Goal: Information Seeking & Learning: Learn about a topic

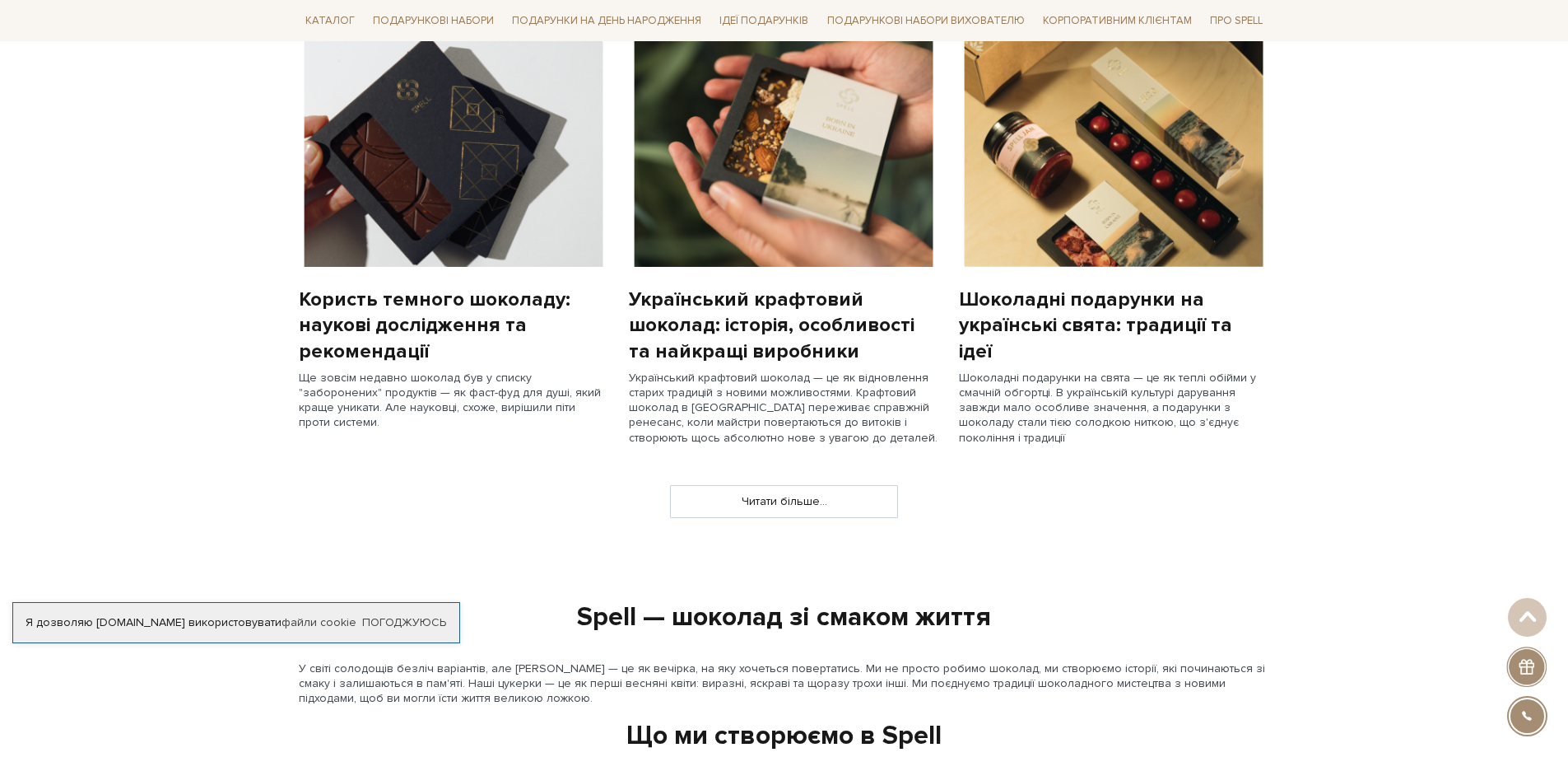
scroll to position [1318, 0]
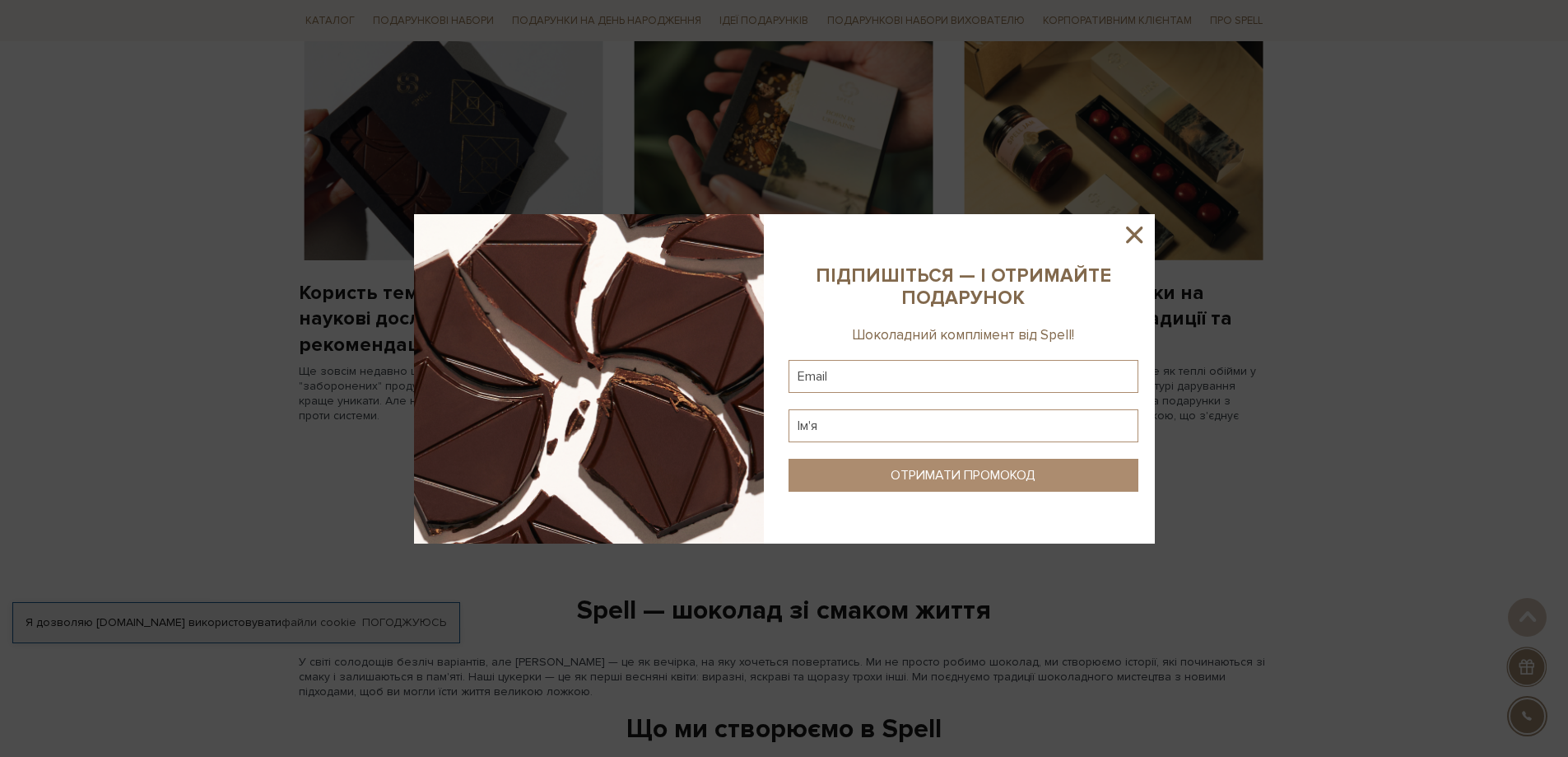
click at [1143, 233] on icon at bounding box center [1134, 234] width 28 height 28
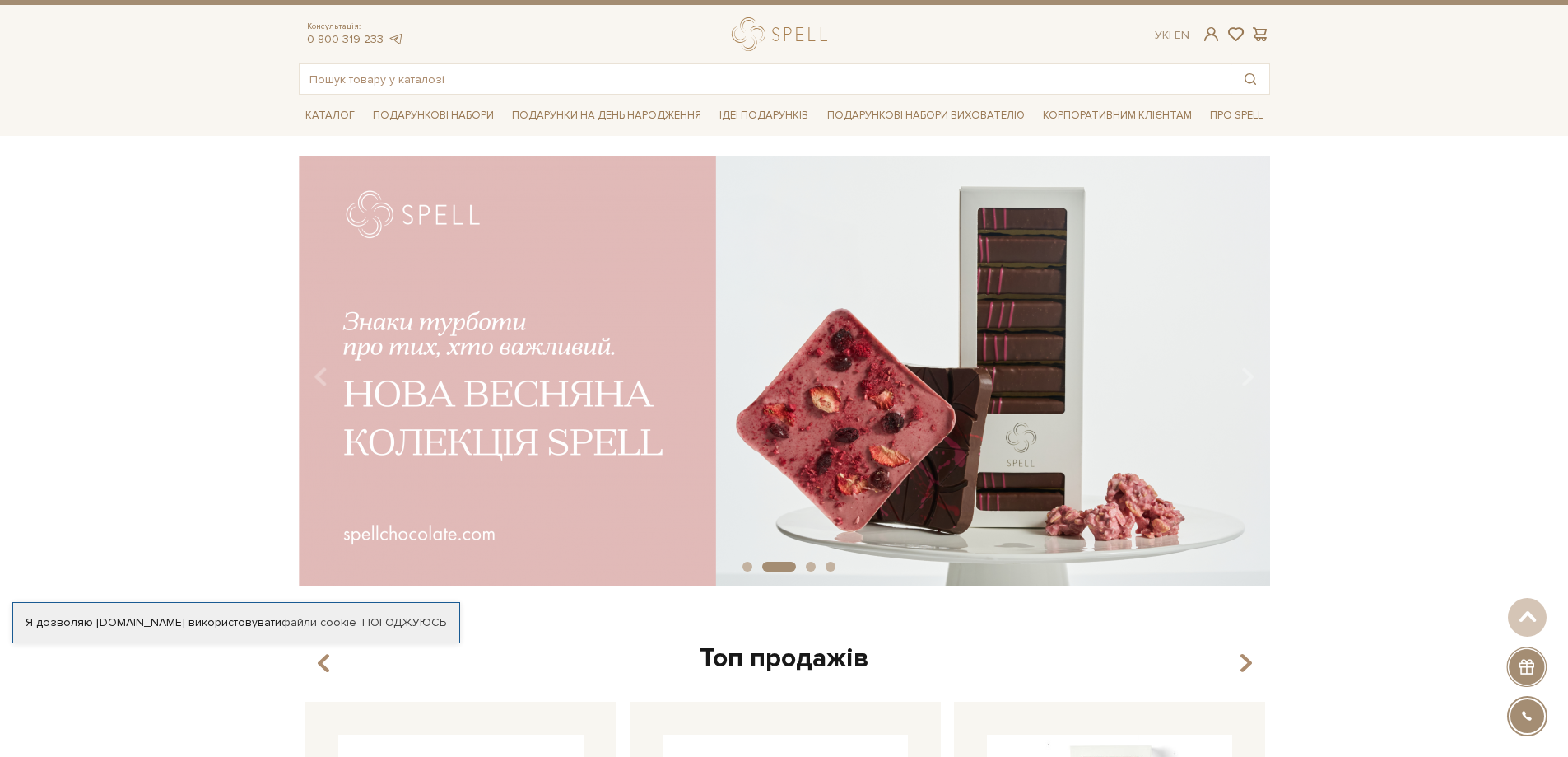
scroll to position [0, 0]
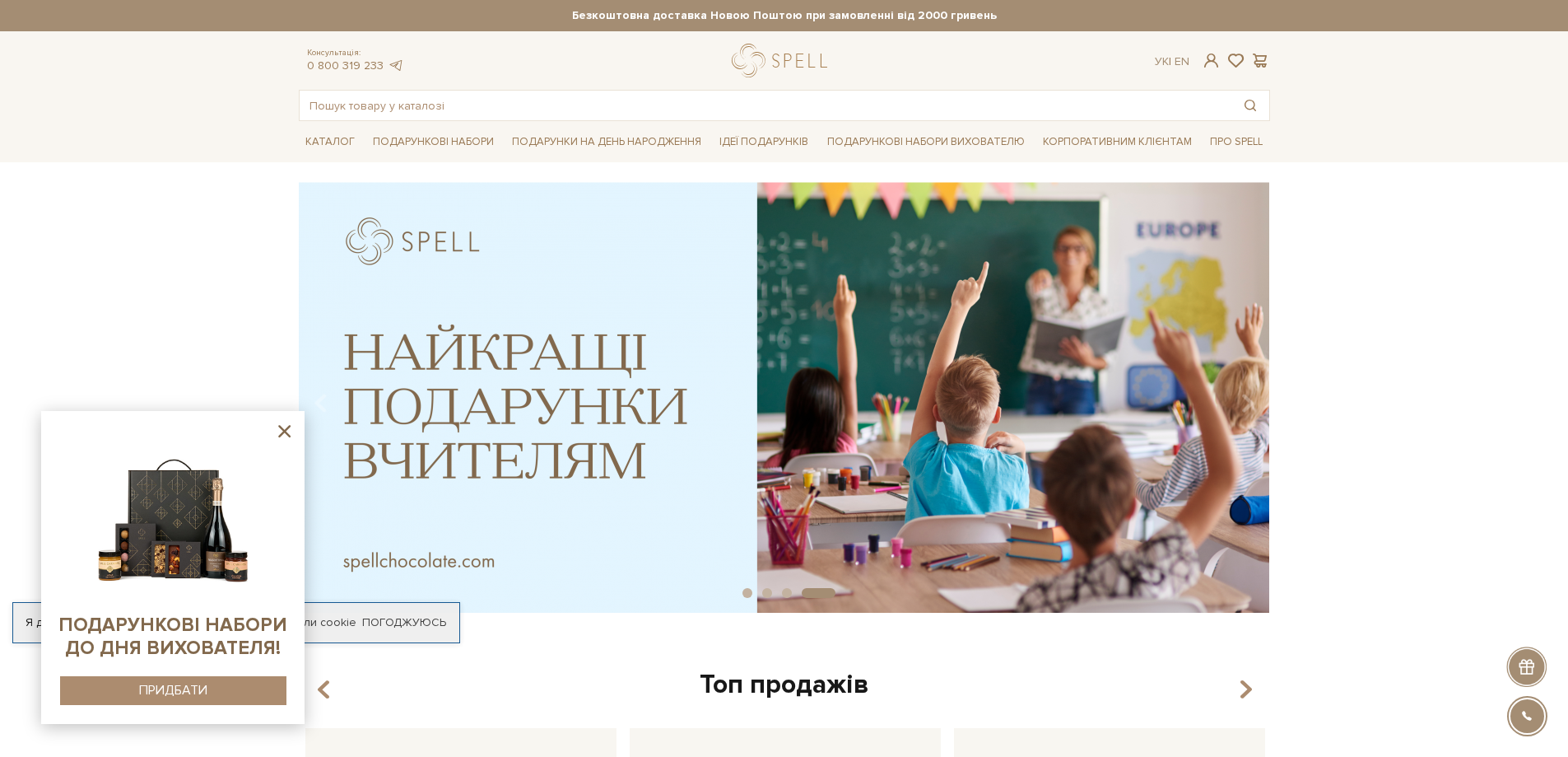
click at [199, 587] on img at bounding box center [173, 514] width 168 height 168
click at [189, 694] on div "ПРИДБАТИ" at bounding box center [173, 690] width 68 height 15
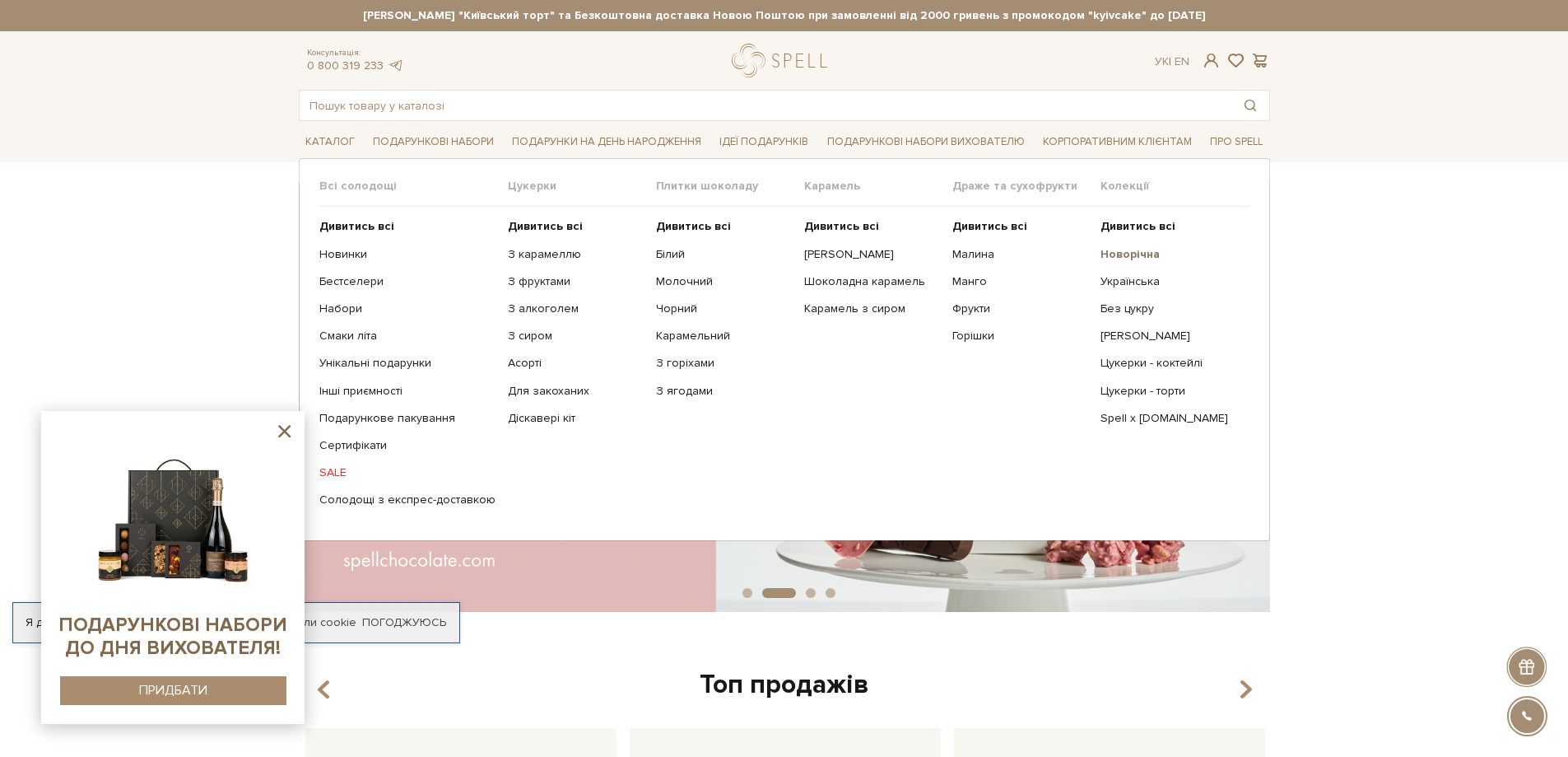
click at [1128, 258] on b "Новорічна" at bounding box center [1130, 254] width 59 height 14
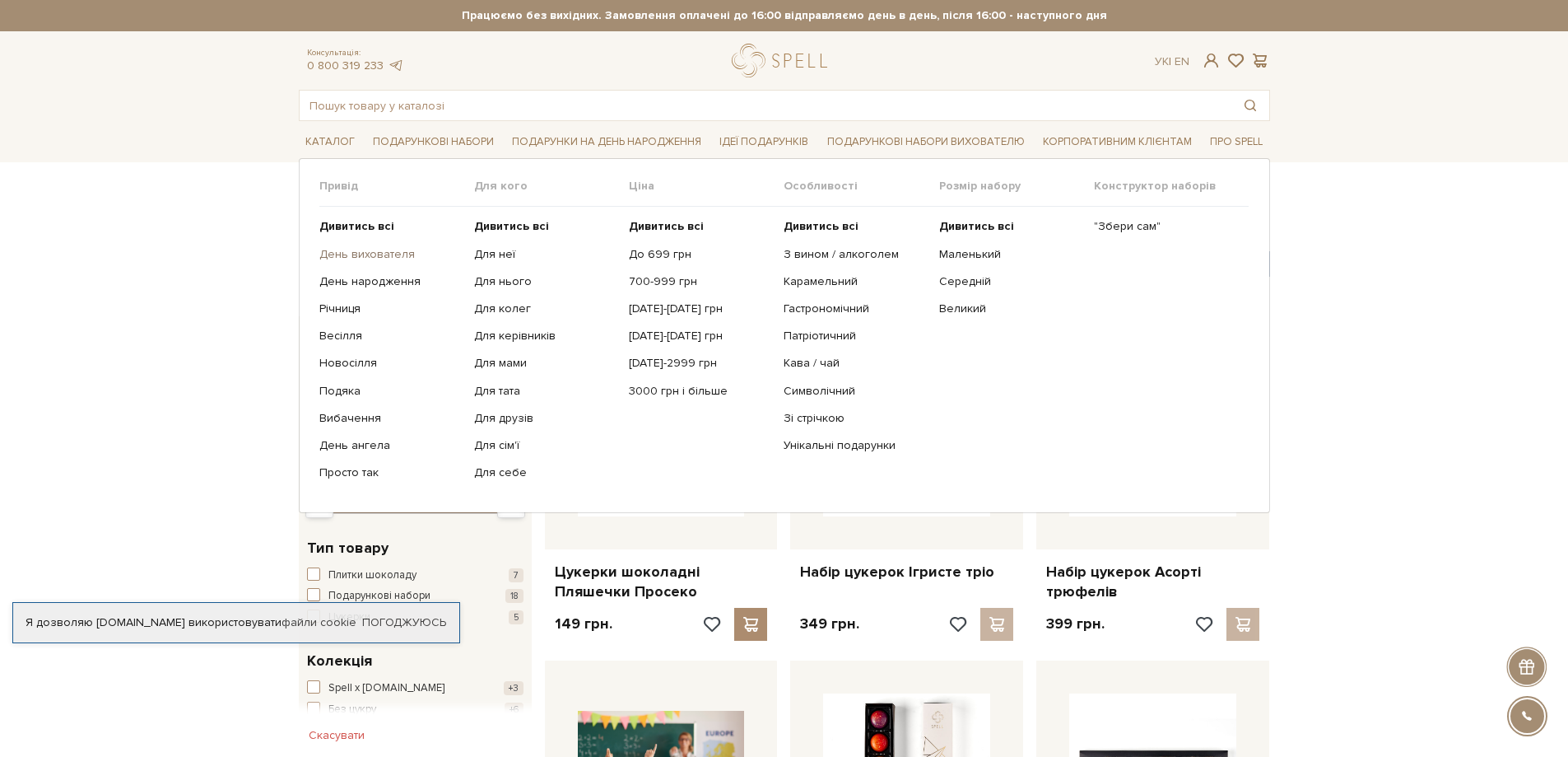
click at [386, 251] on link "День вихователя" at bounding box center [390, 254] width 142 height 15
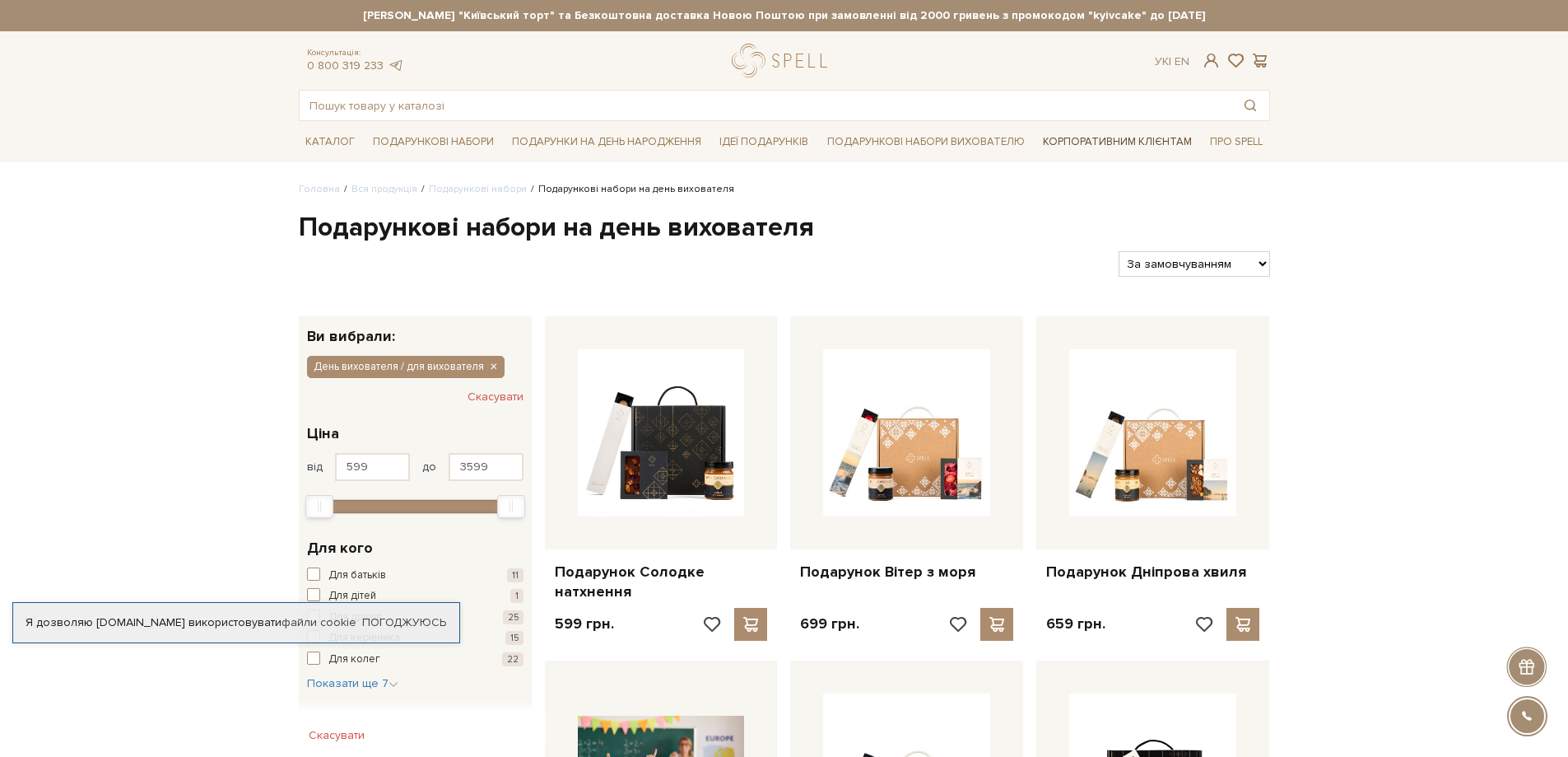
click at [1090, 142] on link "Корпоративним клієнтам" at bounding box center [1117, 141] width 162 height 28
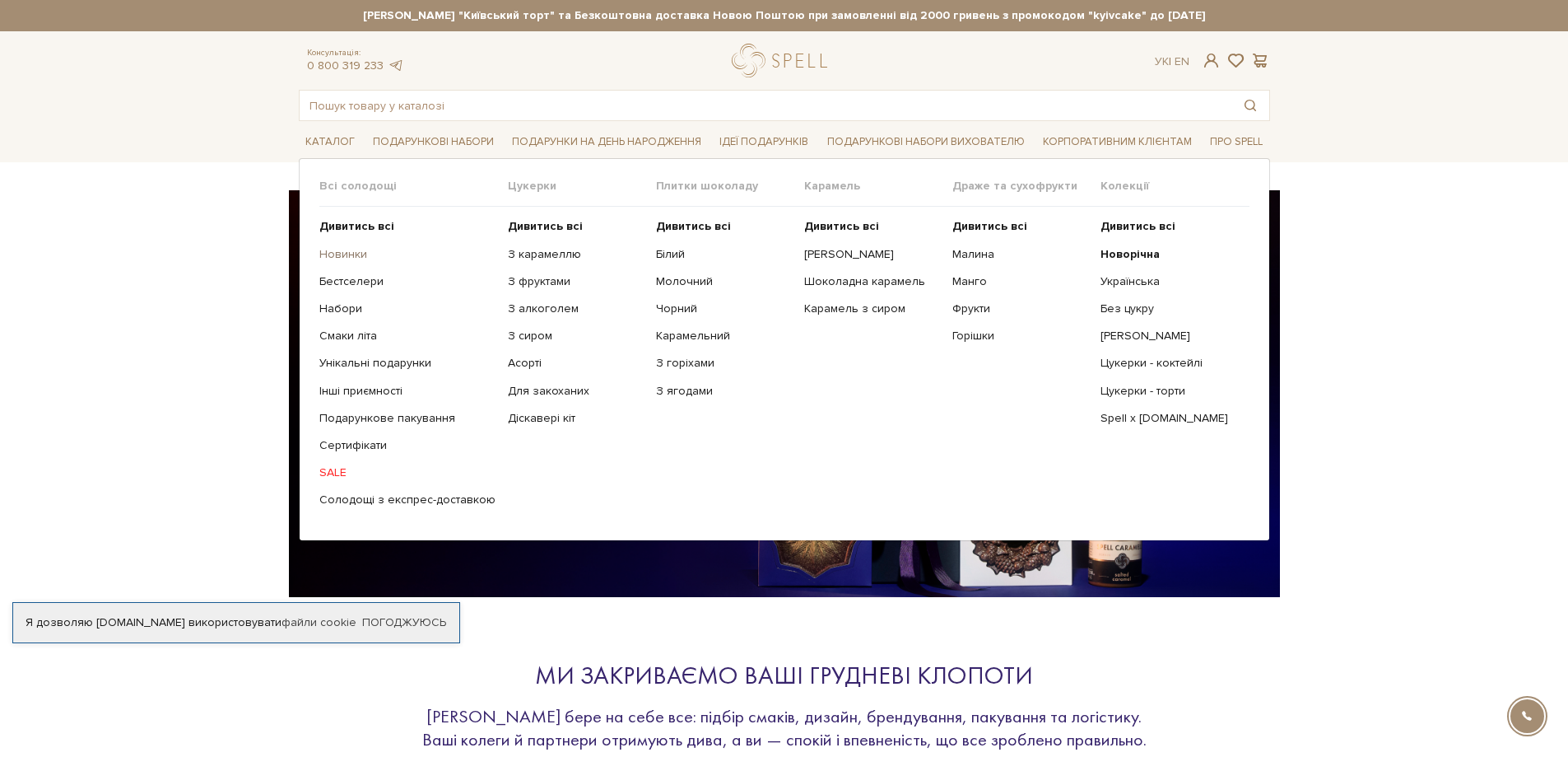
click at [351, 255] on link "Новинки" at bounding box center [407, 254] width 176 height 15
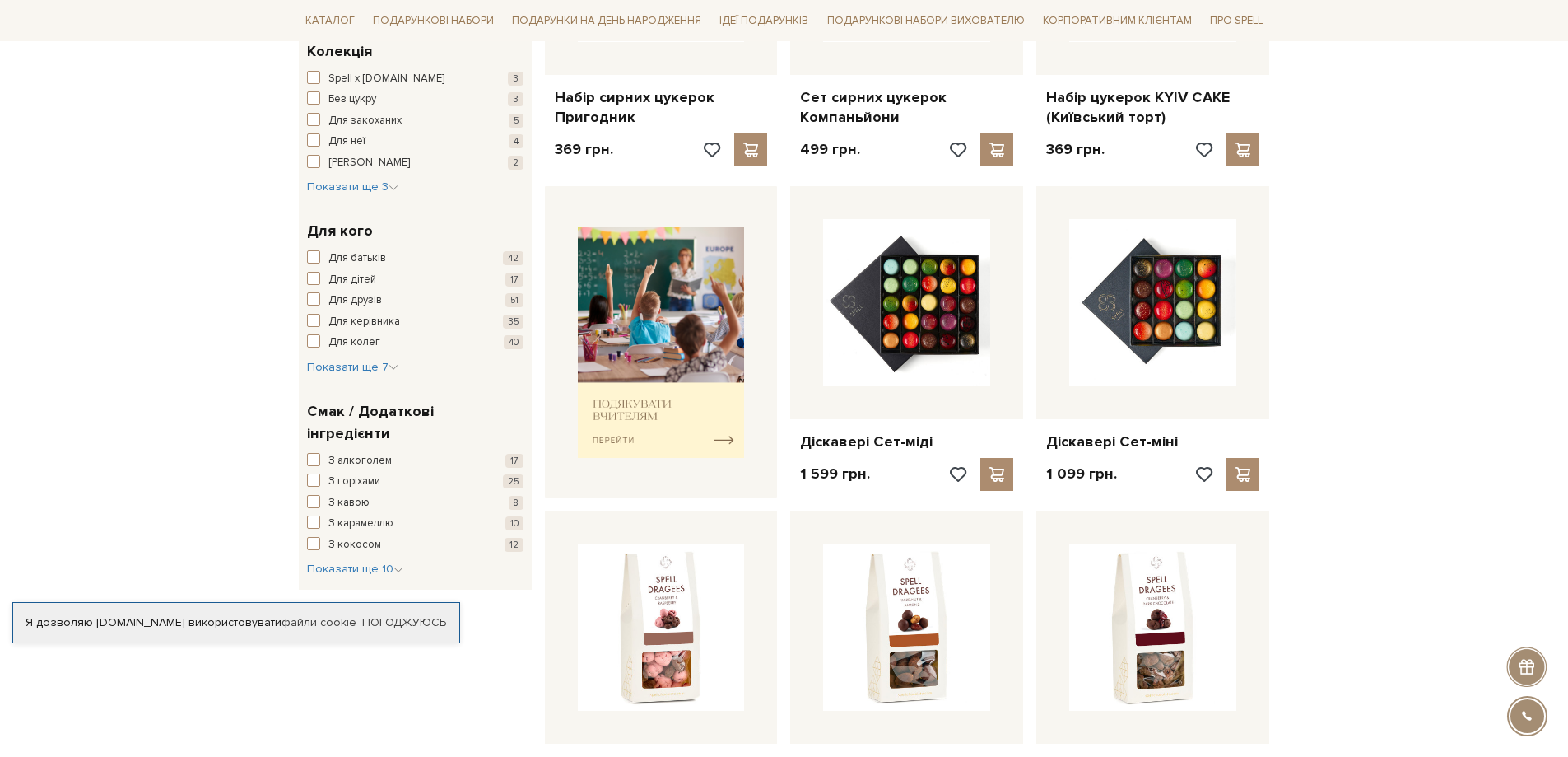
scroll to position [494, 0]
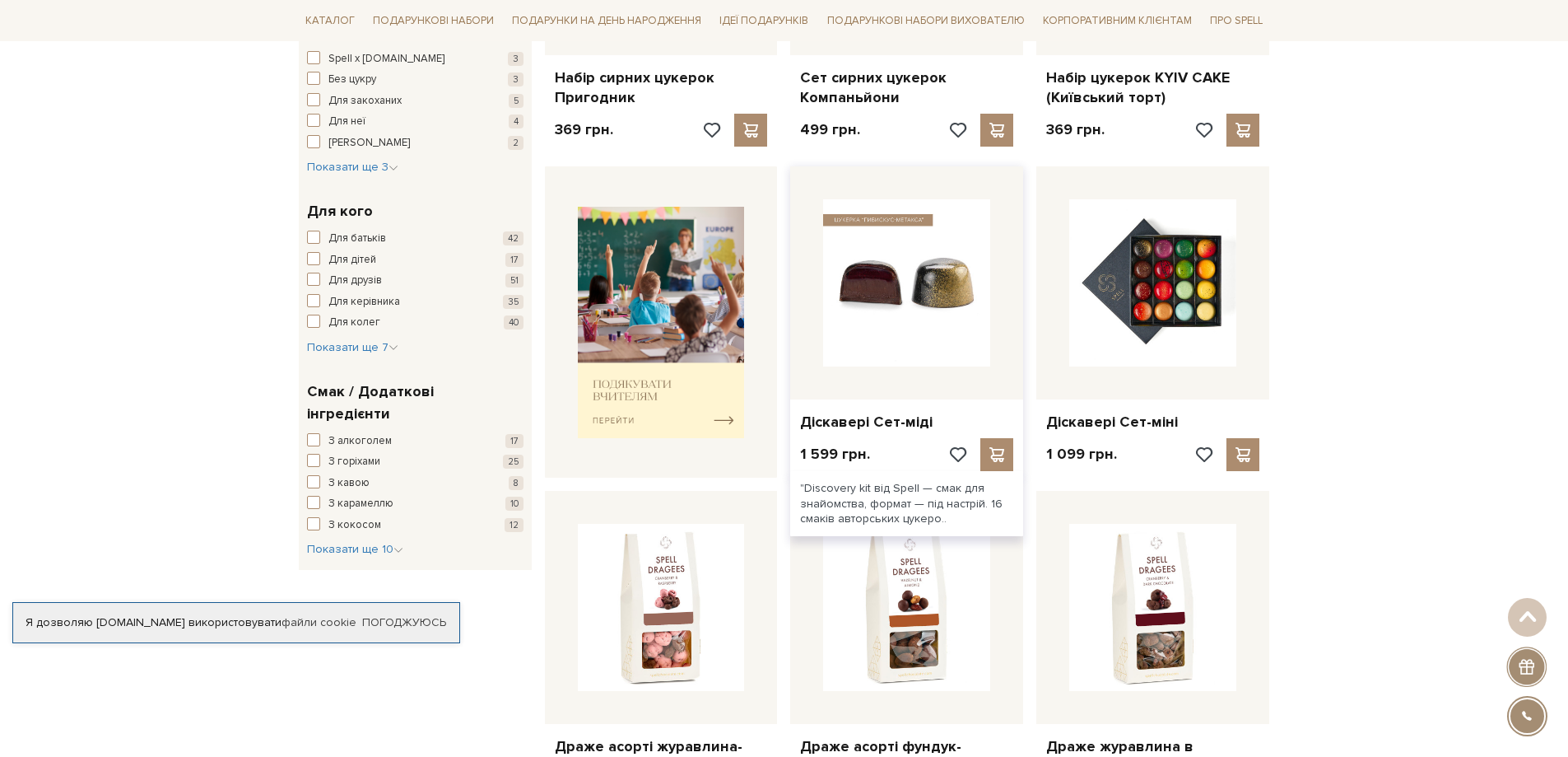
click at [942, 336] on img at bounding box center [906, 282] width 167 height 168
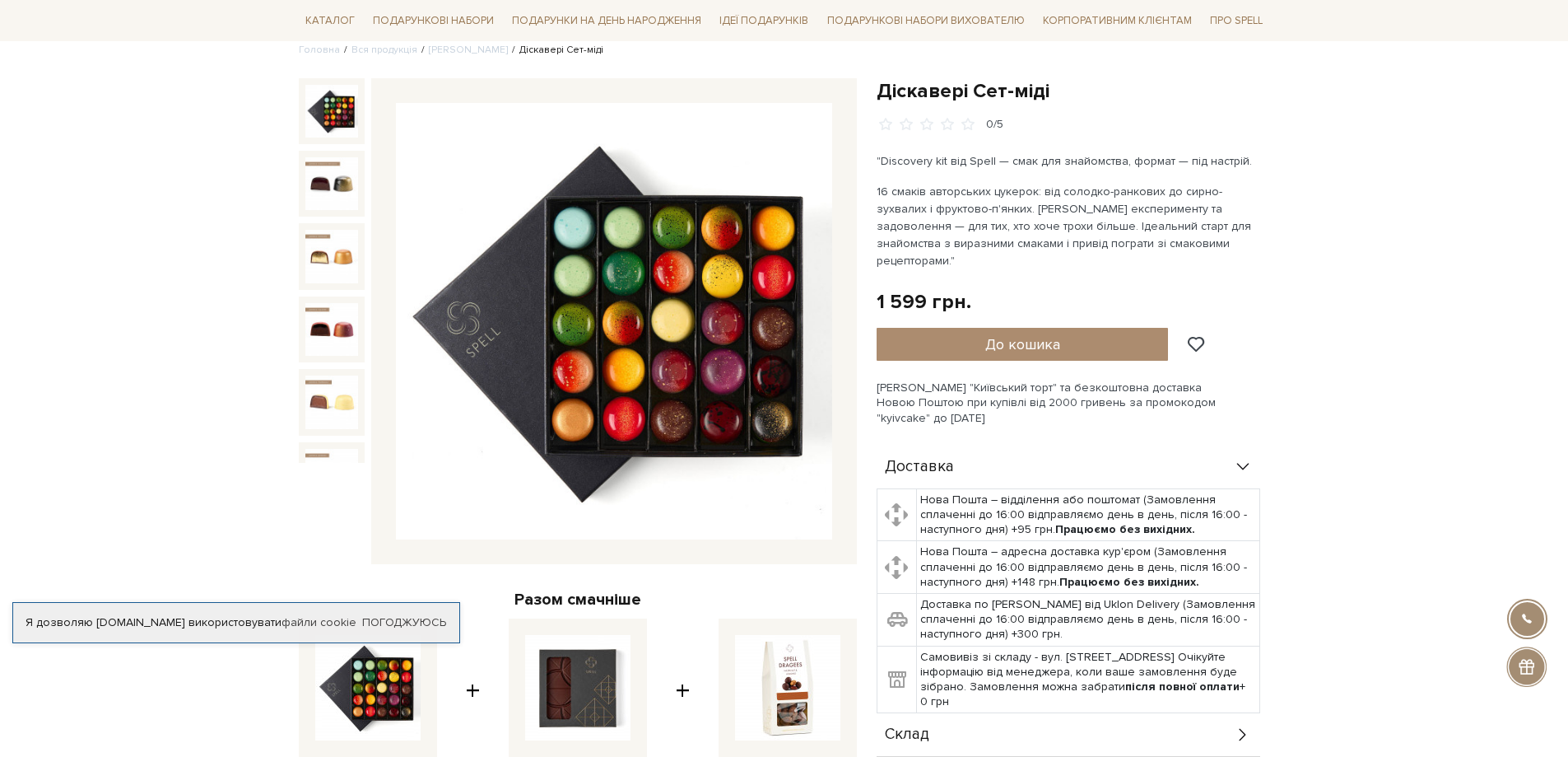
scroll to position [82, 0]
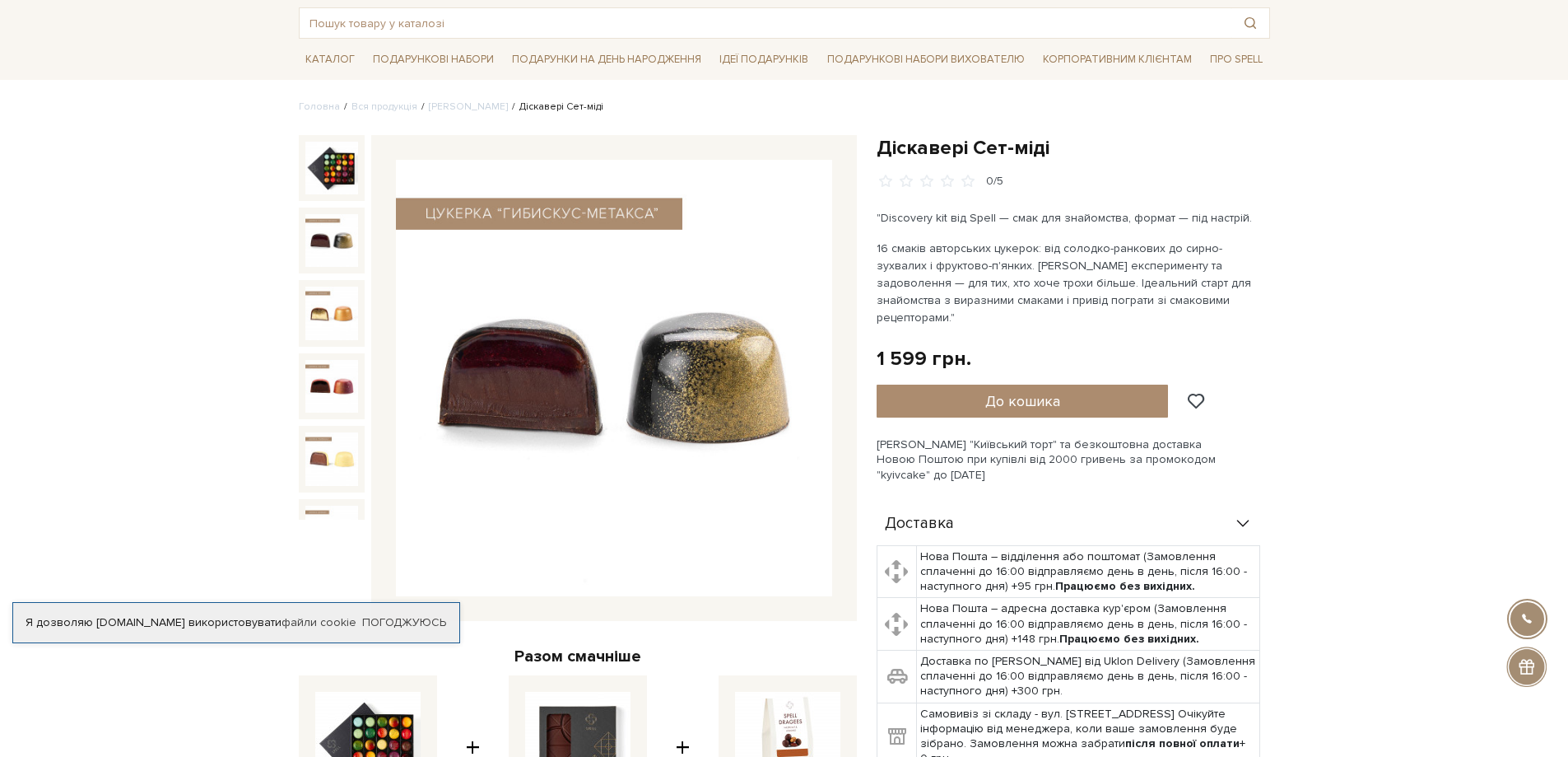
click at [340, 254] on img at bounding box center [331, 240] width 53 height 53
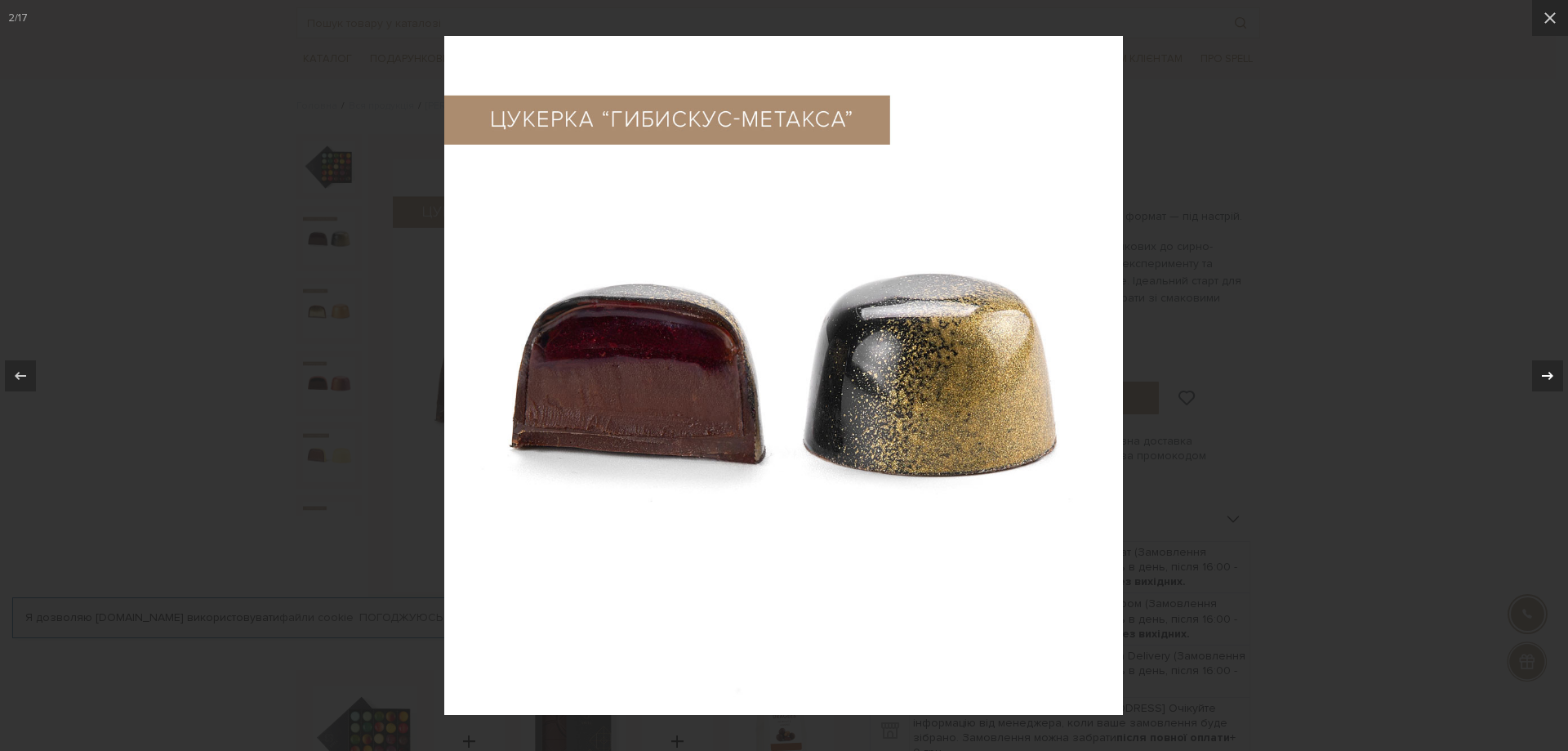
click at [1548, 376] on icon at bounding box center [1547, 374] width 12 height 8
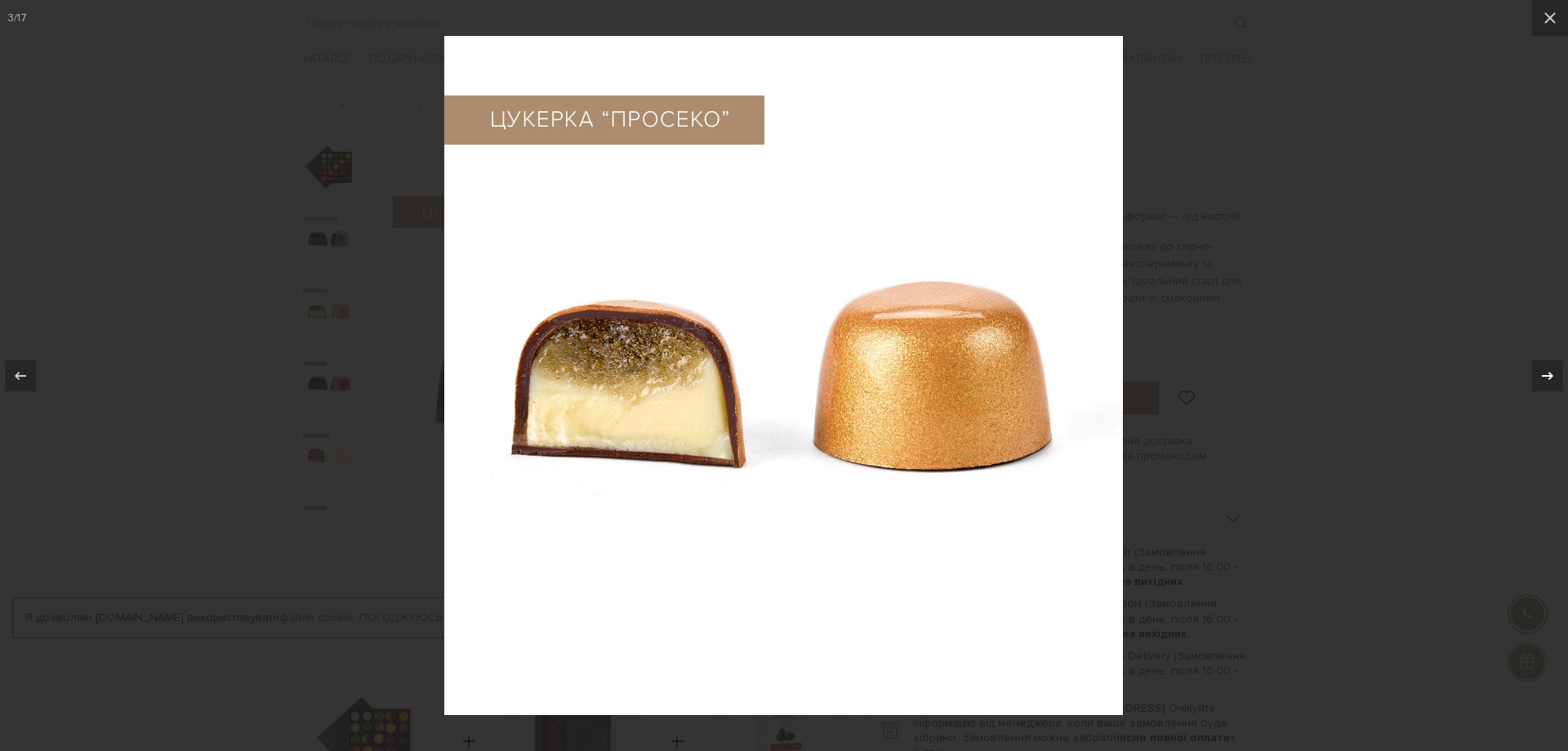
click at [1548, 376] on icon at bounding box center [1547, 374] width 12 height 8
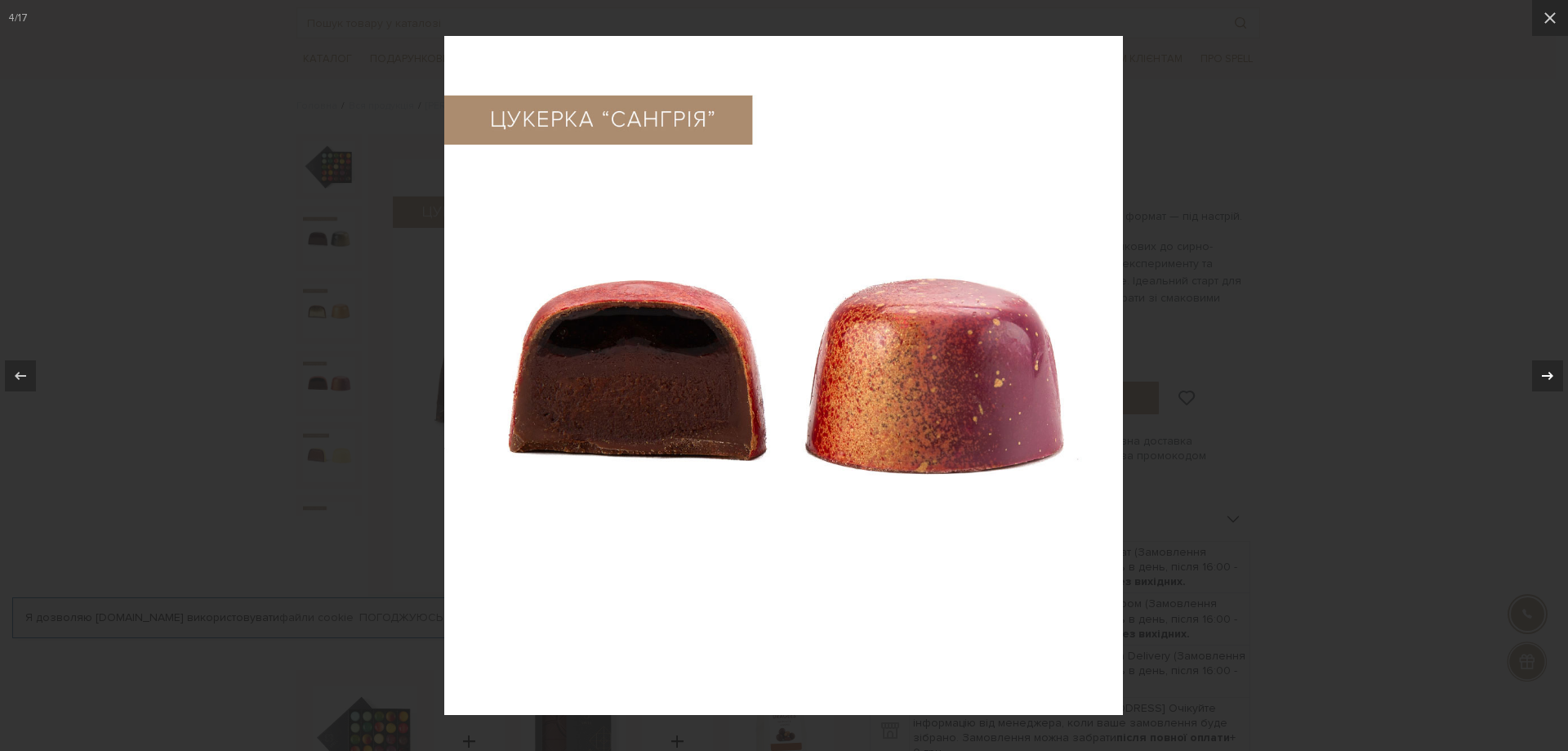
click at [1548, 376] on icon at bounding box center [1547, 374] width 12 height 8
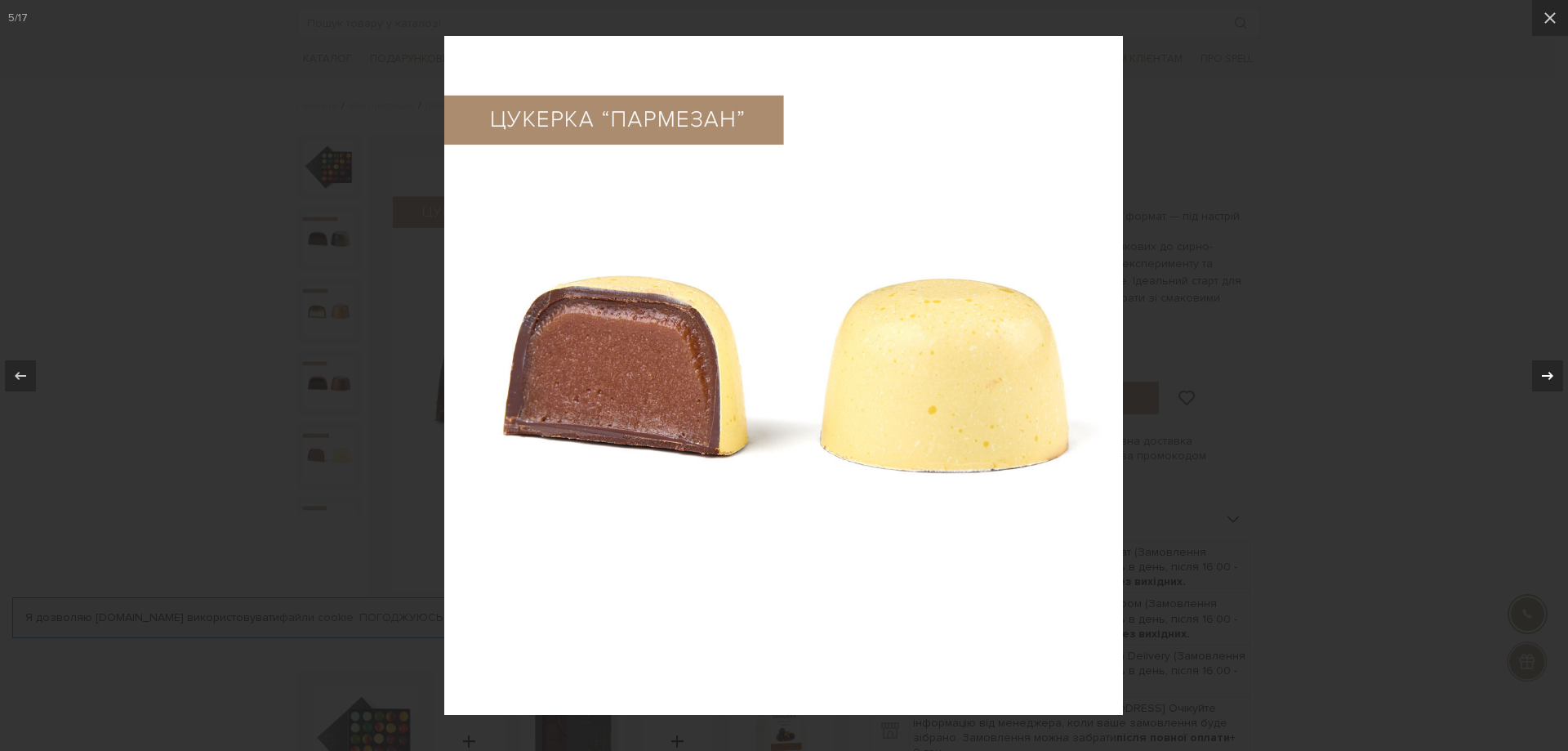
click at [1548, 376] on icon at bounding box center [1547, 374] width 12 height 8
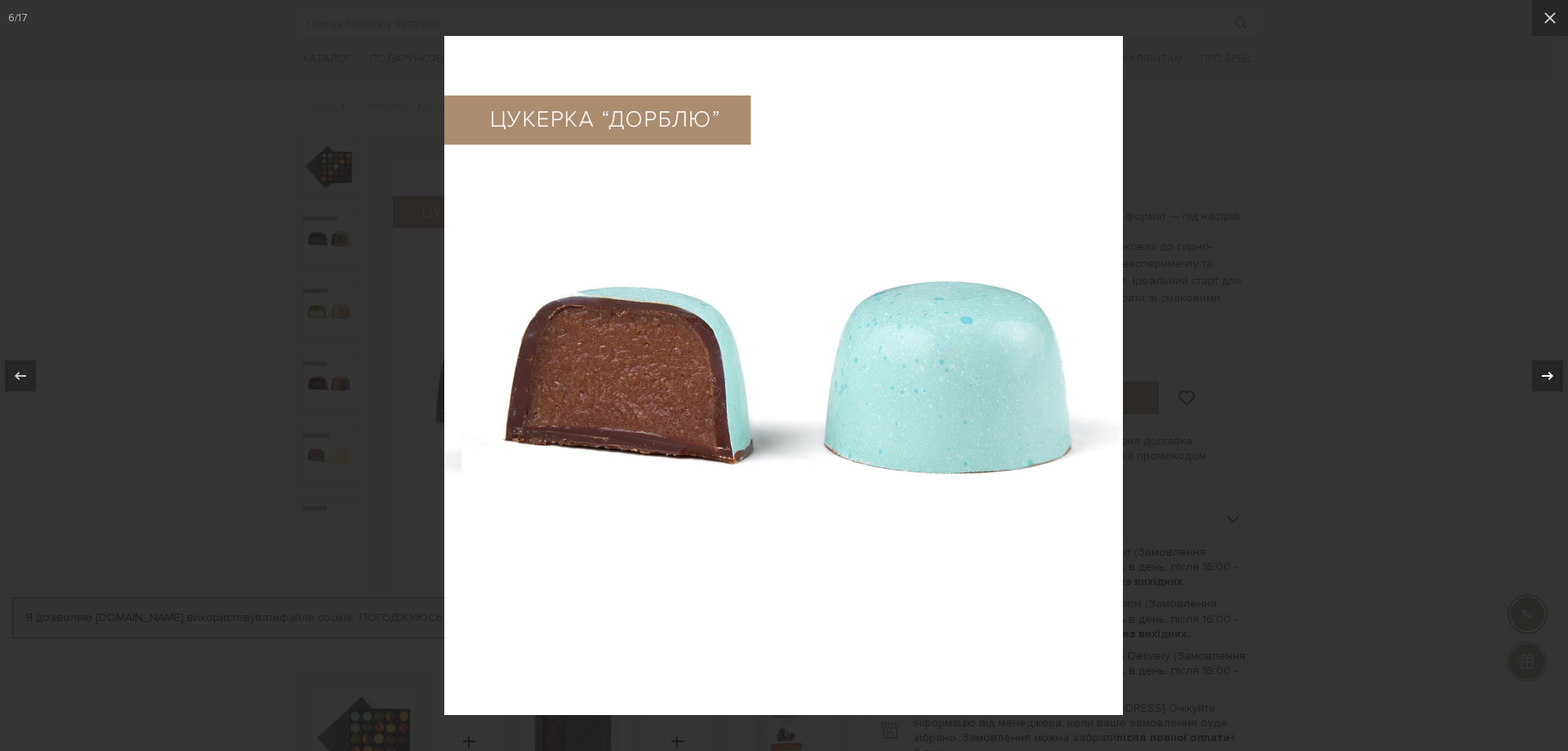
click at [1548, 376] on icon at bounding box center [1547, 374] width 12 height 8
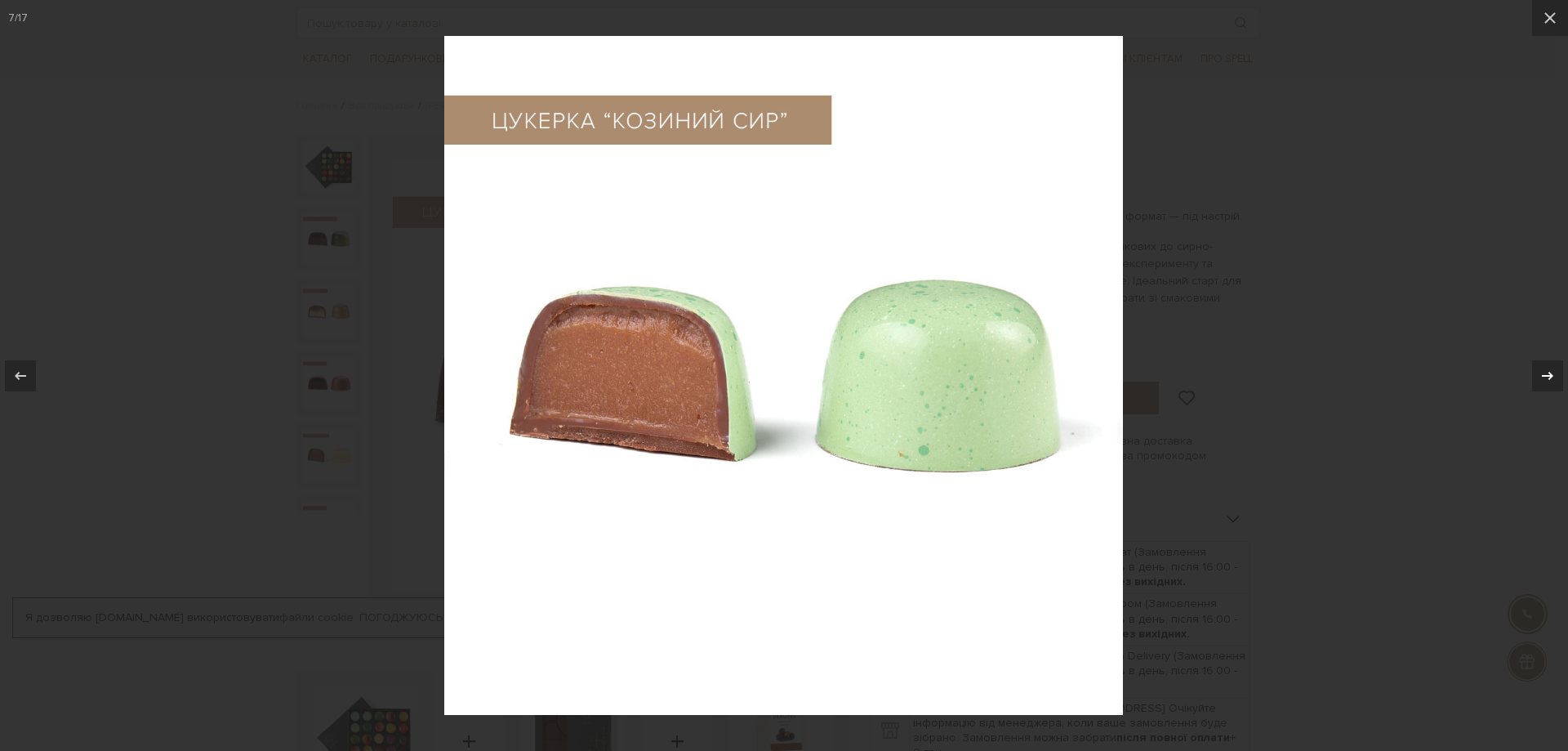
click at [1548, 376] on icon at bounding box center [1547, 374] width 12 height 8
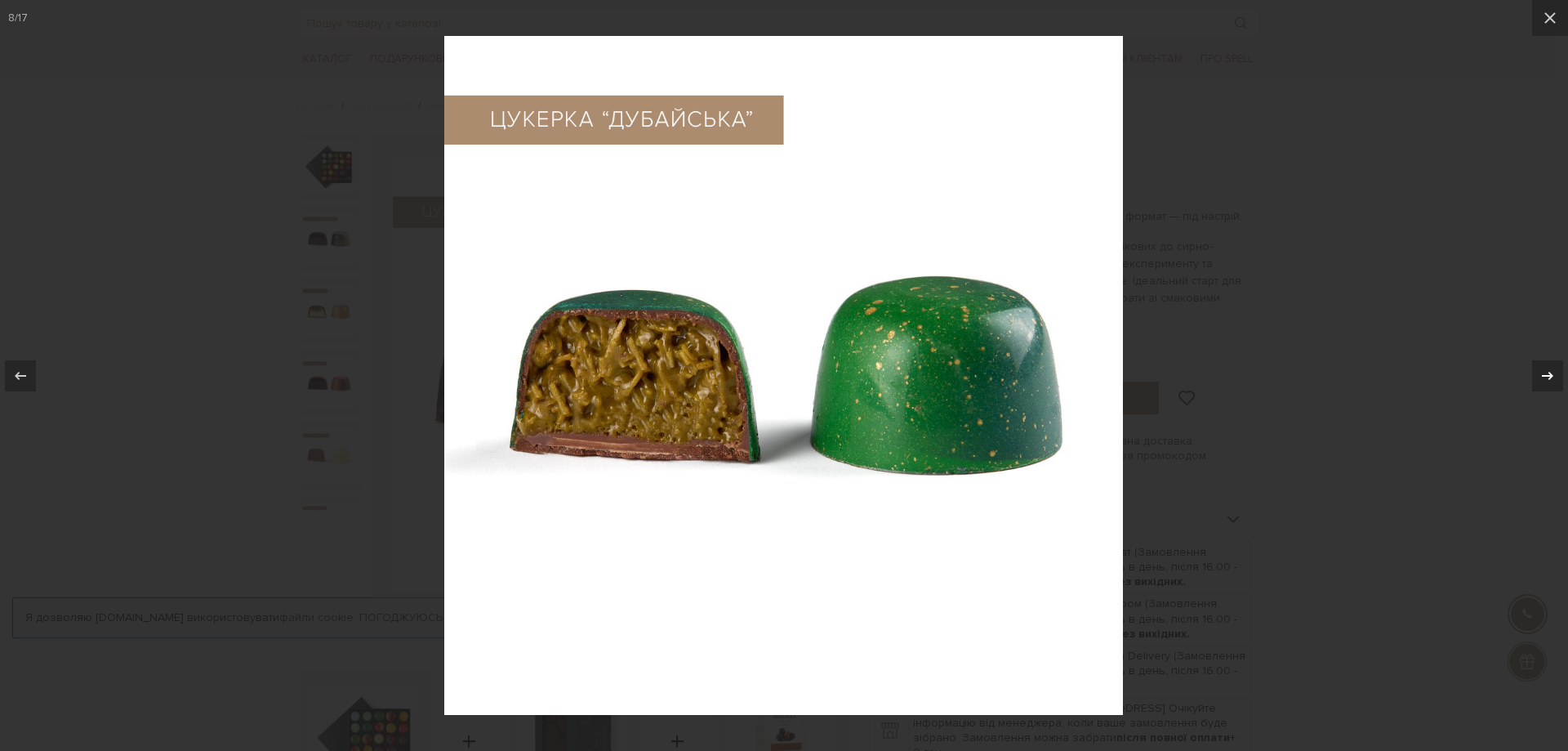
click at [1548, 376] on icon at bounding box center [1547, 374] width 12 height 8
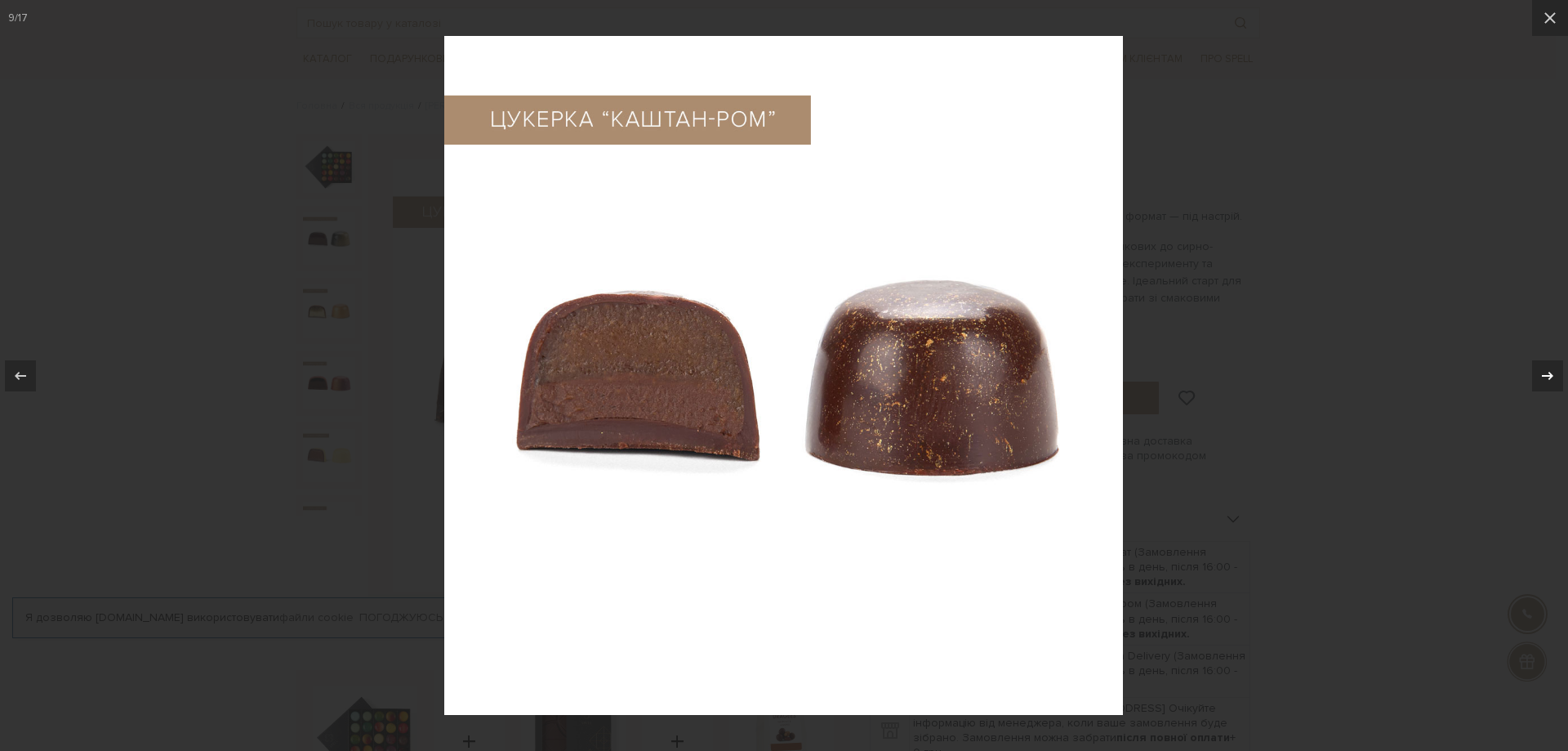
click at [1548, 376] on icon at bounding box center [1547, 374] width 12 height 8
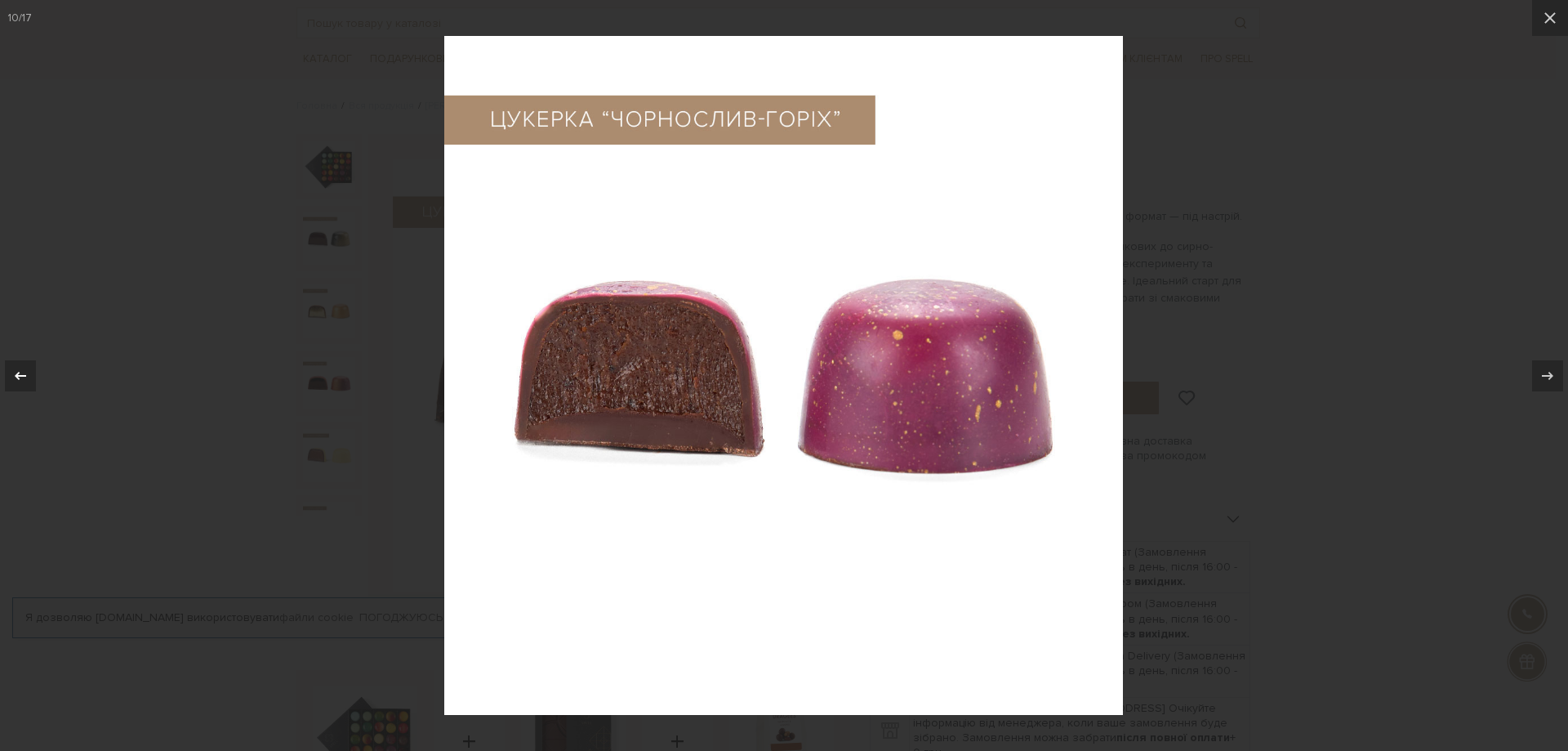
click at [21, 375] on icon at bounding box center [20, 374] width 12 height 8
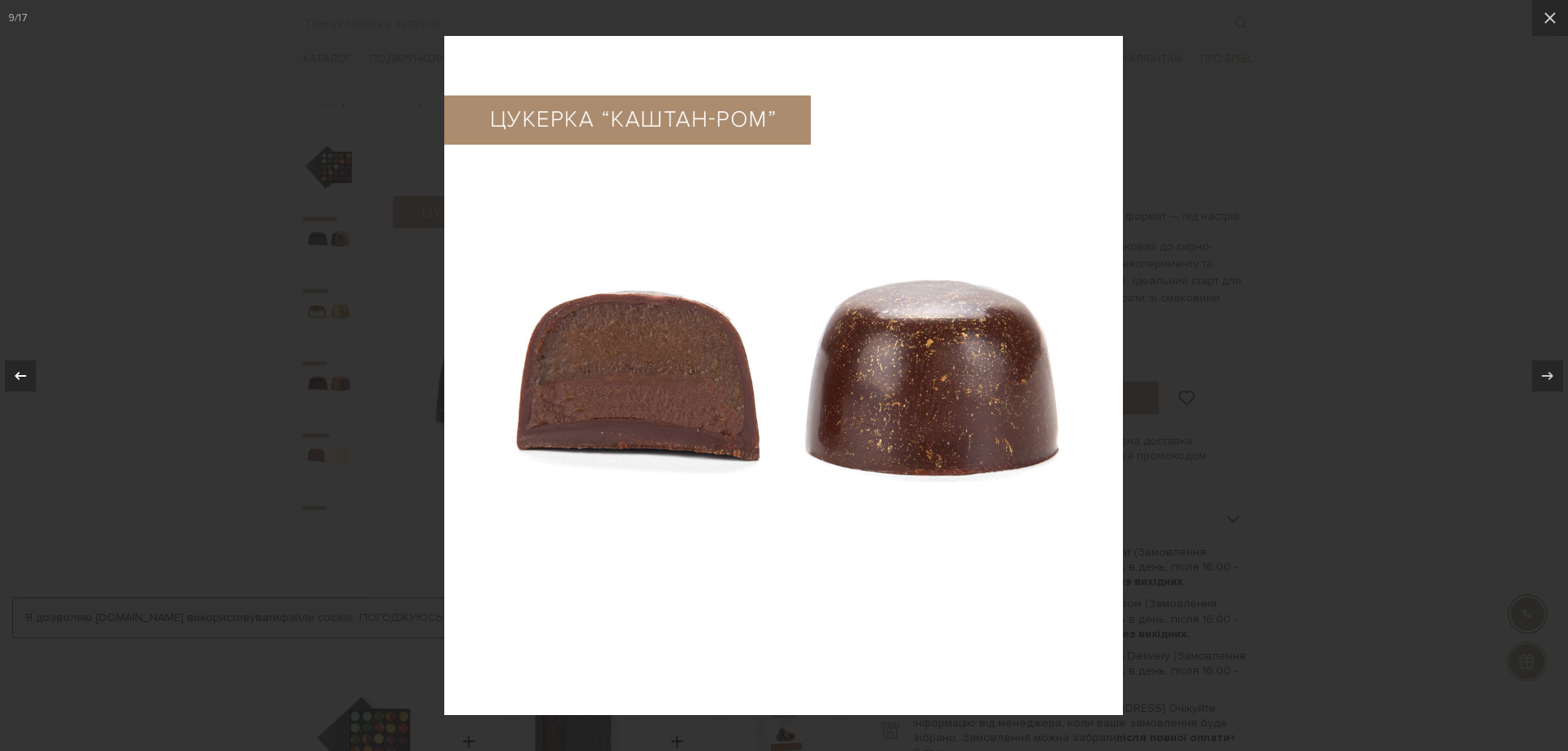
click at [21, 375] on icon at bounding box center [20, 374] width 12 height 8
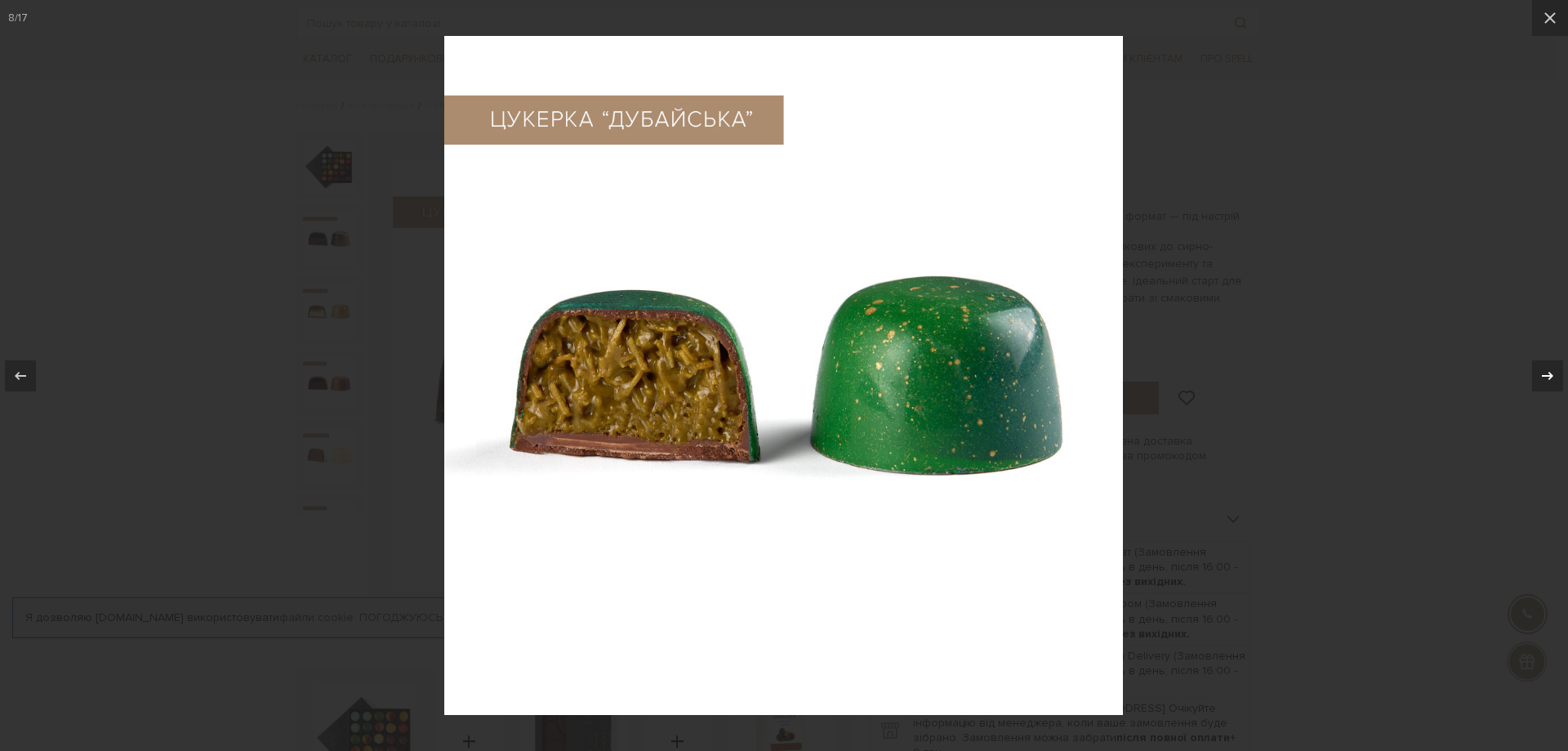
click at [1555, 377] on div at bounding box center [1547, 375] width 31 height 31
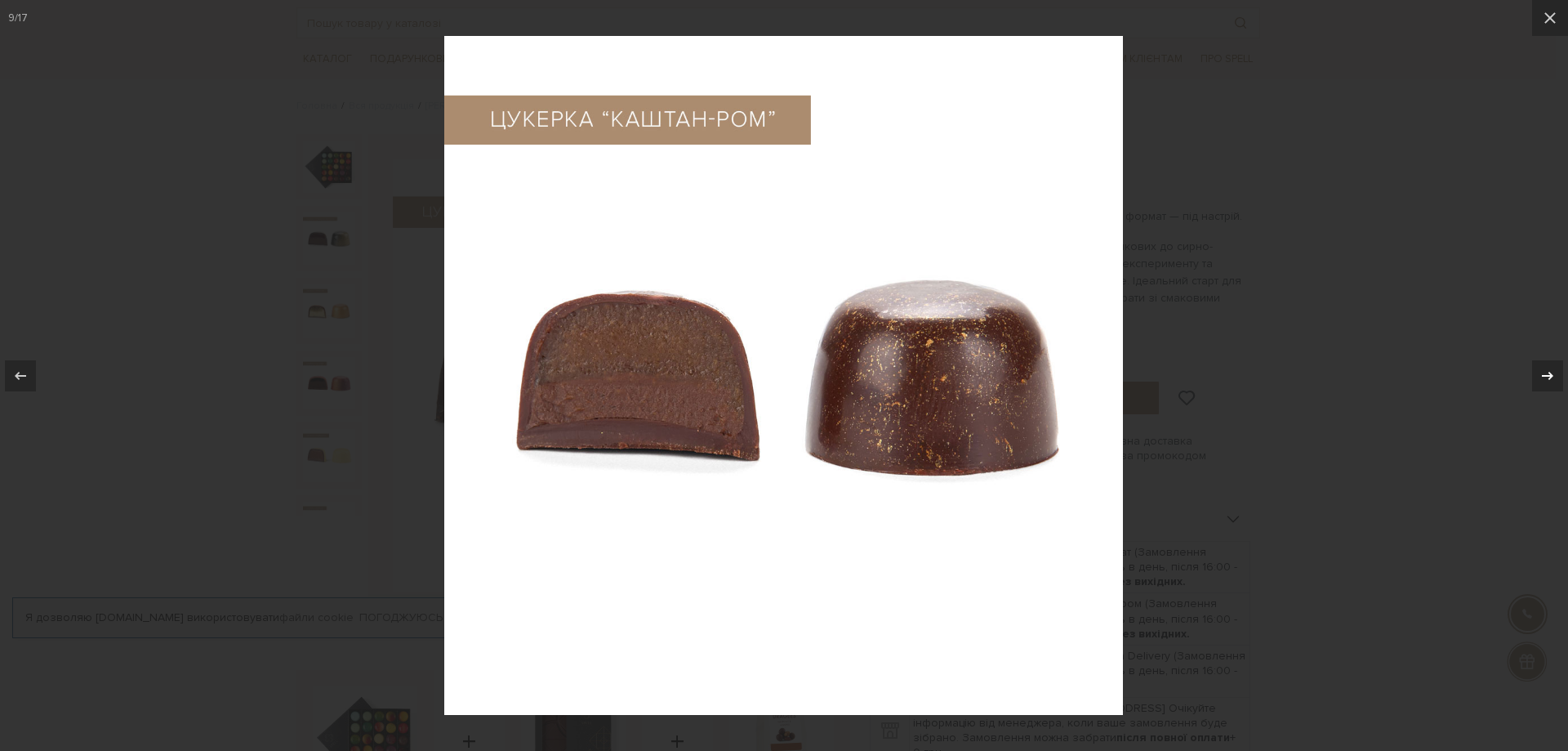
click at [1555, 377] on icon at bounding box center [1548, 376] width 20 height 20
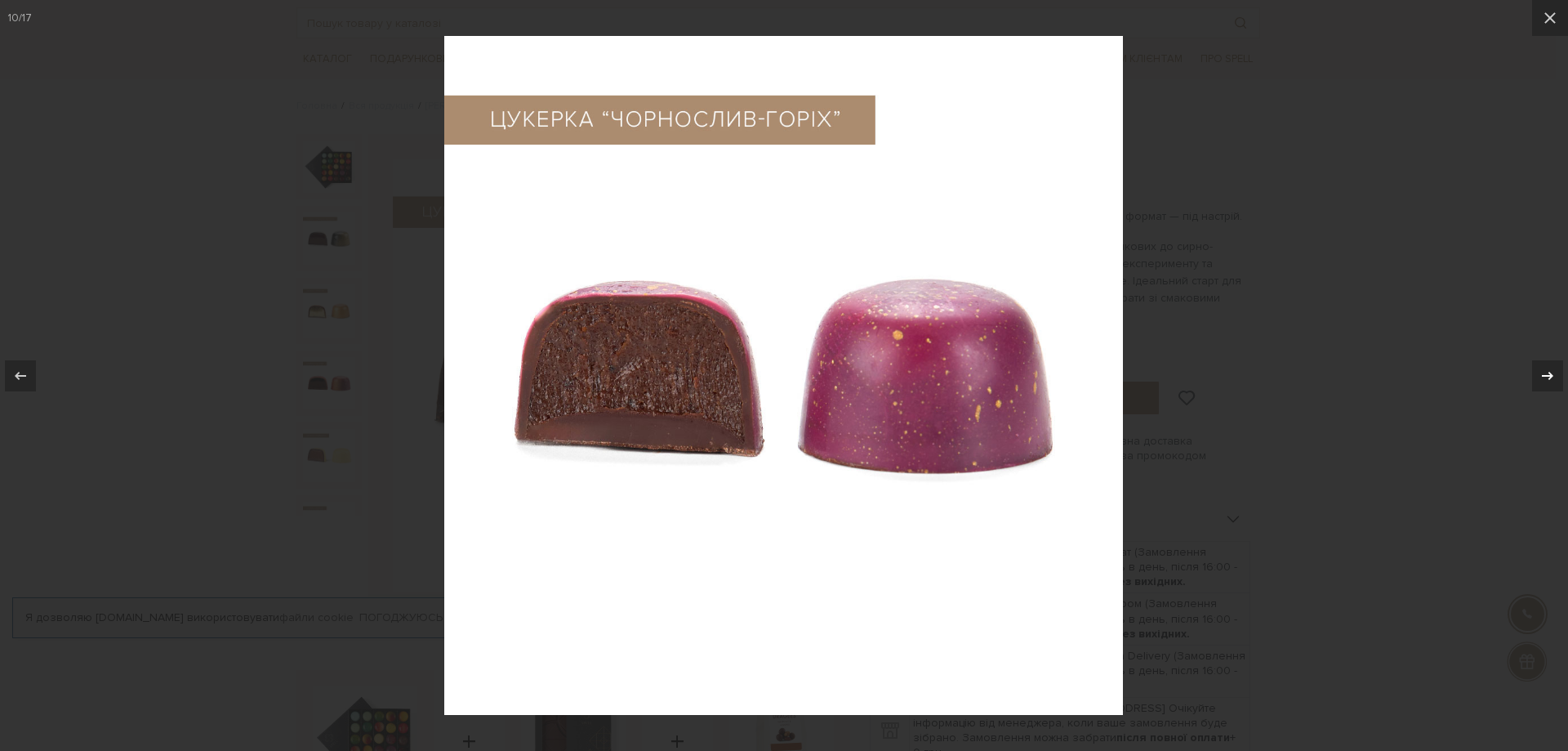
click at [1555, 377] on icon at bounding box center [1548, 376] width 20 height 20
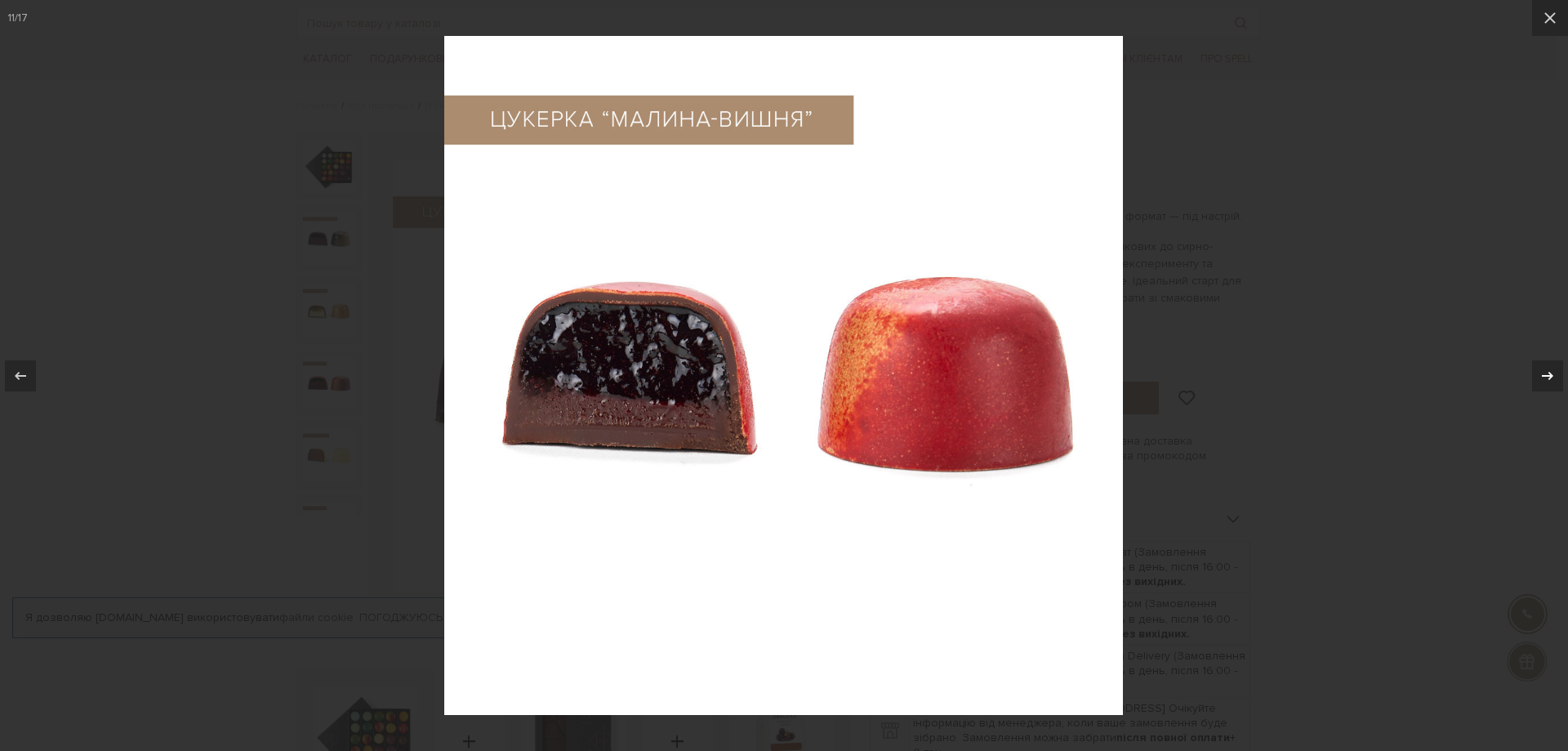
click at [1555, 377] on icon at bounding box center [1548, 376] width 20 height 20
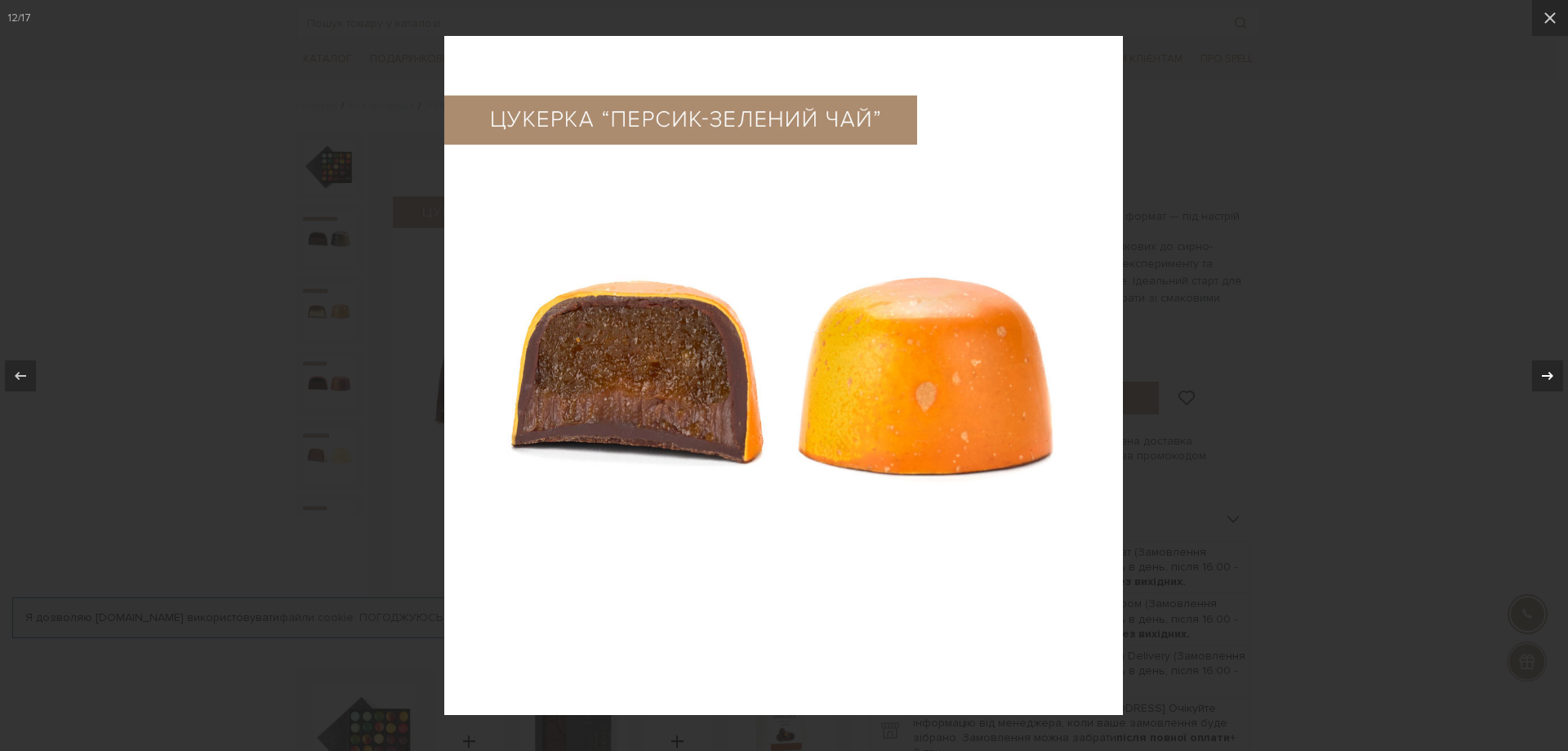
click at [1554, 377] on icon at bounding box center [1548, 376] width 20 height 20
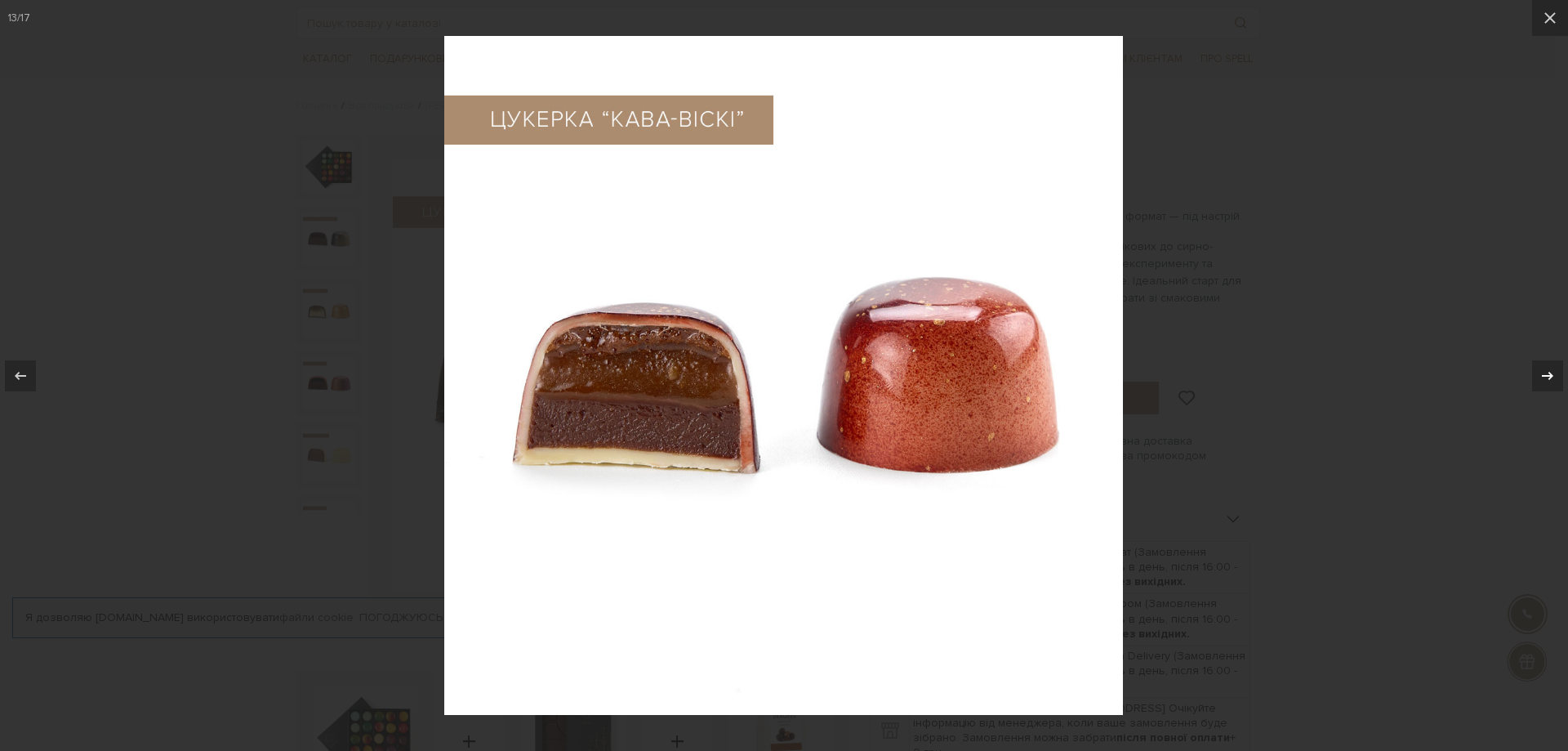
click at [1554, 377] on icon at bounding box center [1548, 376] width 20 height 20
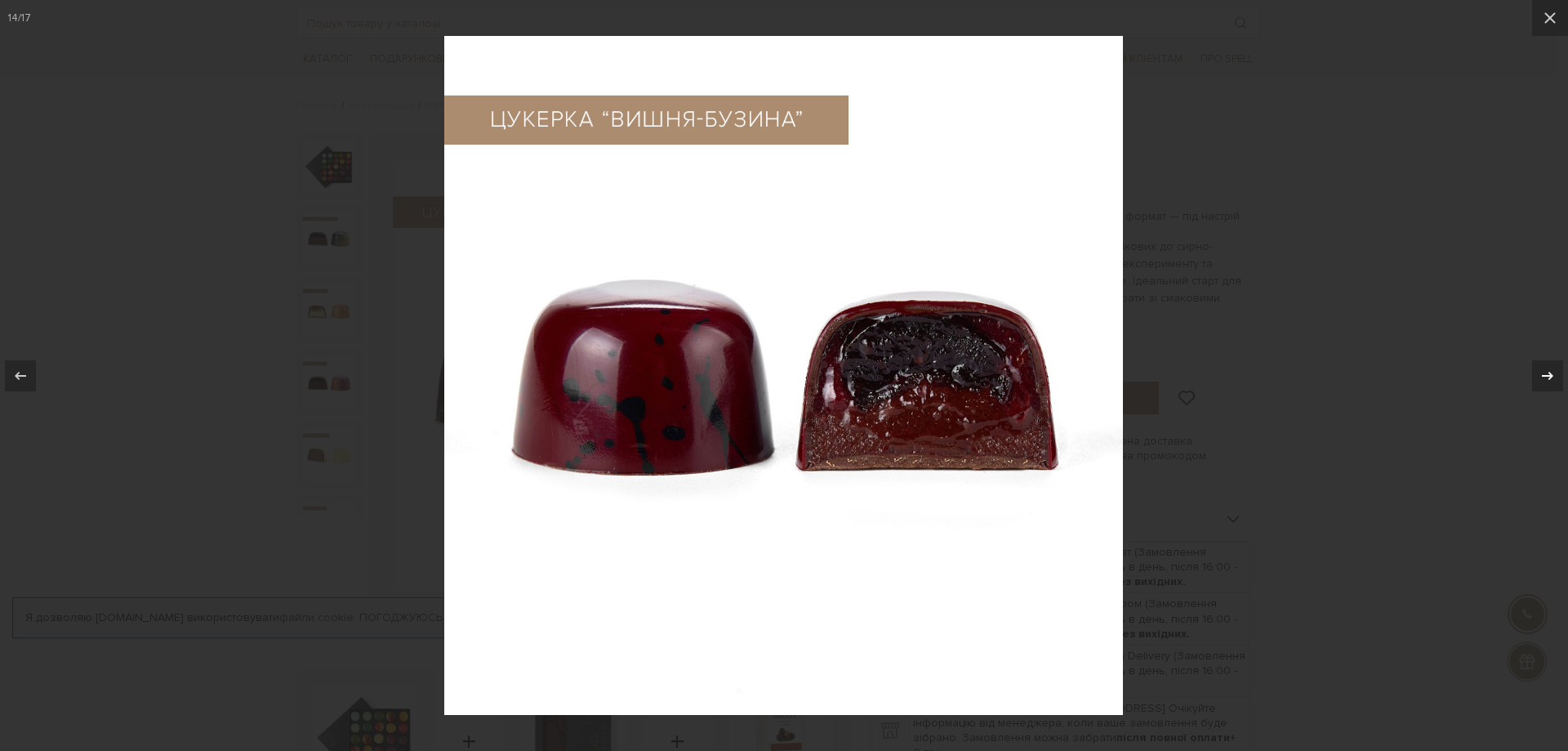
click at [1554, 377] on icon at bounding box center [1548, 376] width 20 height 20
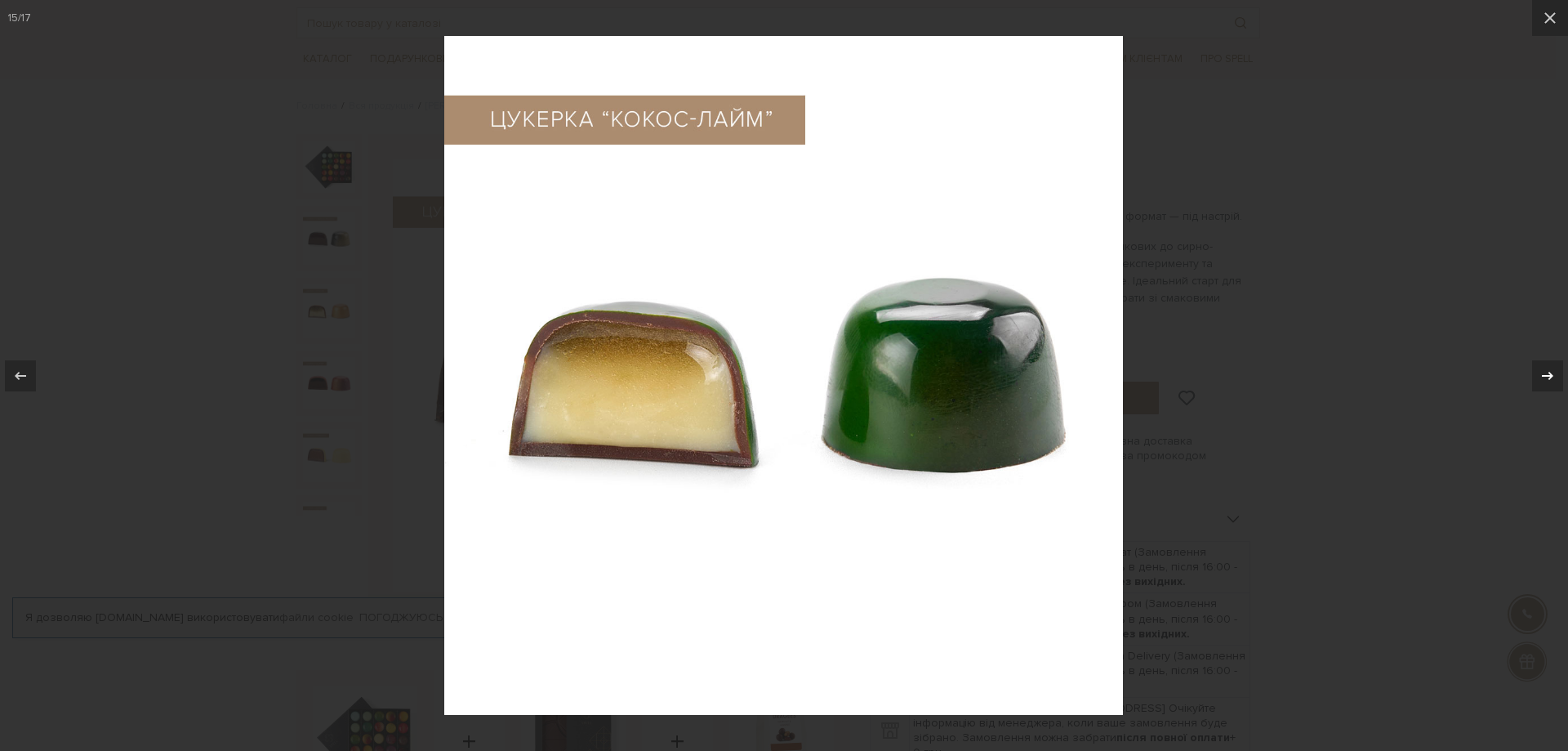
click at [1554, 377] on icon at bounding box center [1548, 376] width 20 height 20
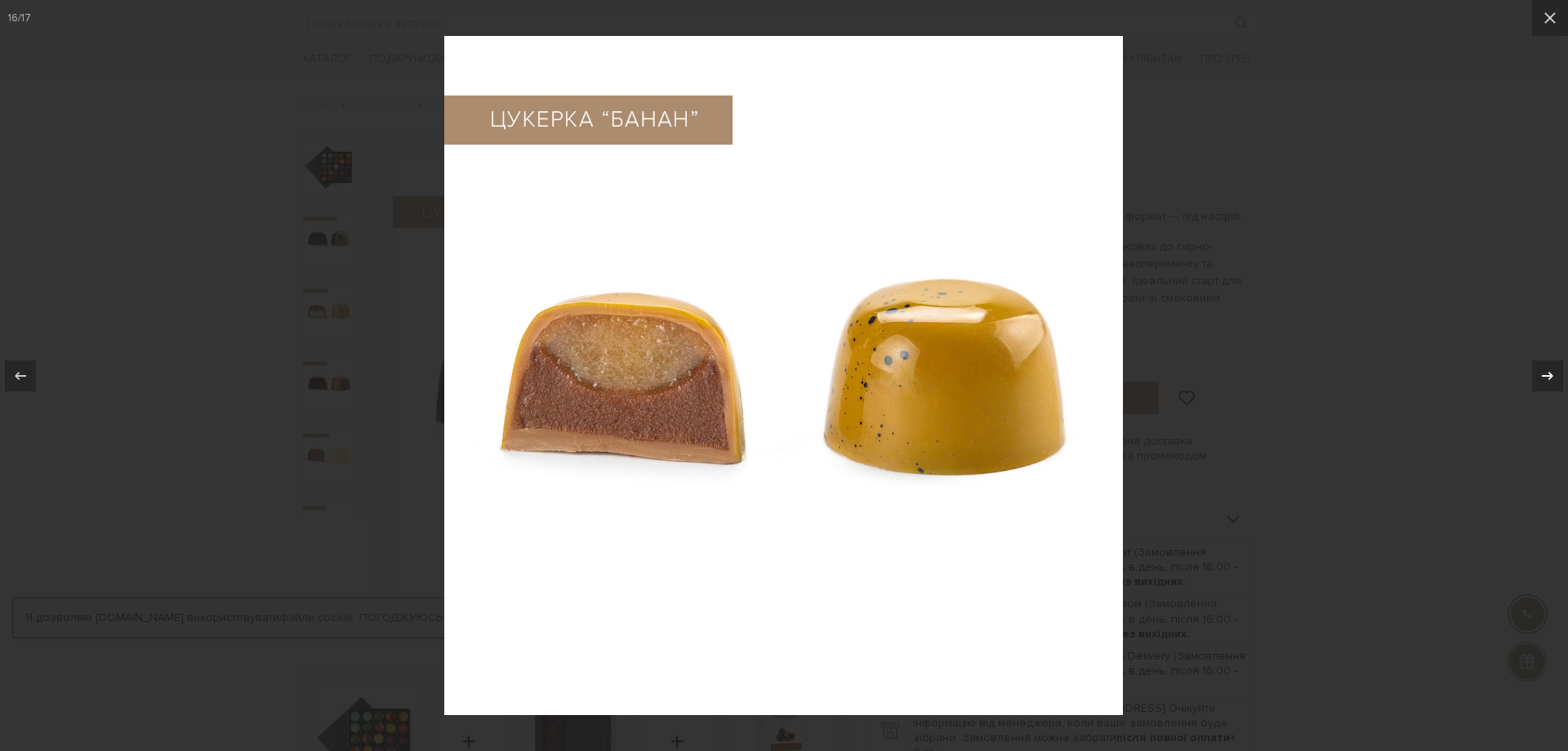
click at [1554, 377] on icon at bounding box center [1548, 376] width 20 height 20
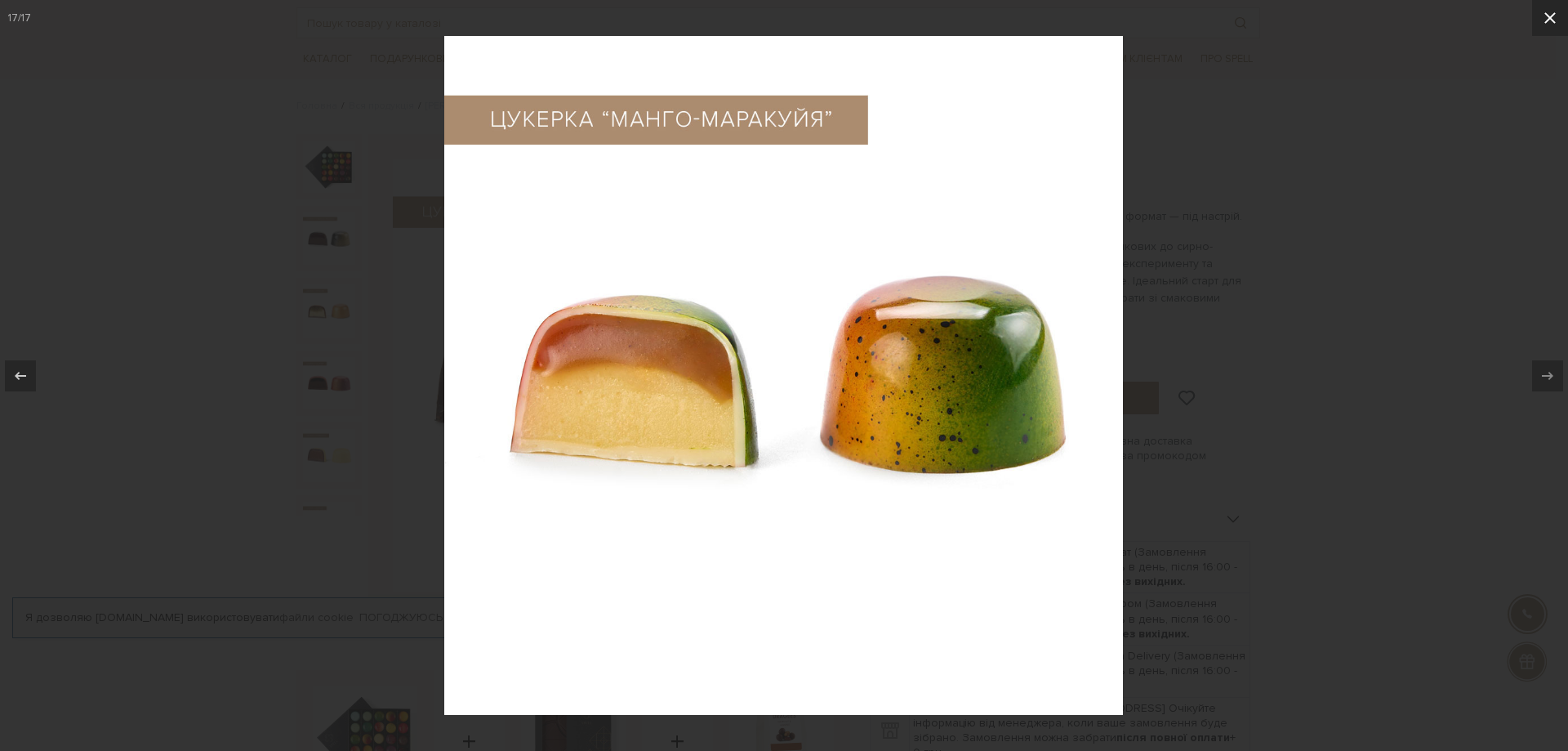
click at [1555, 28] on button at bounding box center [1549, 18] width 36 height 36
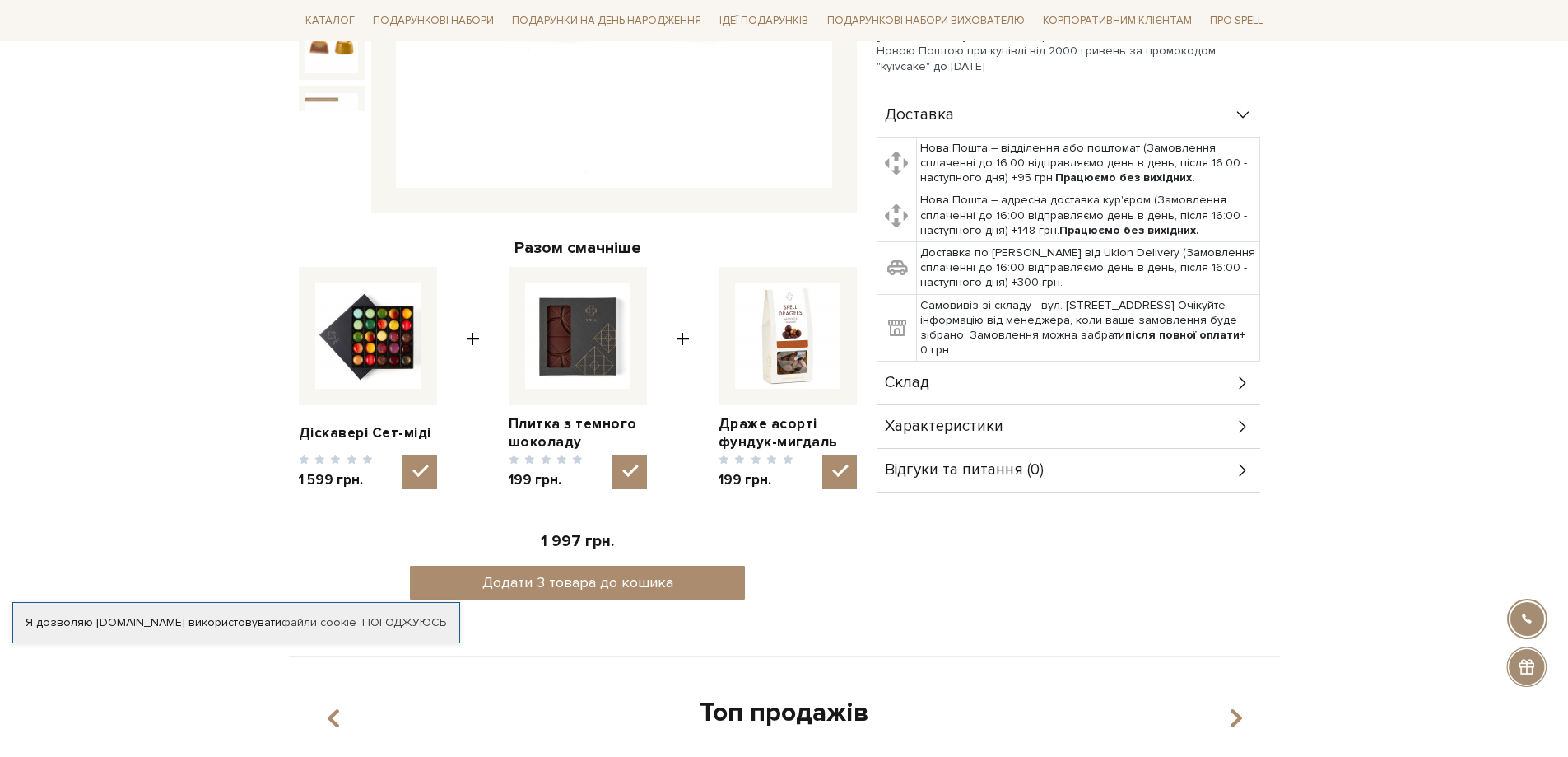
scroll to position [494, 0]
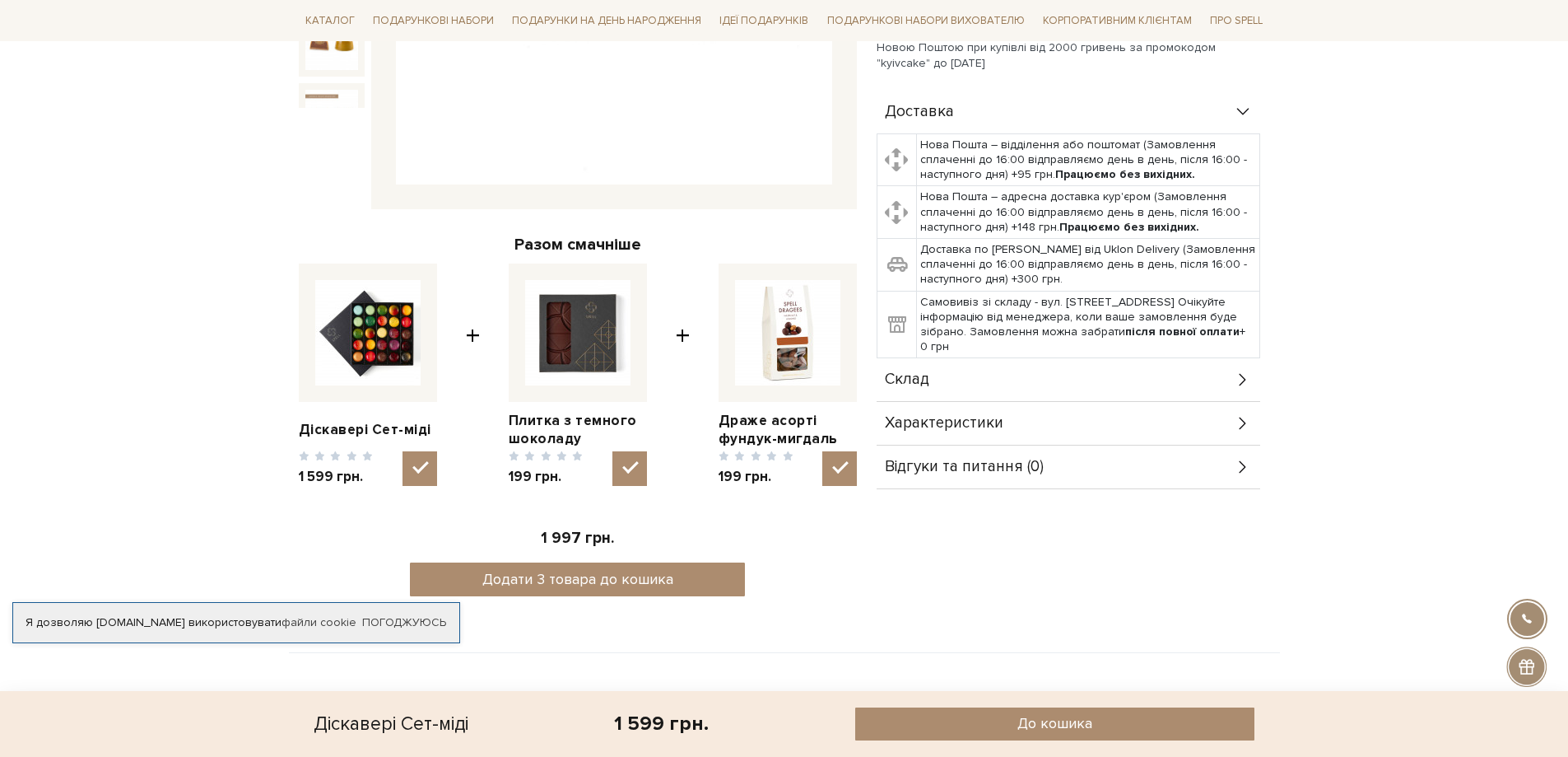
click at [1116, 374] on div "Склад" at bounding box center [1068, 380] width 383 height 43
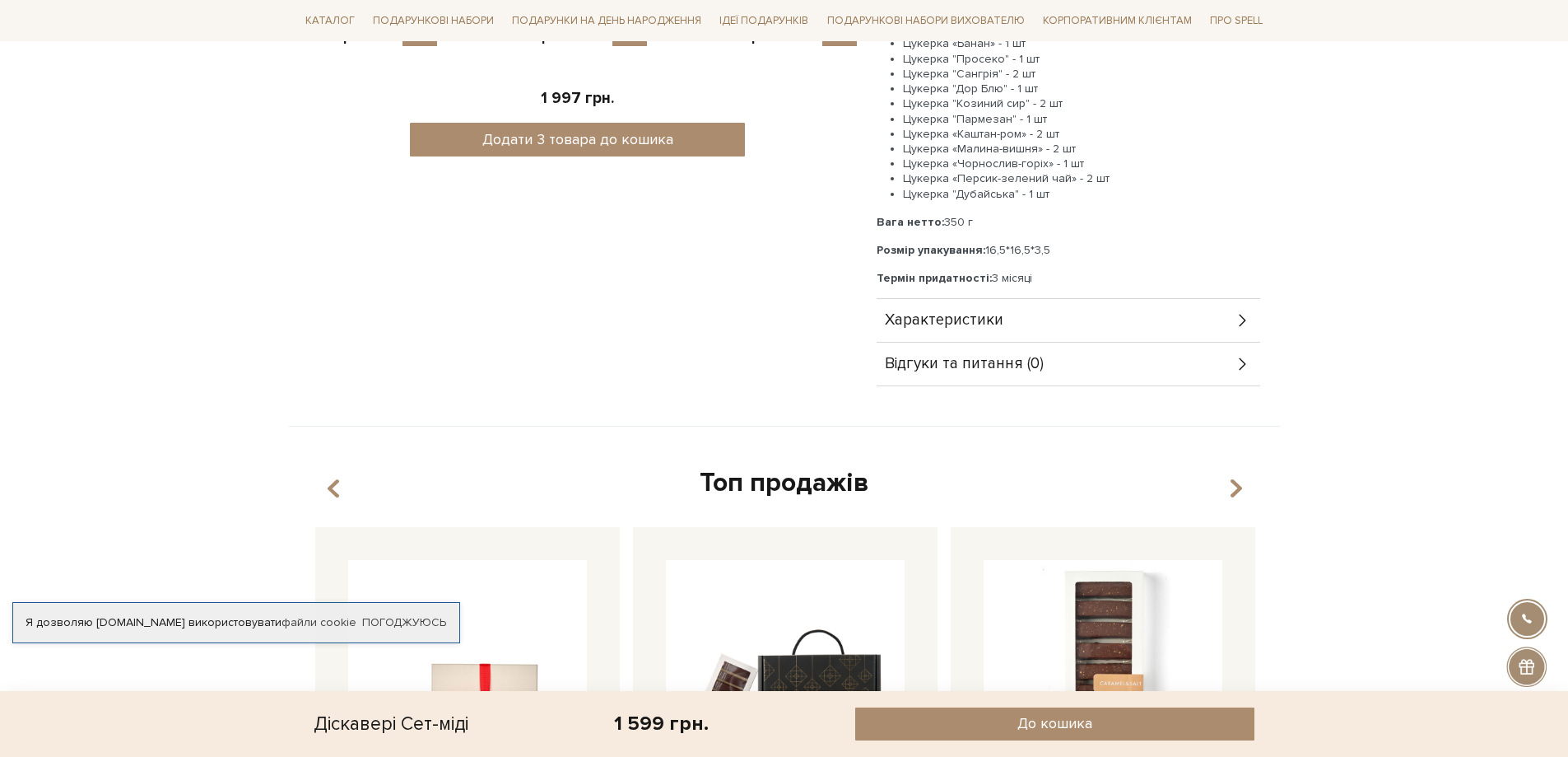
scroll to position [988, 0]
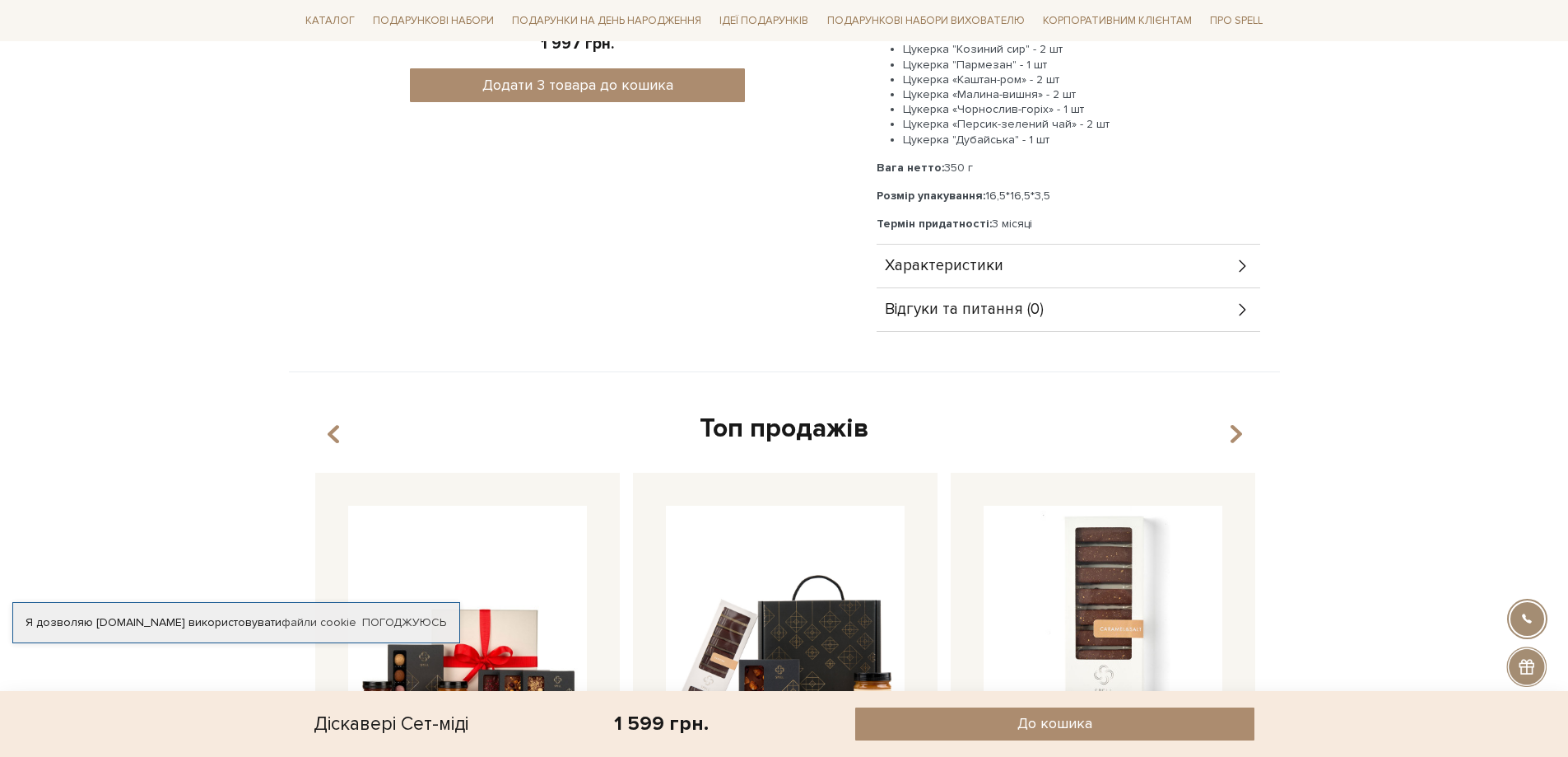
click at [1107, 254] on div "Характеристики" at bounding box center [1068, 266] width 383 height 43
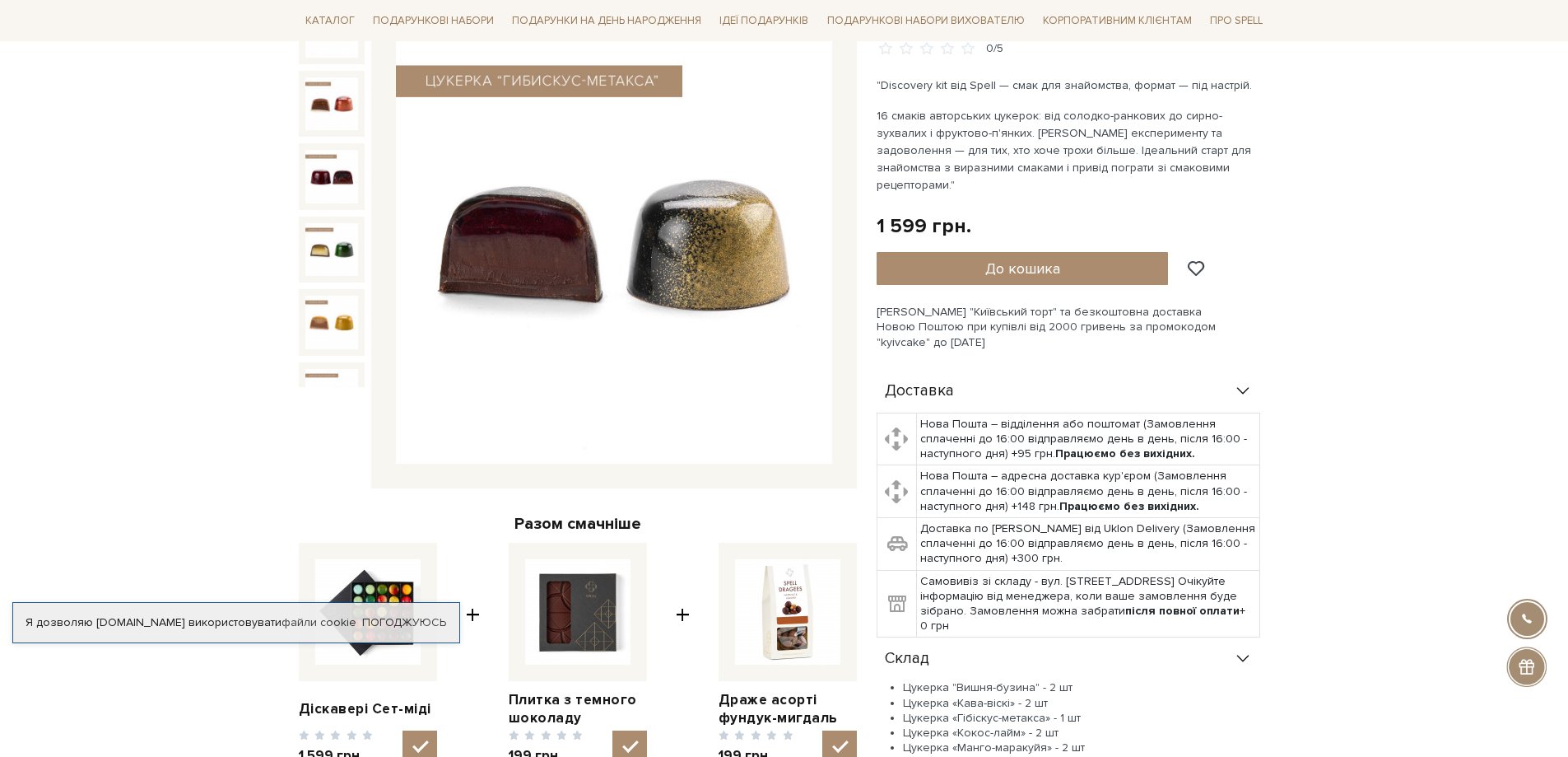
scroll to position [0, 0]
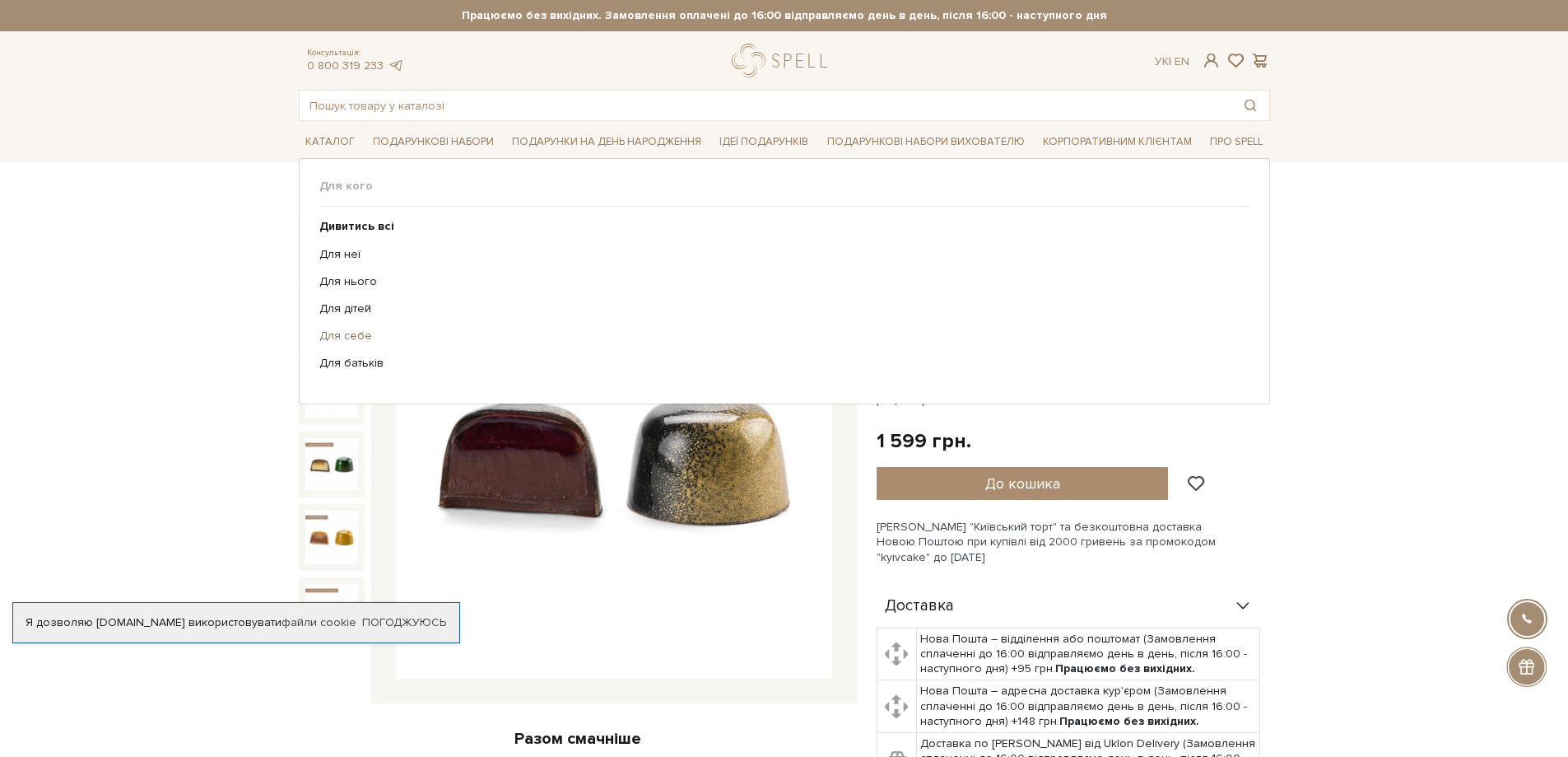
click at [349, 334] on link "Для себе" at bounding box center [778, 336] width 918 height 15
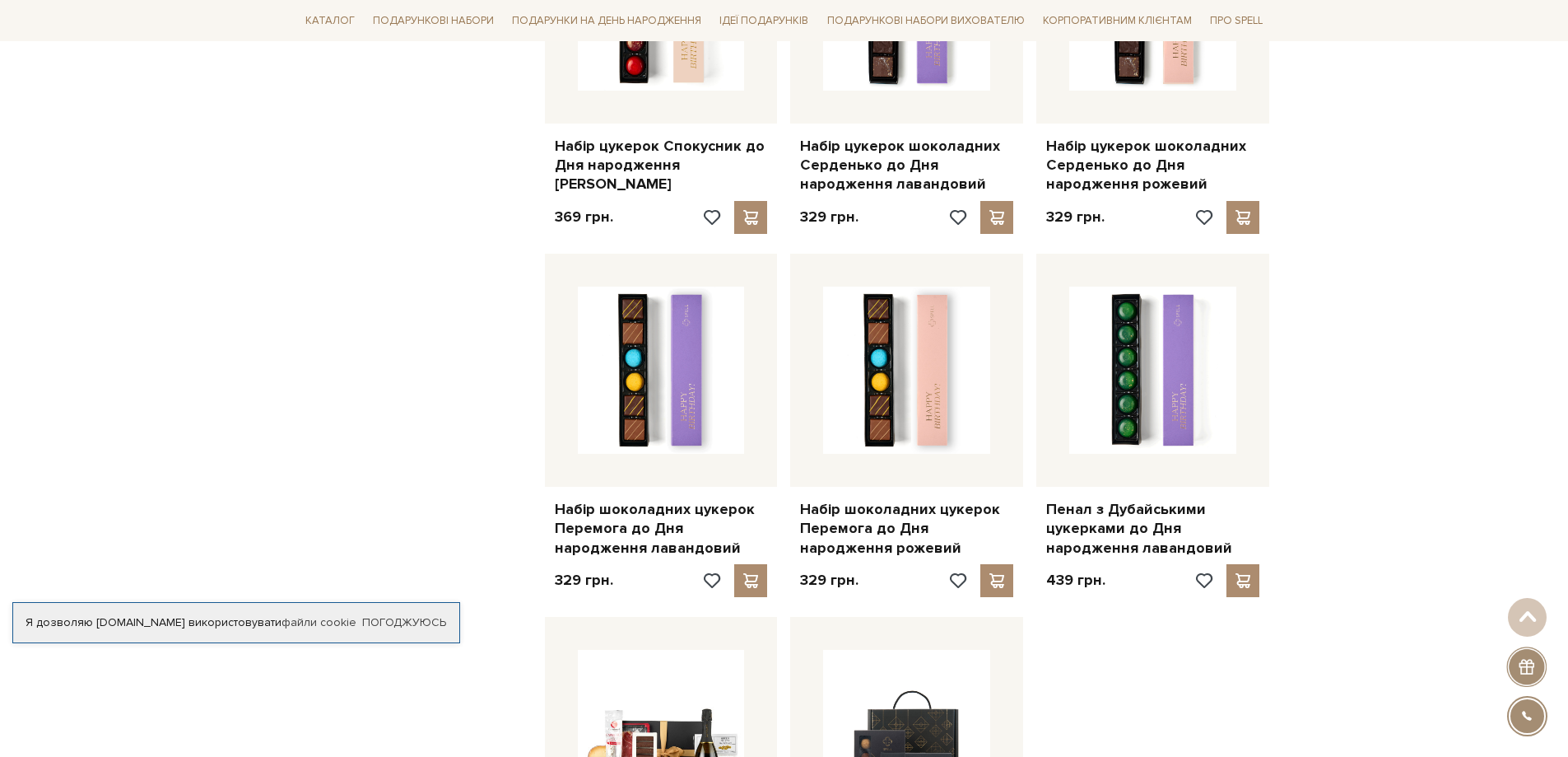
scroll to position [1482, 0]
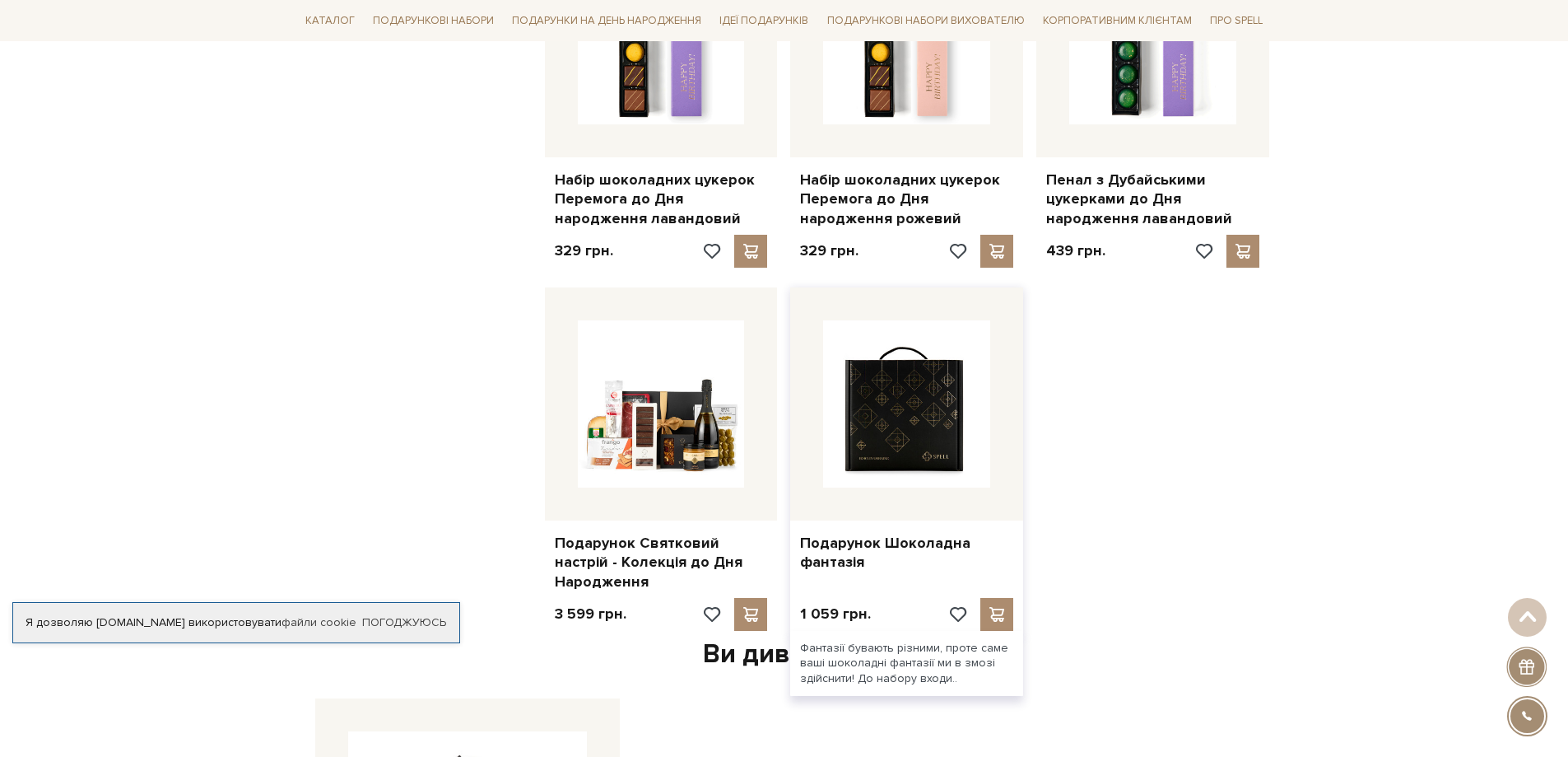
click at [902, 458] on img at bounding box center [906, 404] width 167 height 168
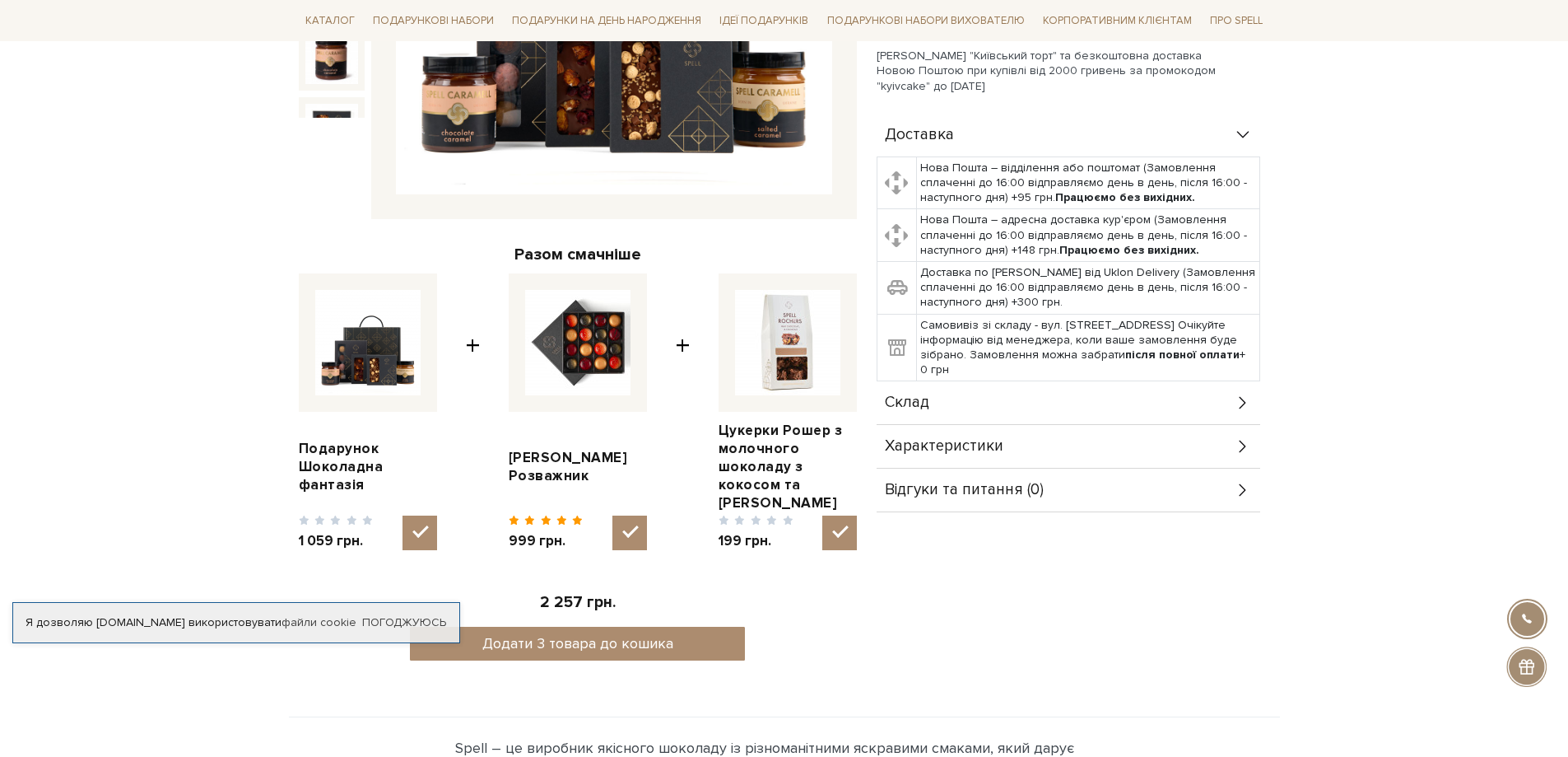
scroll to position [494, 0]
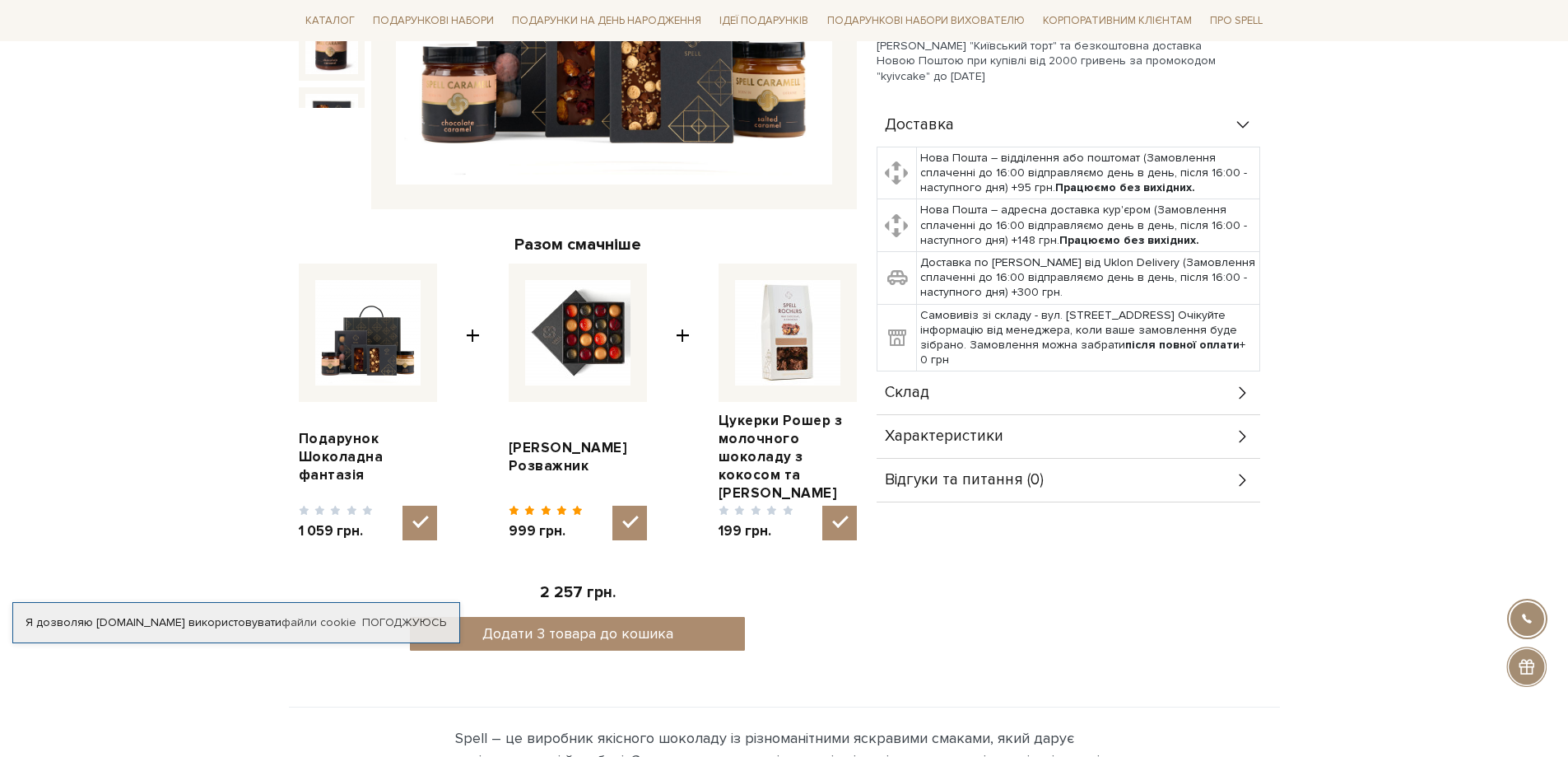
click at [1063, 395] on div "Склад" at bounding box center [1068, 393] width 383 height 43
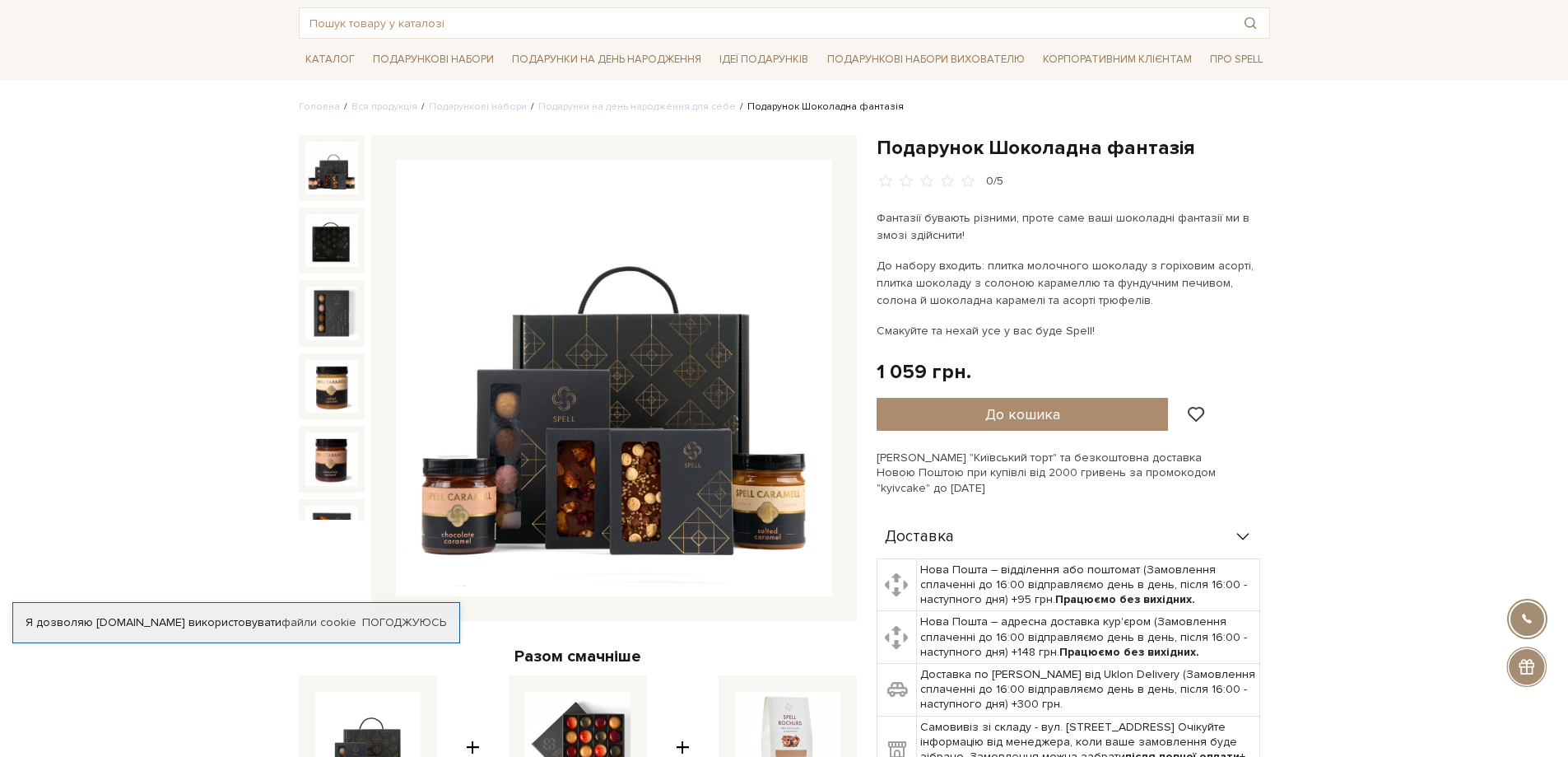
scroll to position [0, 0]
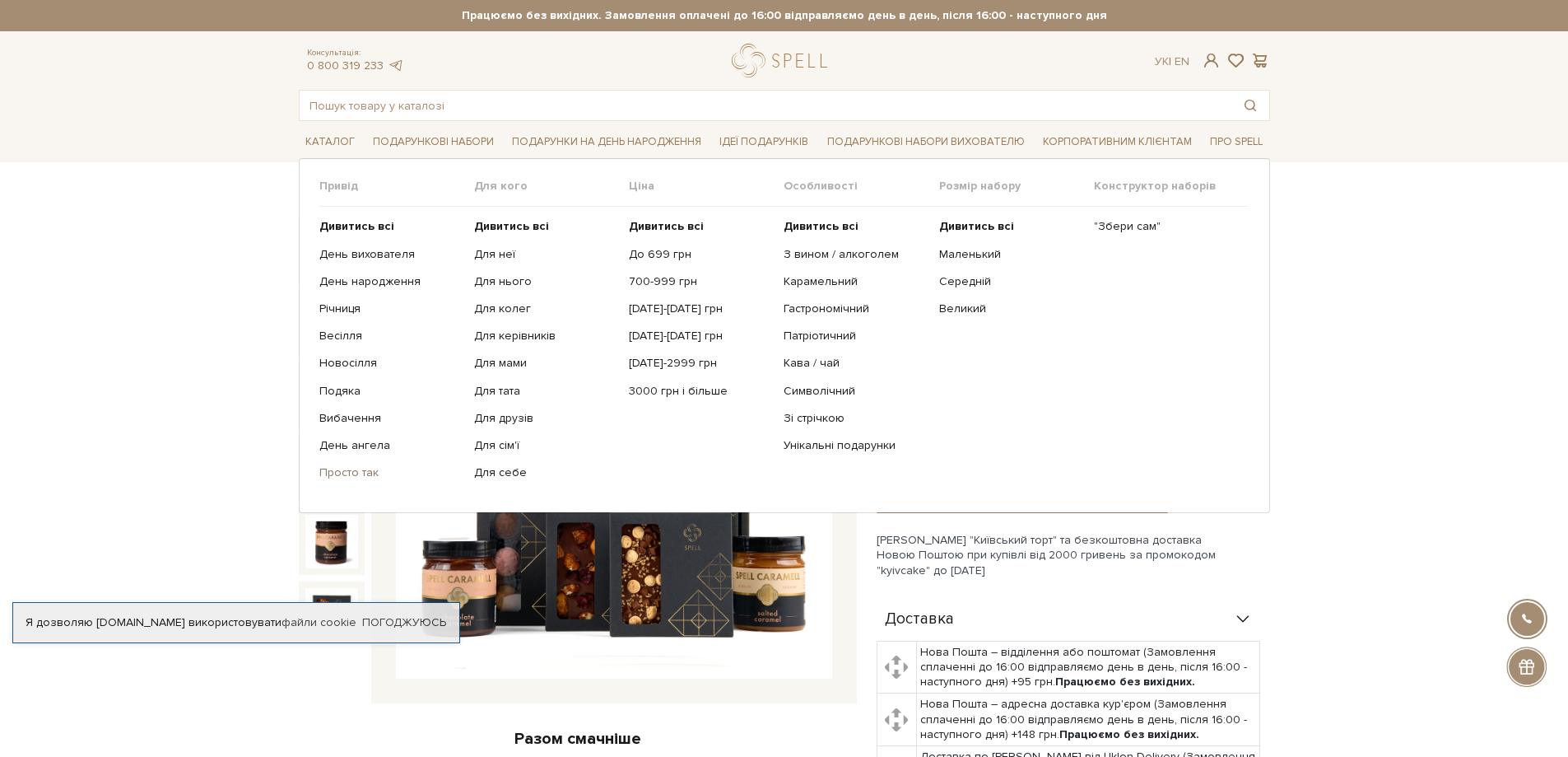
click at [347, 469] on link "Просто так" at bounding box center [390, 472] width 142 height 15
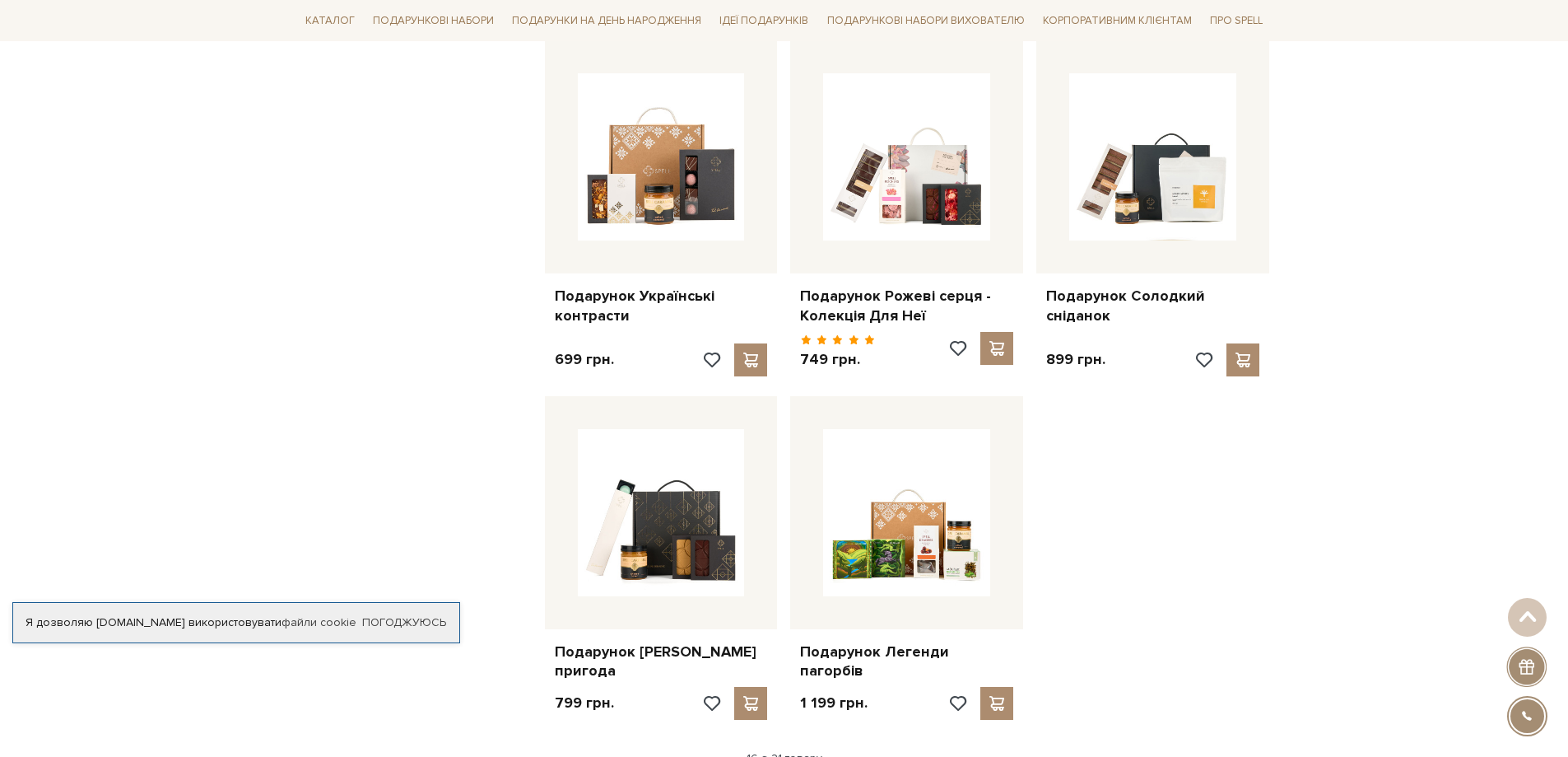
scroll to position [1729, 0]
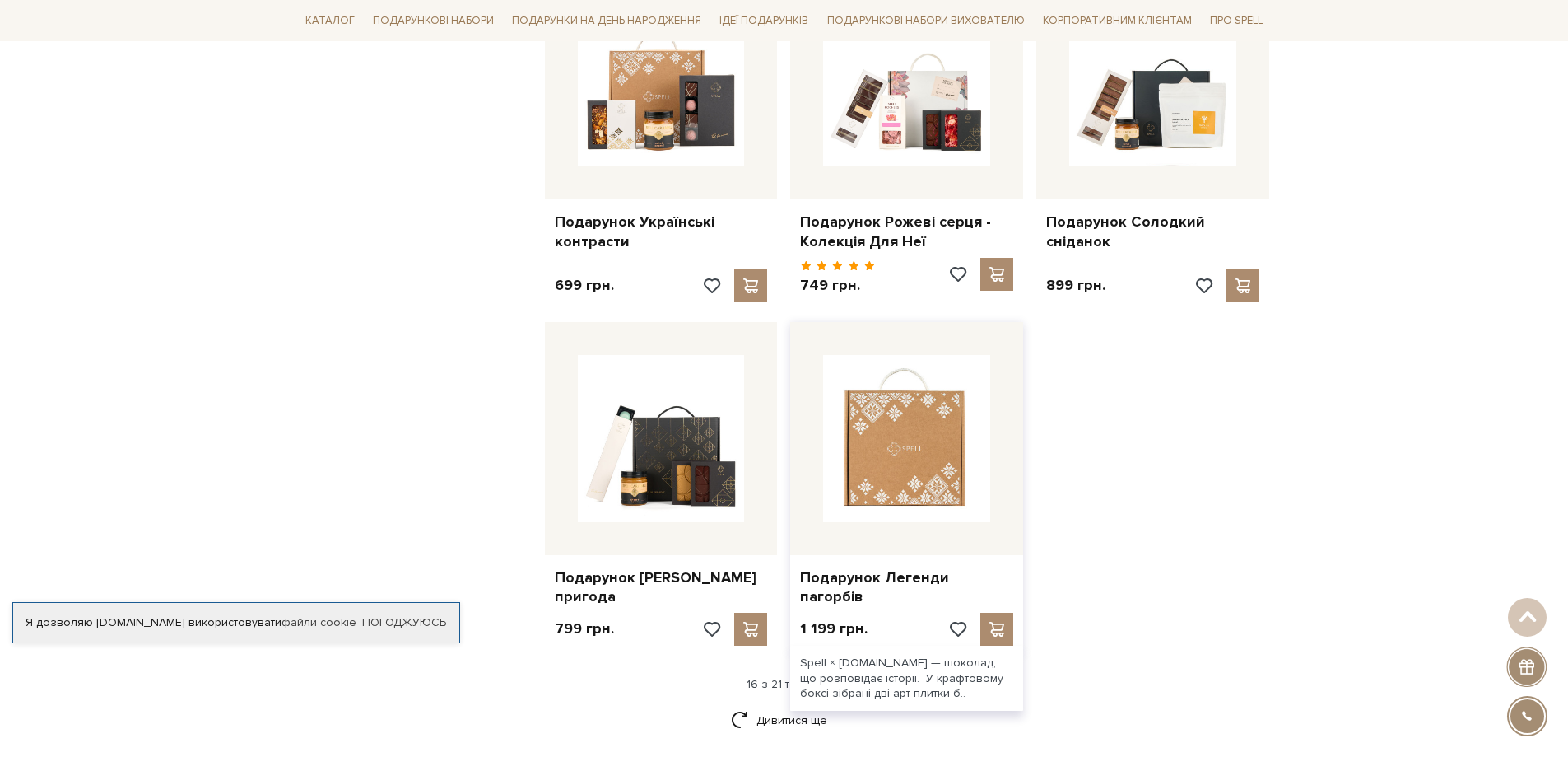
click at [931, 456] on img at bounding box center [906, 438] width 167 height 168
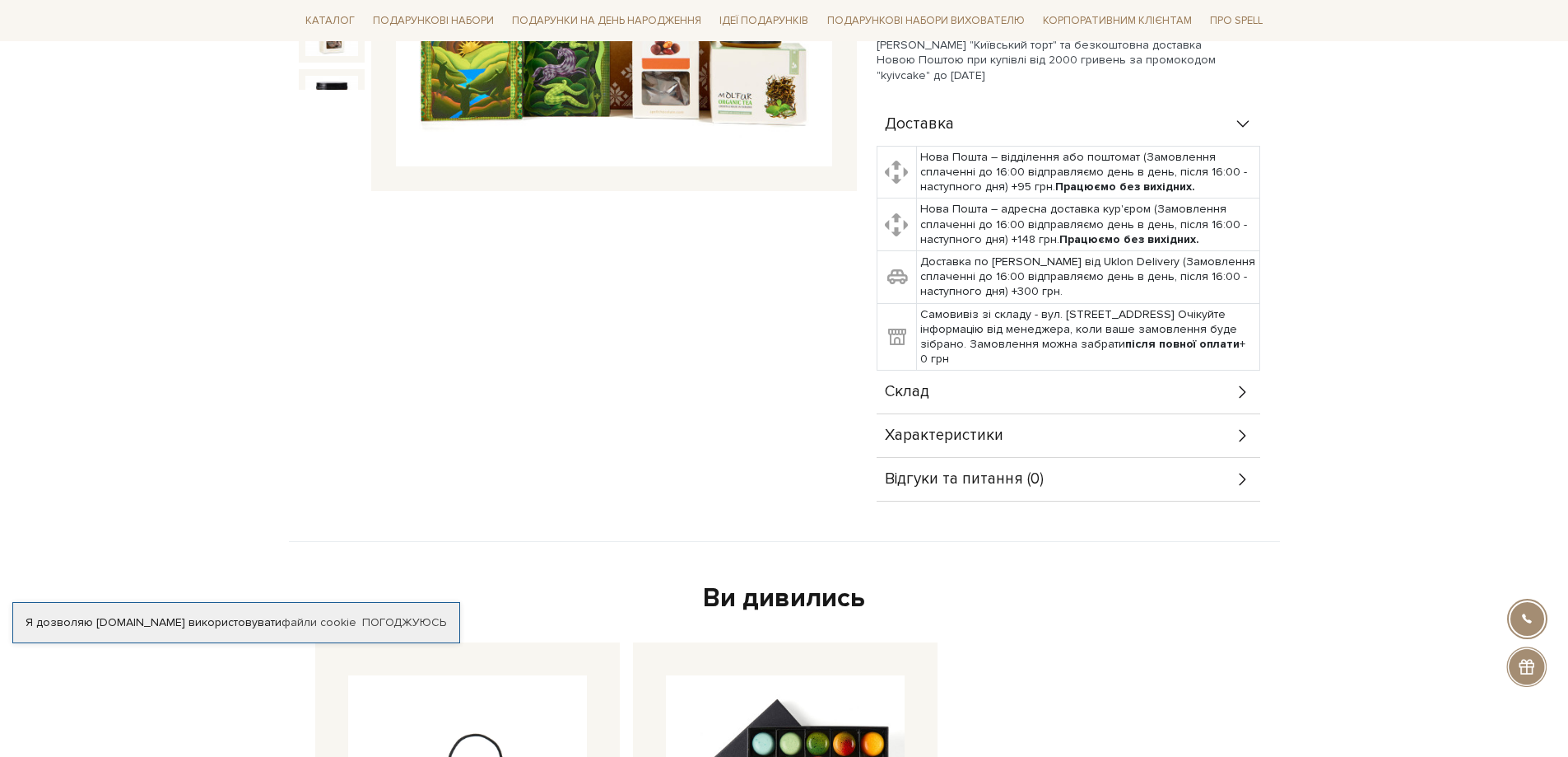
scroll to position [576, 0]
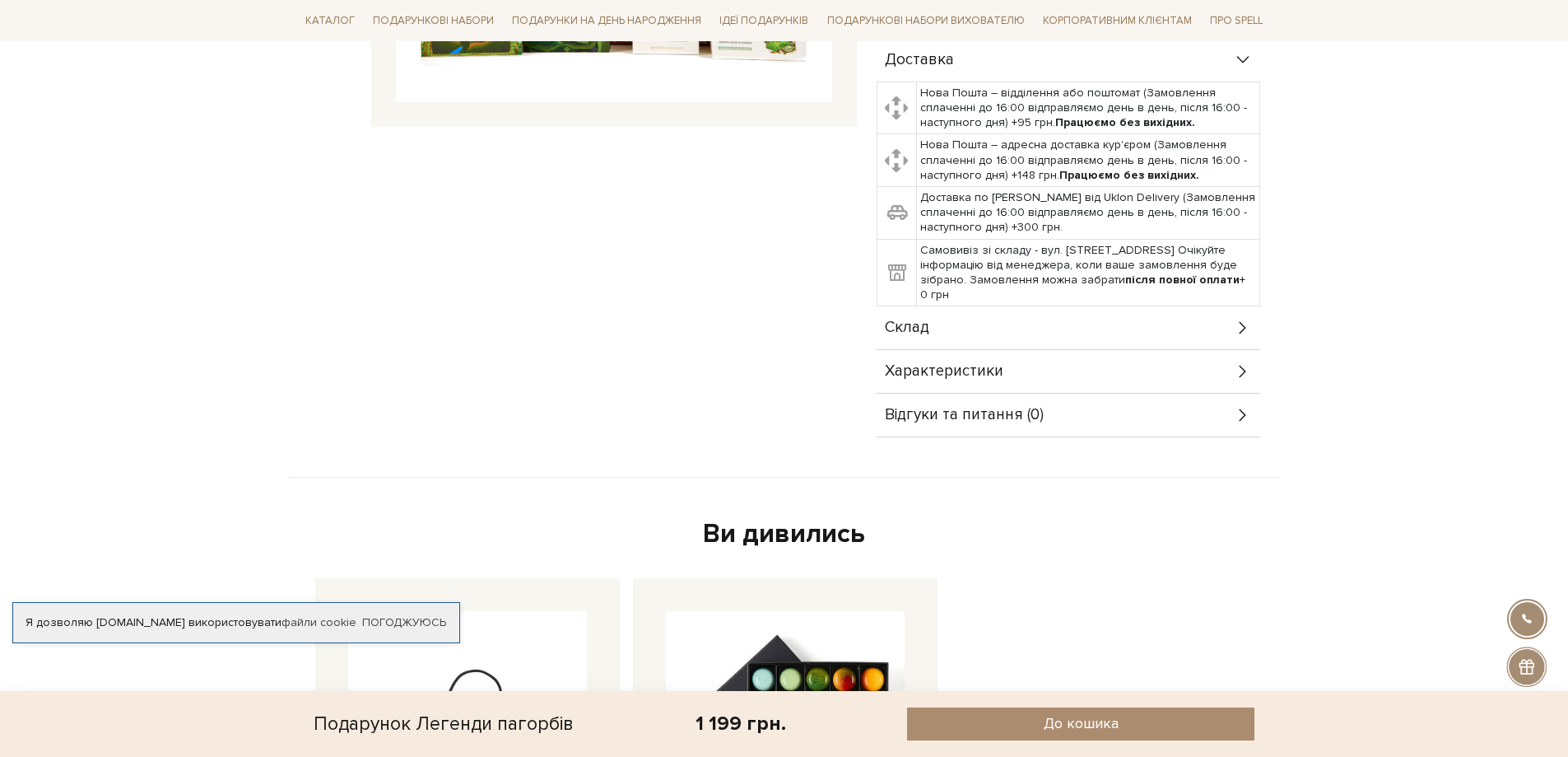
click at [1090, 340] on div "Склад" at bounding box center [1068, 328] width 383 height 43
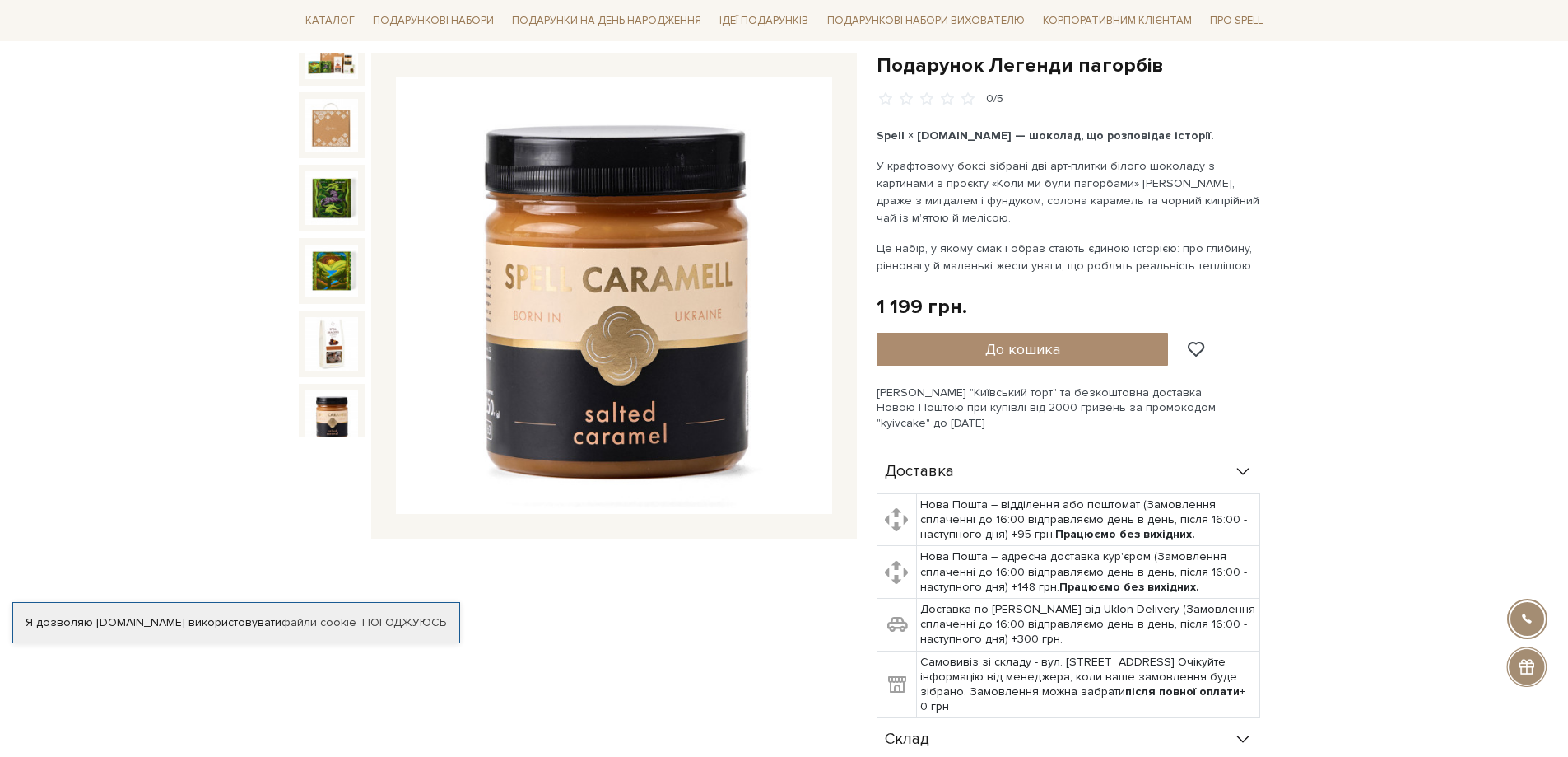
scroll to position [0, 0]
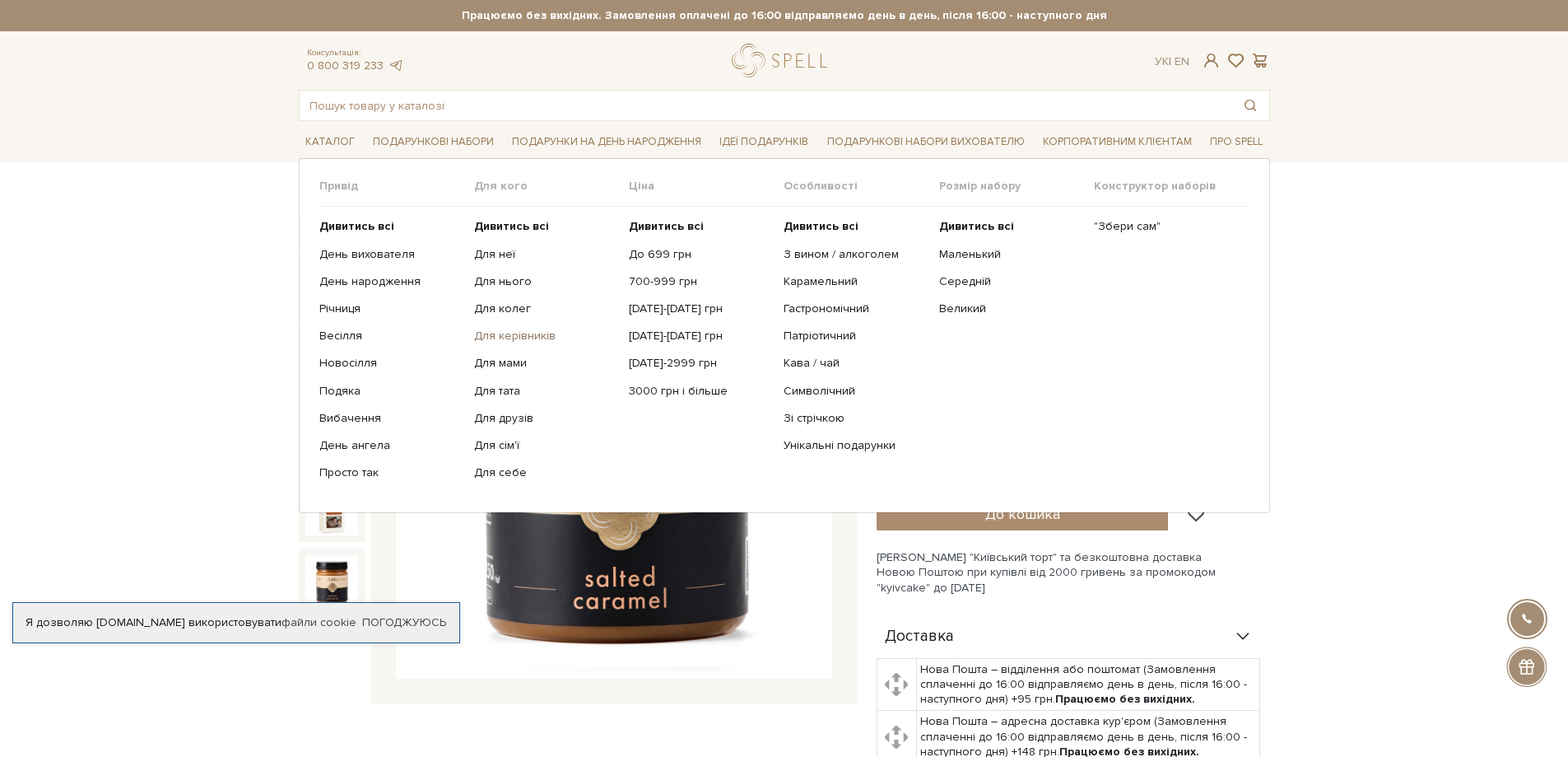
click at [523, 338] on link "Для керівників" at bounding box center [544, 336] width 142 height 15
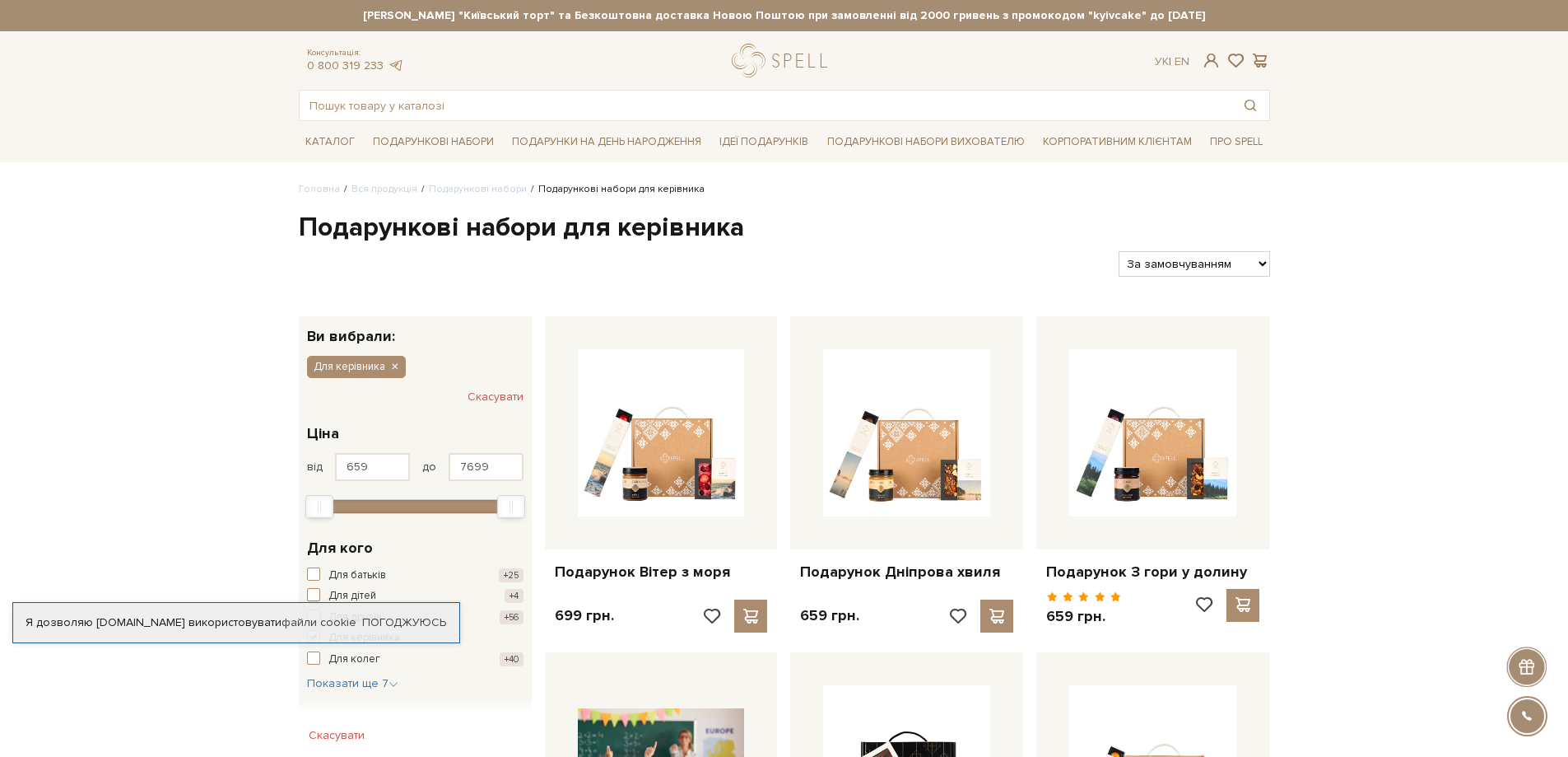
click at [1256, 256] on select "За замовчуванням За Ціною (зростання) За Ціною (зменшення) Новинки За популярні…" at bounding box center [1194, 263] width 150 height 25
select select "https://spellchocolate.com/our-productions/podarunkovi-box/gift-sets-for-the-ma…"
click at [1118, 251] on select "За замовчуванням За Ціною (зростання) За Ціною (зменшення) Новинки За популярні…" at bounding box center [1194, 263] width 150 height 25
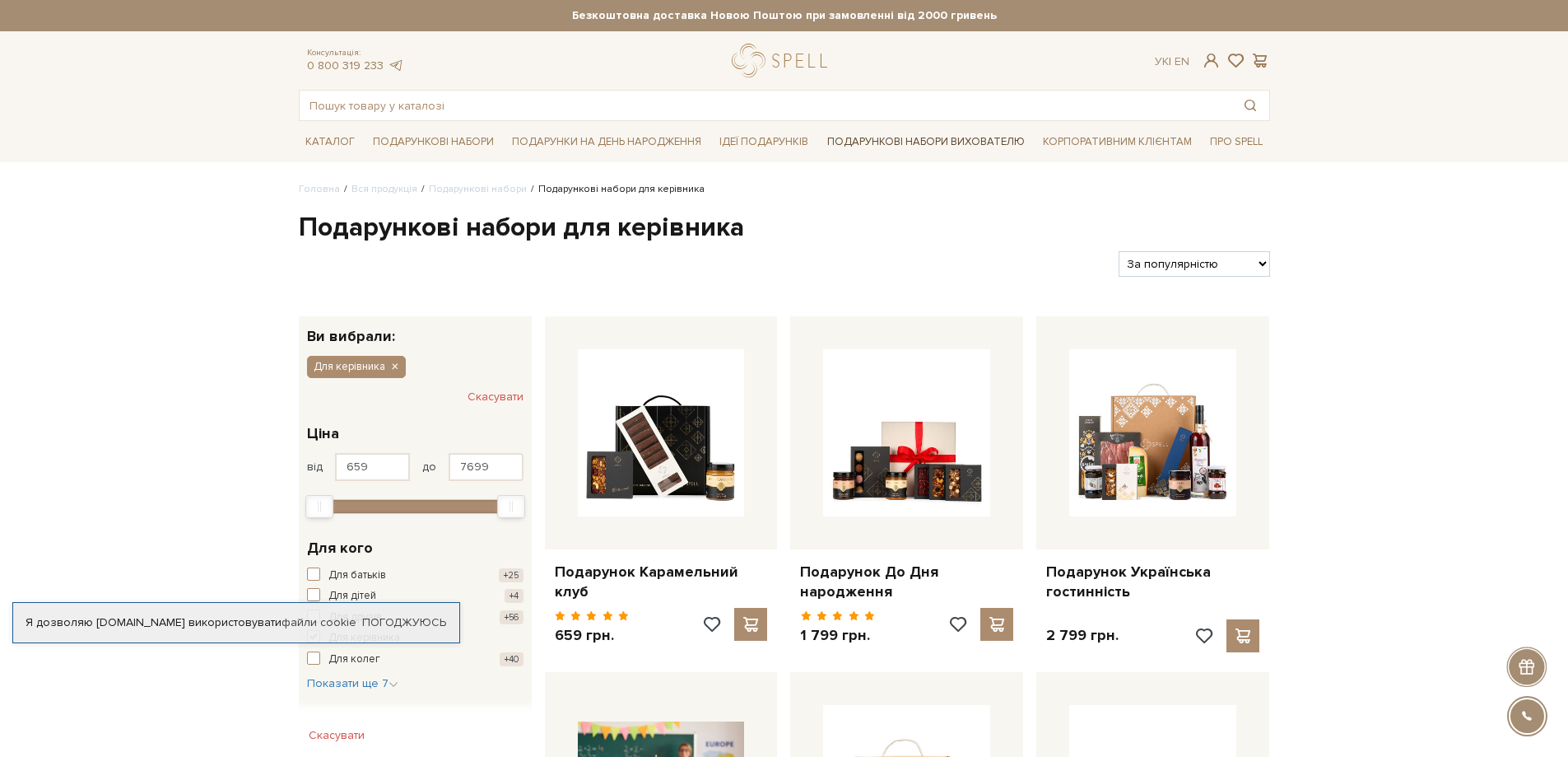
click at [952, 141] on link "Подарункові набори вихователю" at bounding box center [925, 141] width 210 height 28
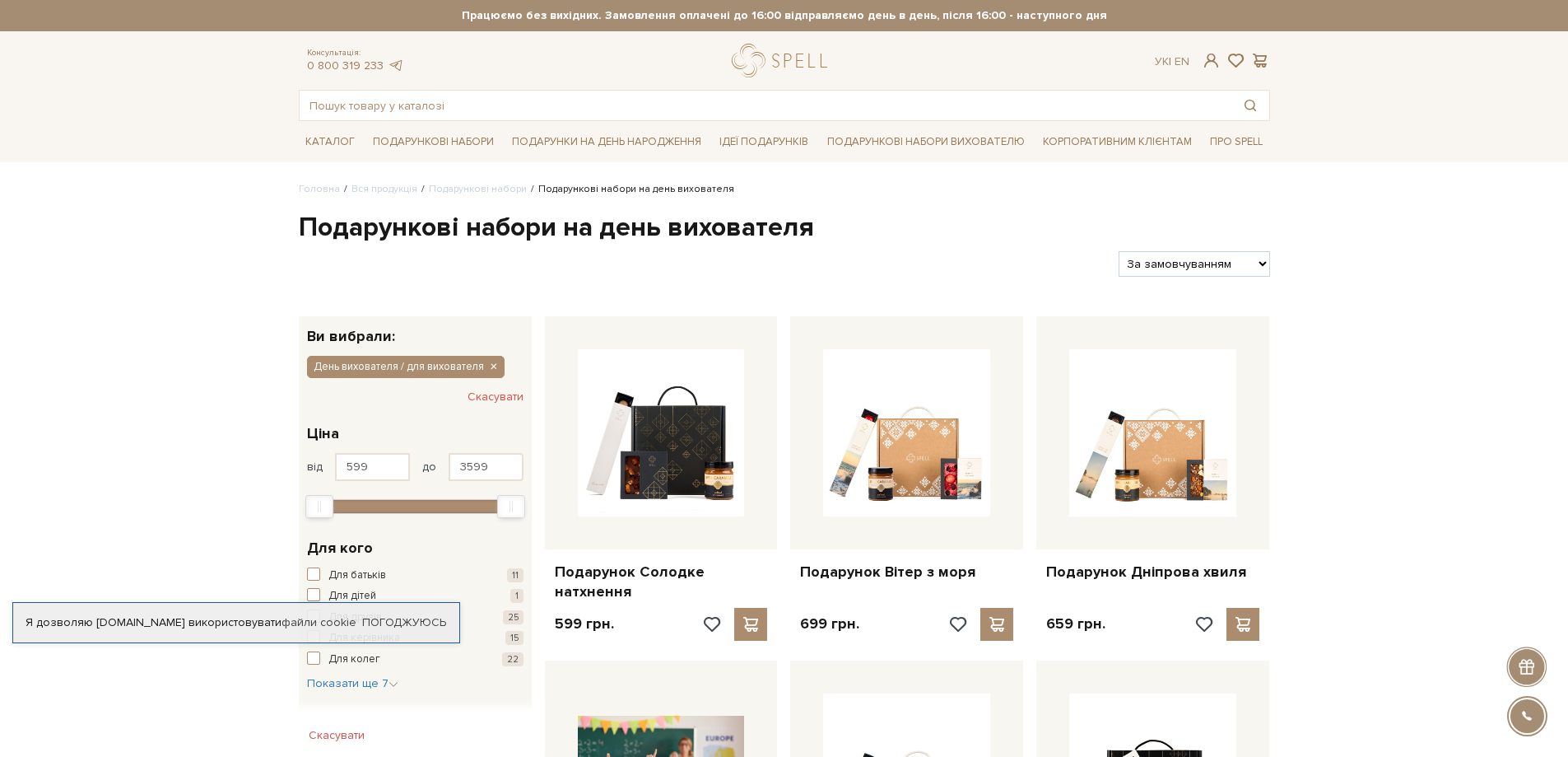
click at [1259, 262] on select "За замовчуванням За Ціною (зростання) За Ціною (зменшення) Новинки За популярні…" at bounding box center [1194, 263] width 150 height 25
select select "https://spellchocolate.com/our-productions/podarunkovi-box/den-vihovatelja-dlja…"
click at [1118, 251] on select "За замовчуванням За Ціною (зростання) За Ціною (зменшення) Новинки За популярні…" at bounding box center [1194, 263] width 150 height 25
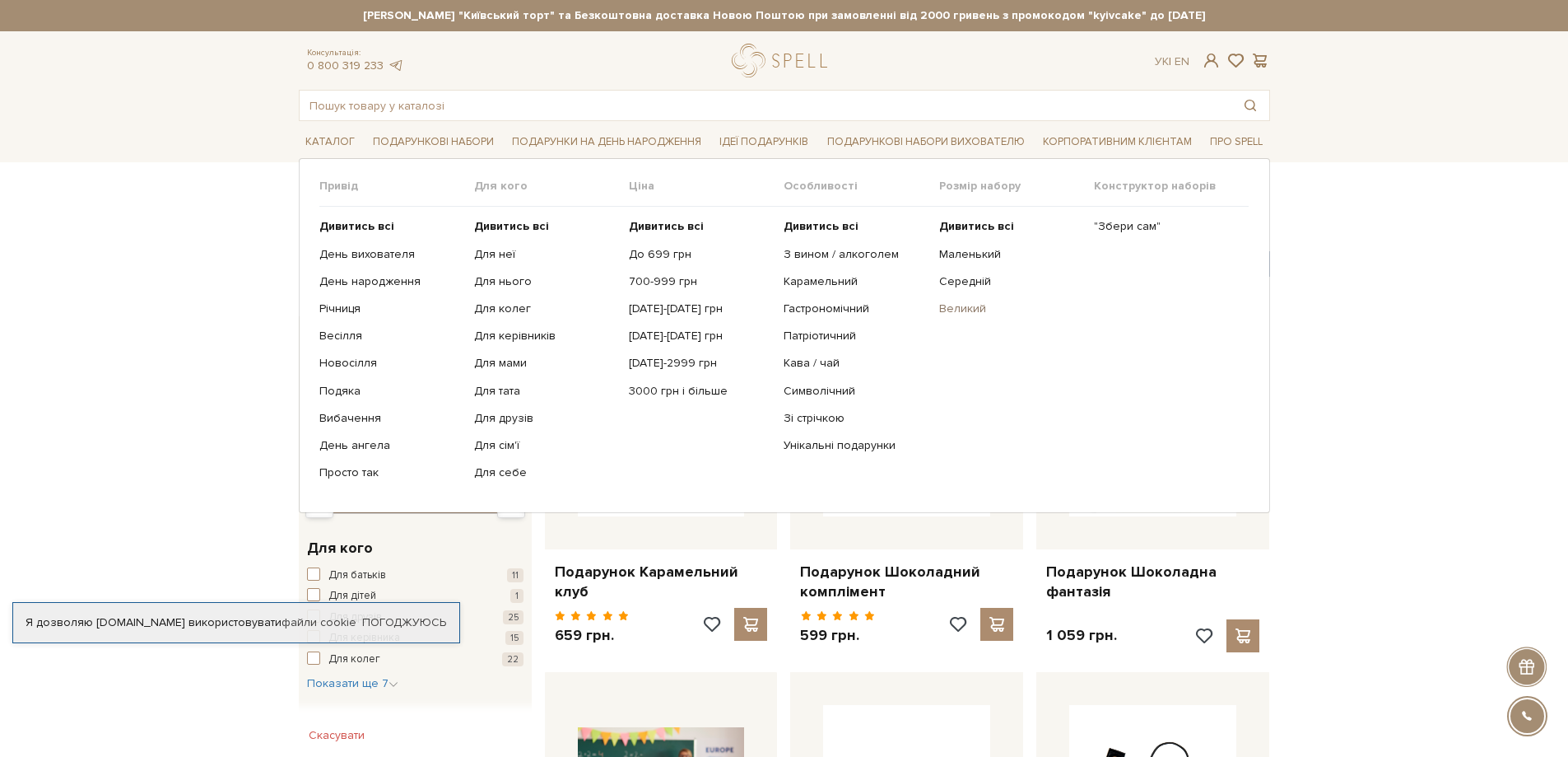
click at [963, 313] on link "Великий" at bounding box center [1010, 308] width 142 height 15
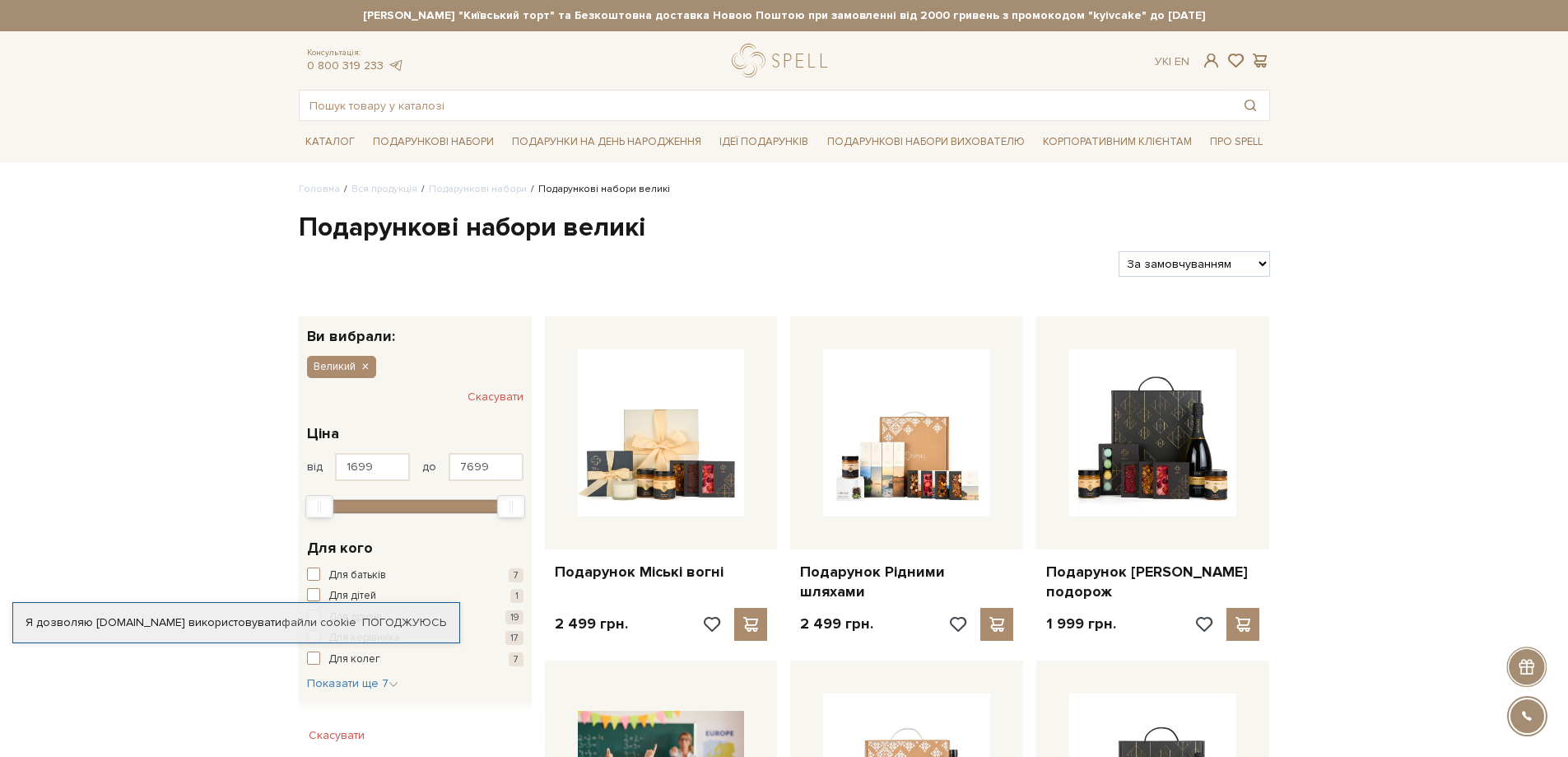
click at [1255, 267] on select "За замовчуванням За Ціною (зростання) За Ціною (зменшення) Новинки За популярні…" at bounding box center [1194, 263] width 150 height 25
select select "https://spellchocolate.com/our-productions/podarunkovi-box/big?sort=p.viewed&or…"
click at [1118, 251] on select "За замовчуванням За Ціною (зростання) За Ціною (зменшення) Новинки За популярні…" at bounding box center [1194, 263] width 150 height 25
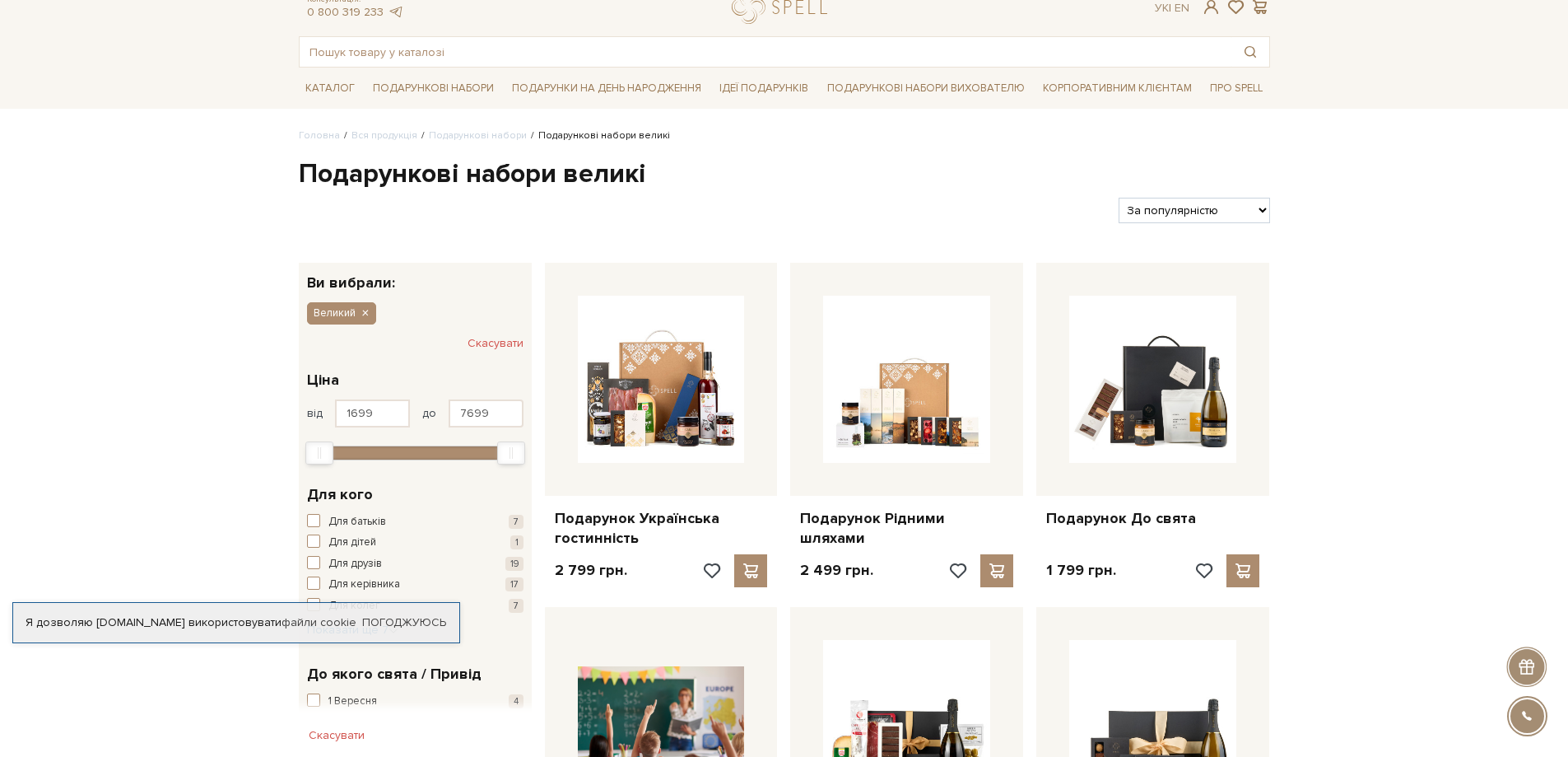
scroll to position [82, 0]
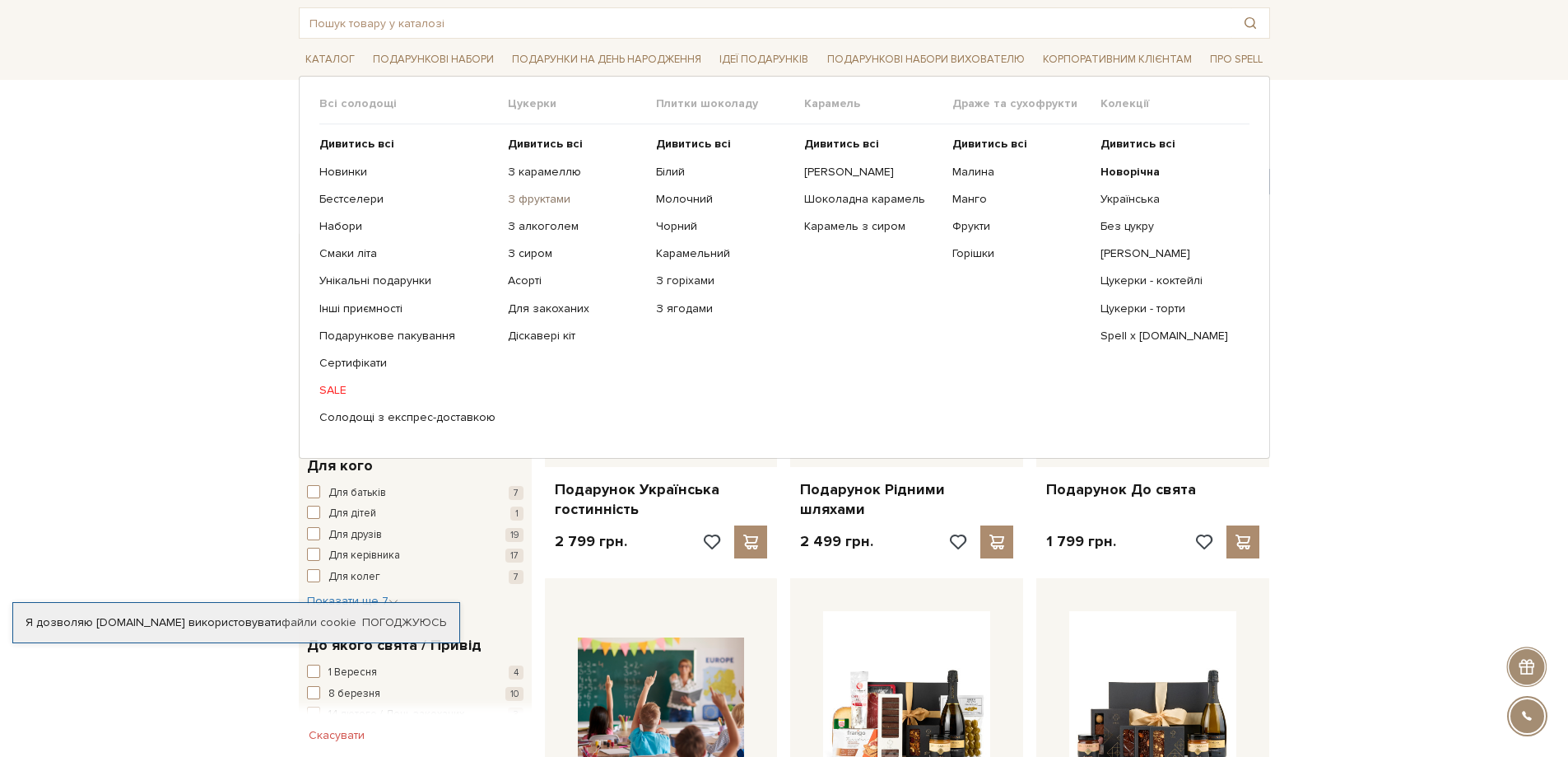
click at [524, 199] on link "З фруктами" at bounding box center [576, 199] width 136 height 15
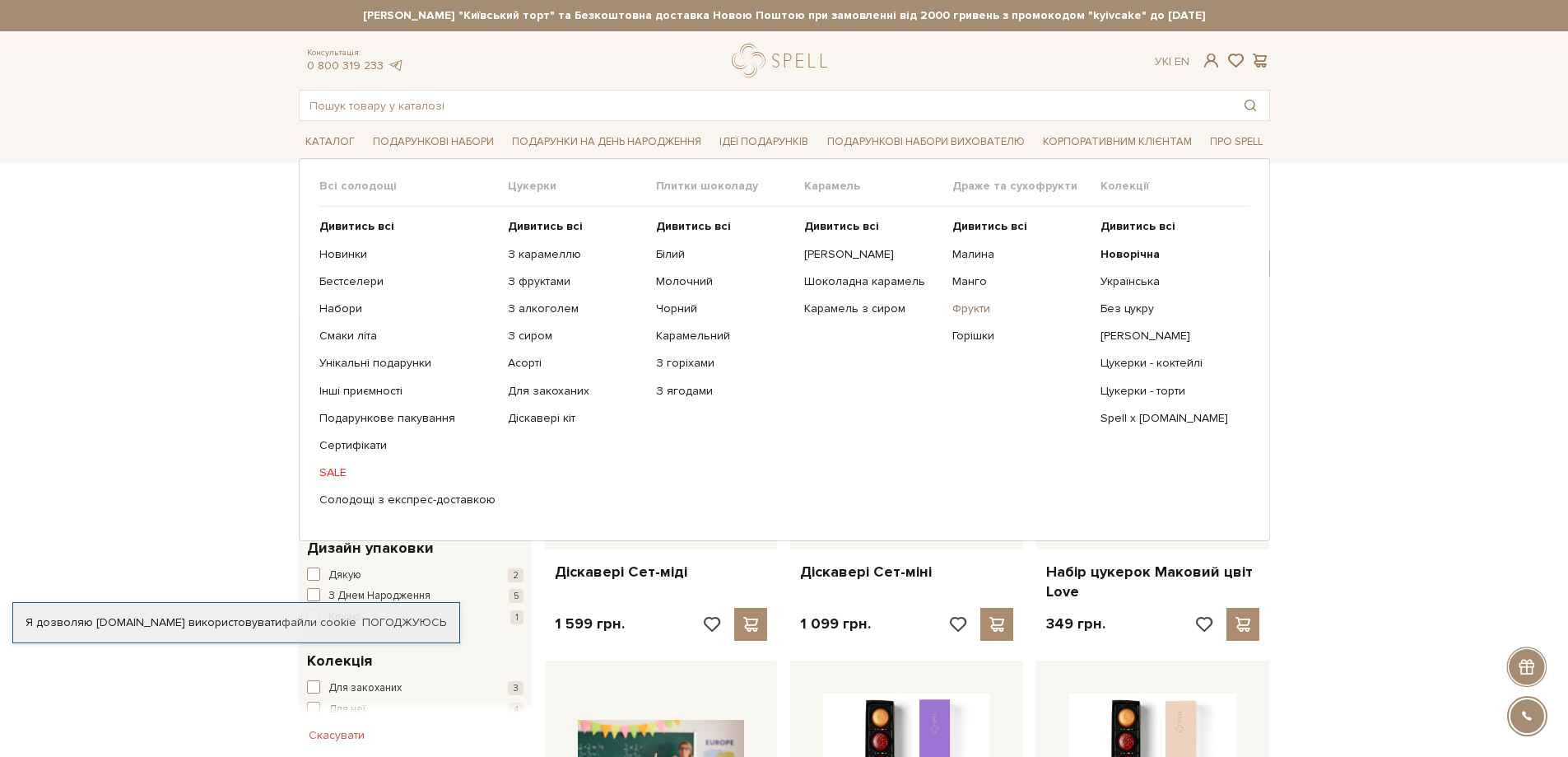
click at [978, 307] on link "Фрукти" at bounding box center [1020, 308] width 136 height 15
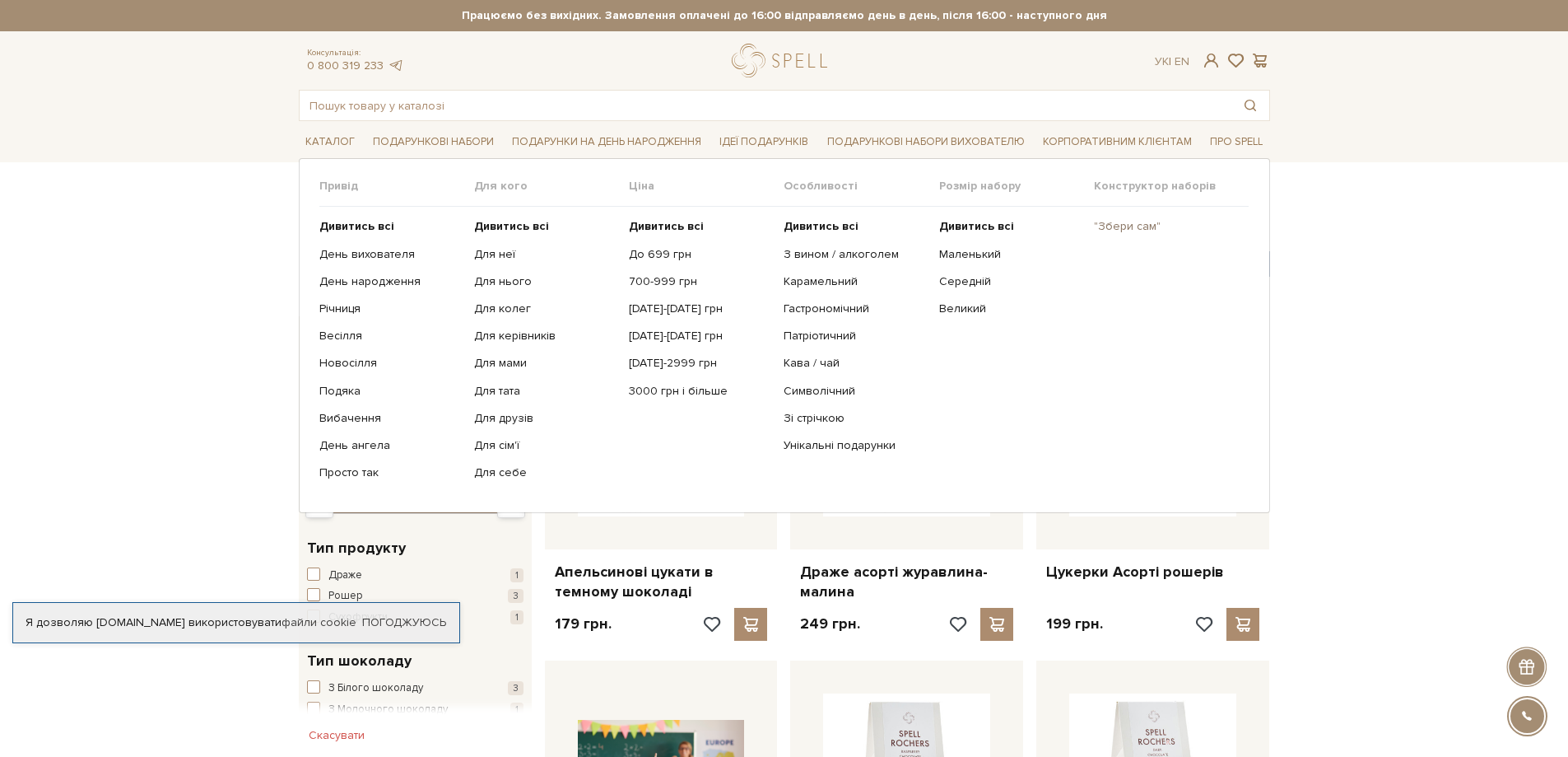
click at [1118, 225] on link ""Збери сам"" at bounding box center [1165, 226] width 142 height 15
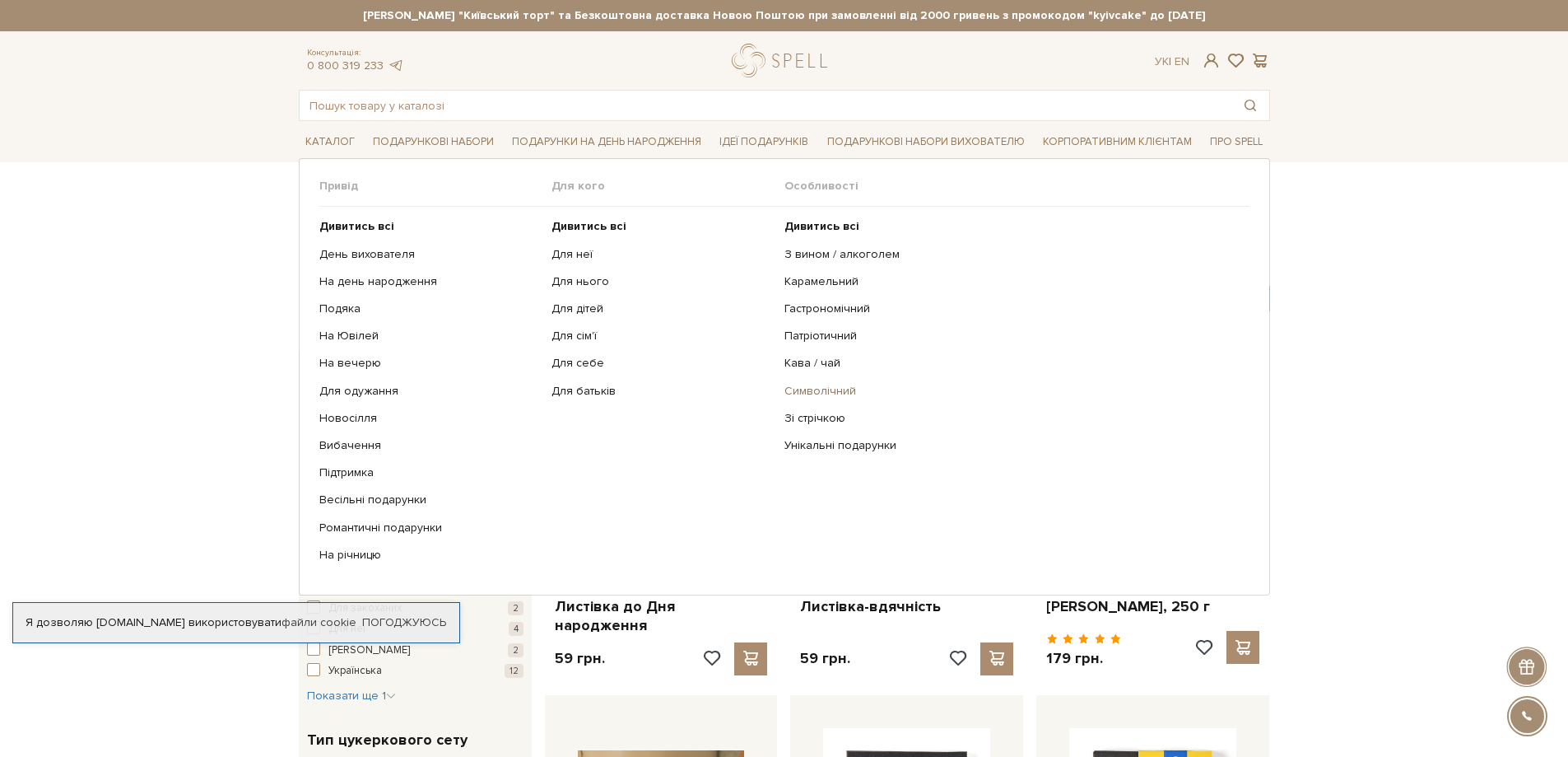
click at [814, 390] on link "Символічний" at bounding box center [1011, 391] width 453 height 15
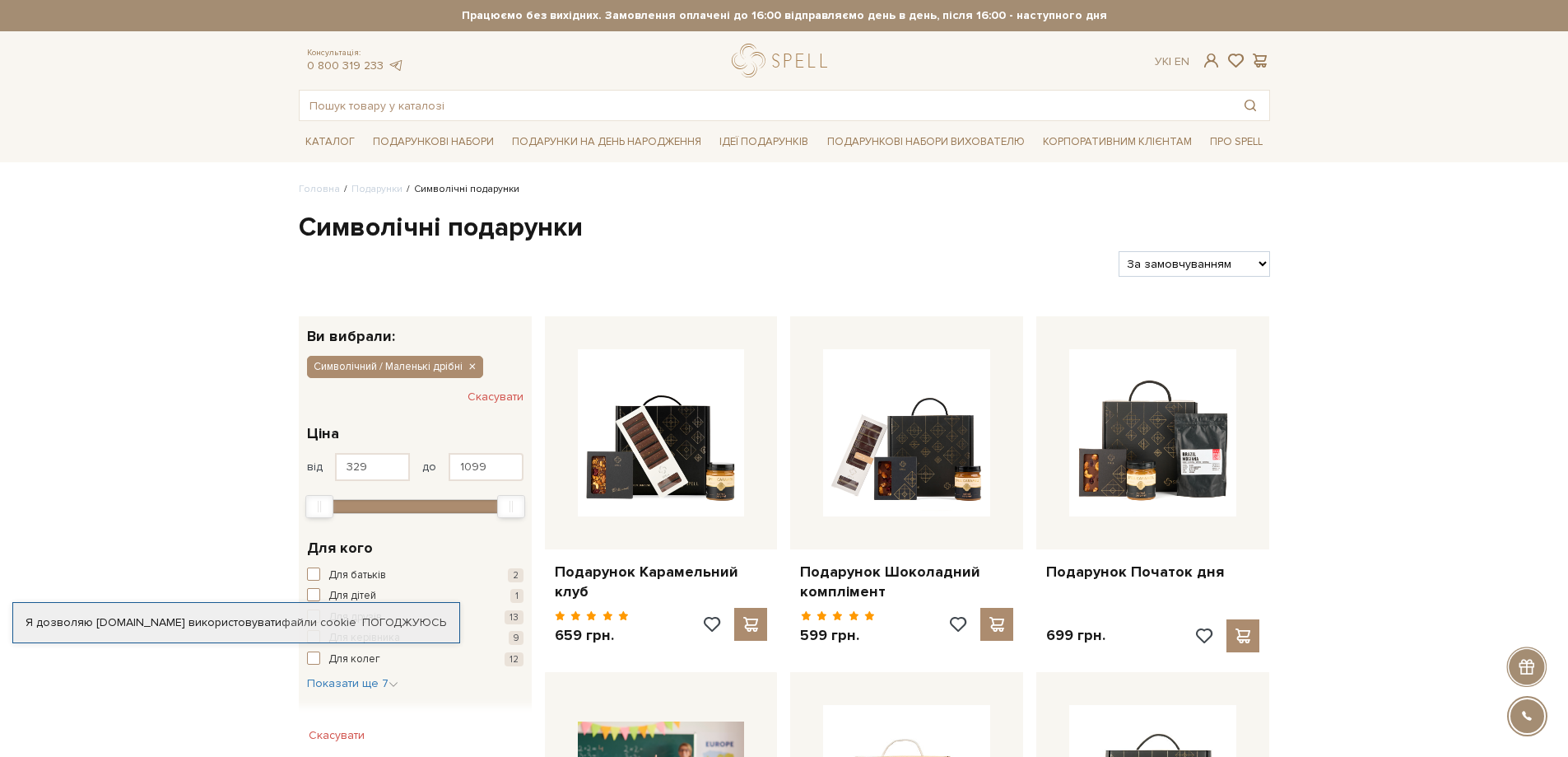
click at [1267, 264] on select "За замовчуванням За Ціною (зростання) За Ціною (зменшення) Новинки За популярні…" at bounding box center [1194, 263] width 150 height 25
select select "[URL][DOMAIN_NAME]"
click at [1118, 251] on select "За замовчуванням За Ціною (зростання) За Ціною (зменшення) Новинки За популярні…" at bounding box center [1194, 263] width 150 height 25
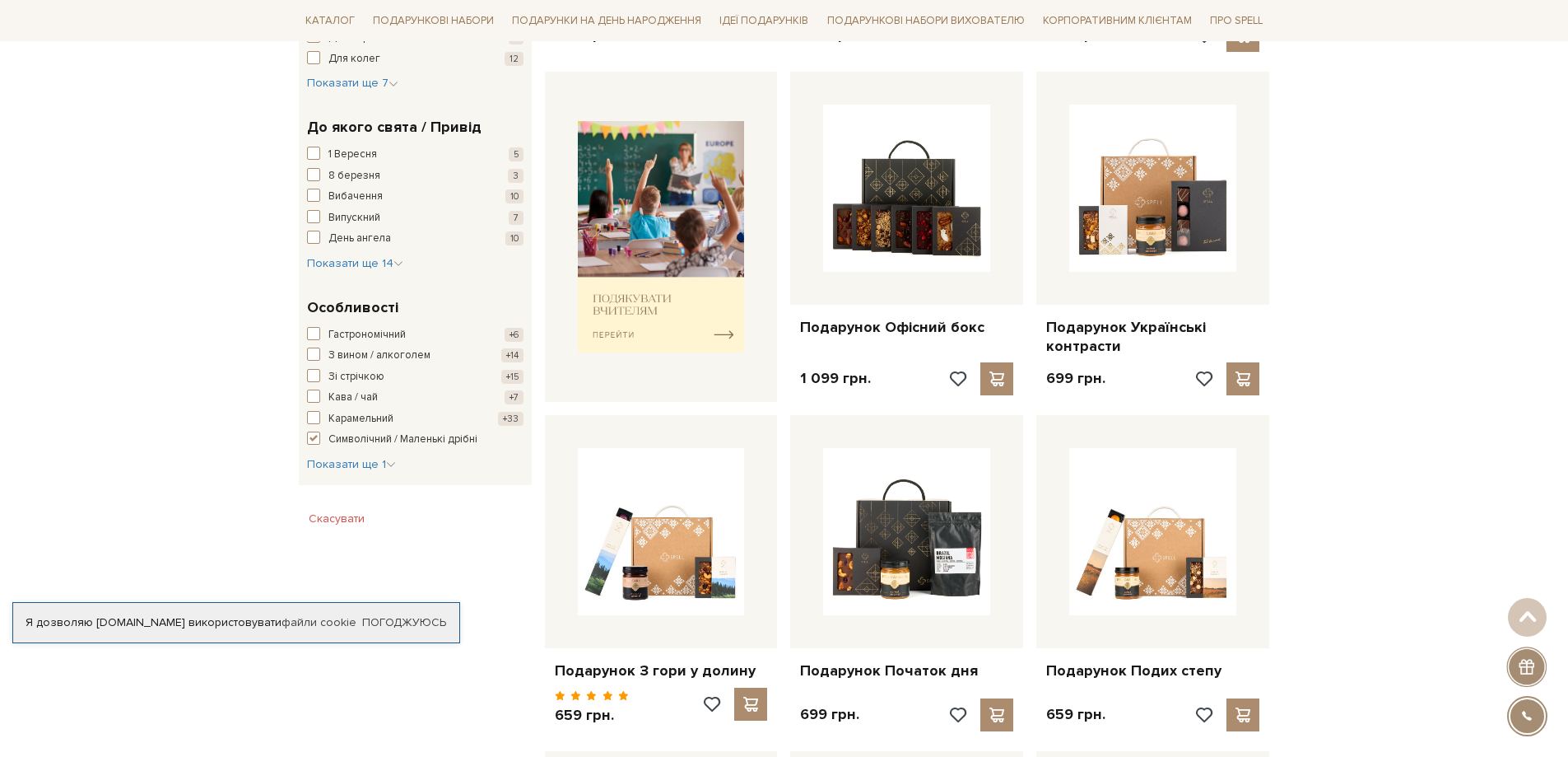
scroll to position [658, 0]
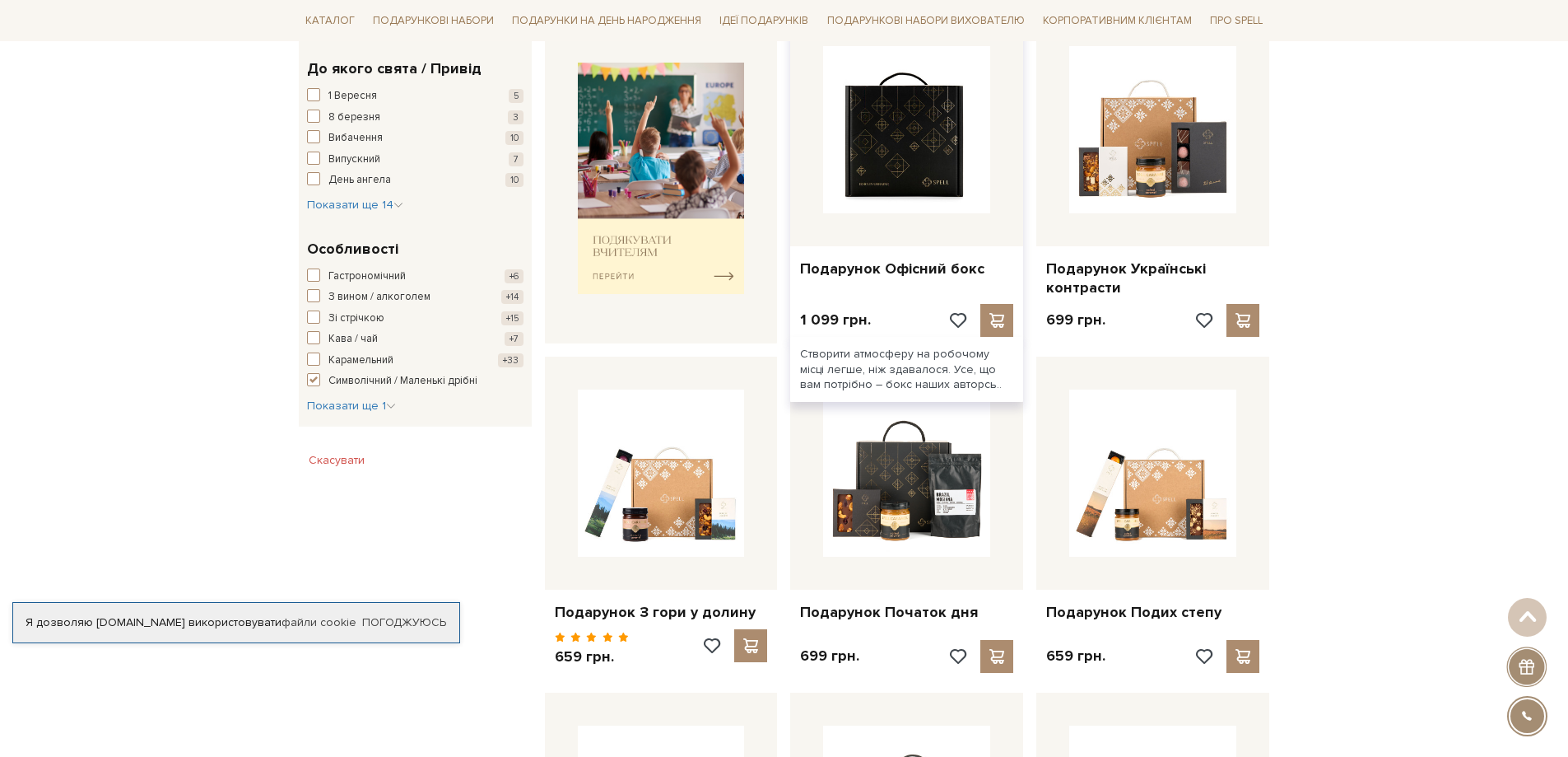
click at [897, 148] on img at bounding box center [906, 129] width 167 height 168
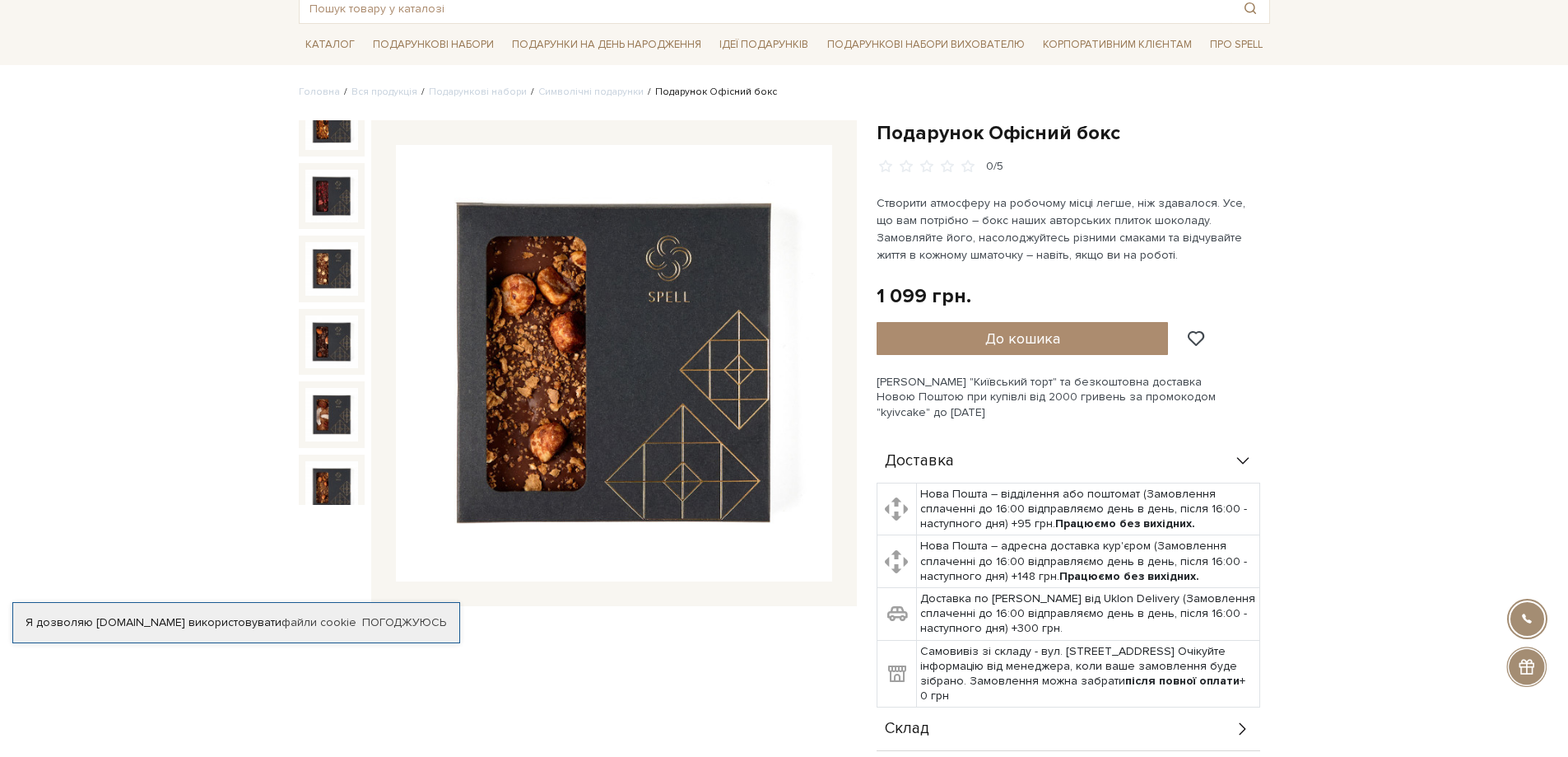
scroll to position [412, 0]
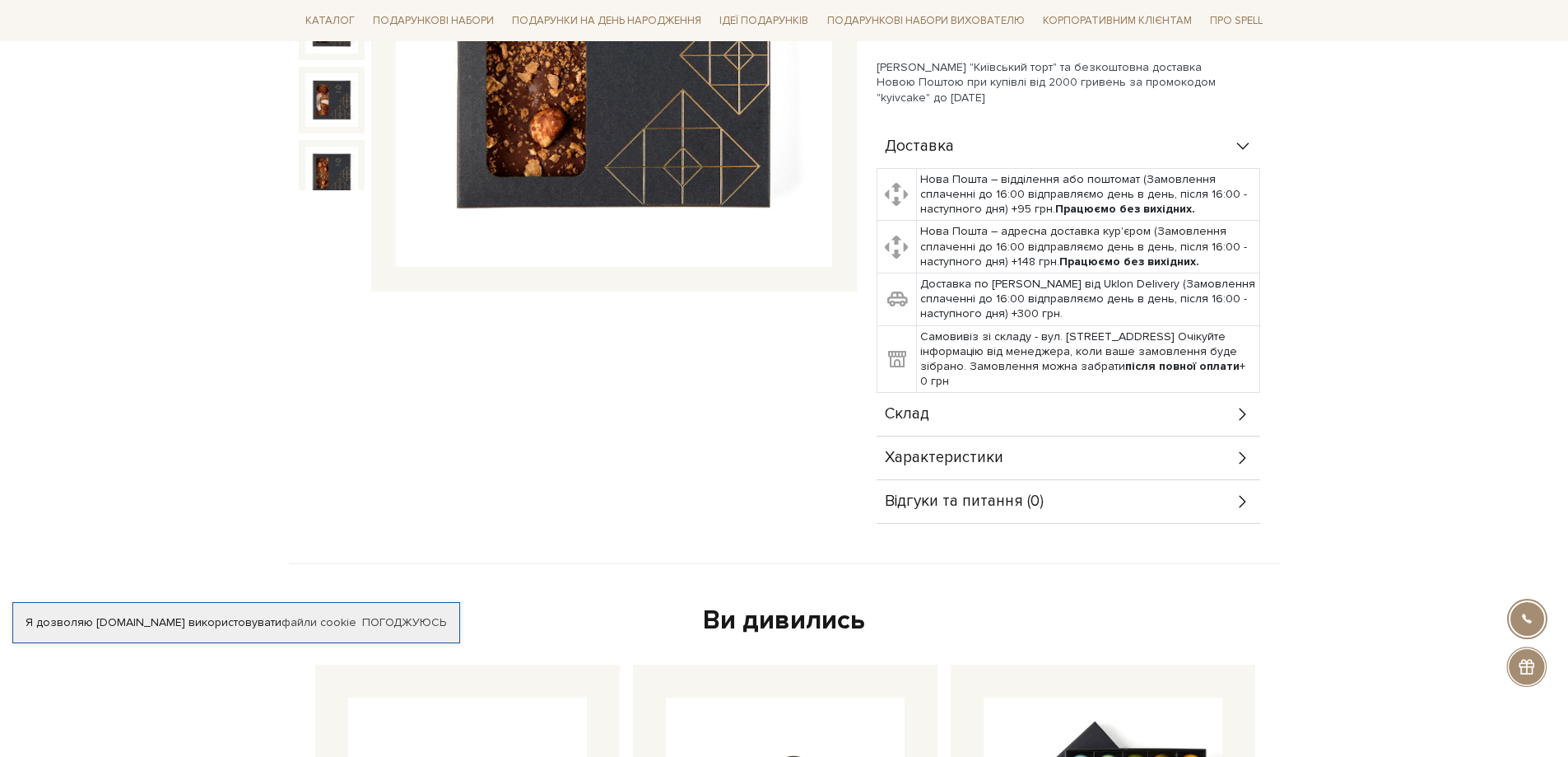
click at [1203, 455] on div "Характеристики" at bounding box center [1068, 458] width 383 height 43
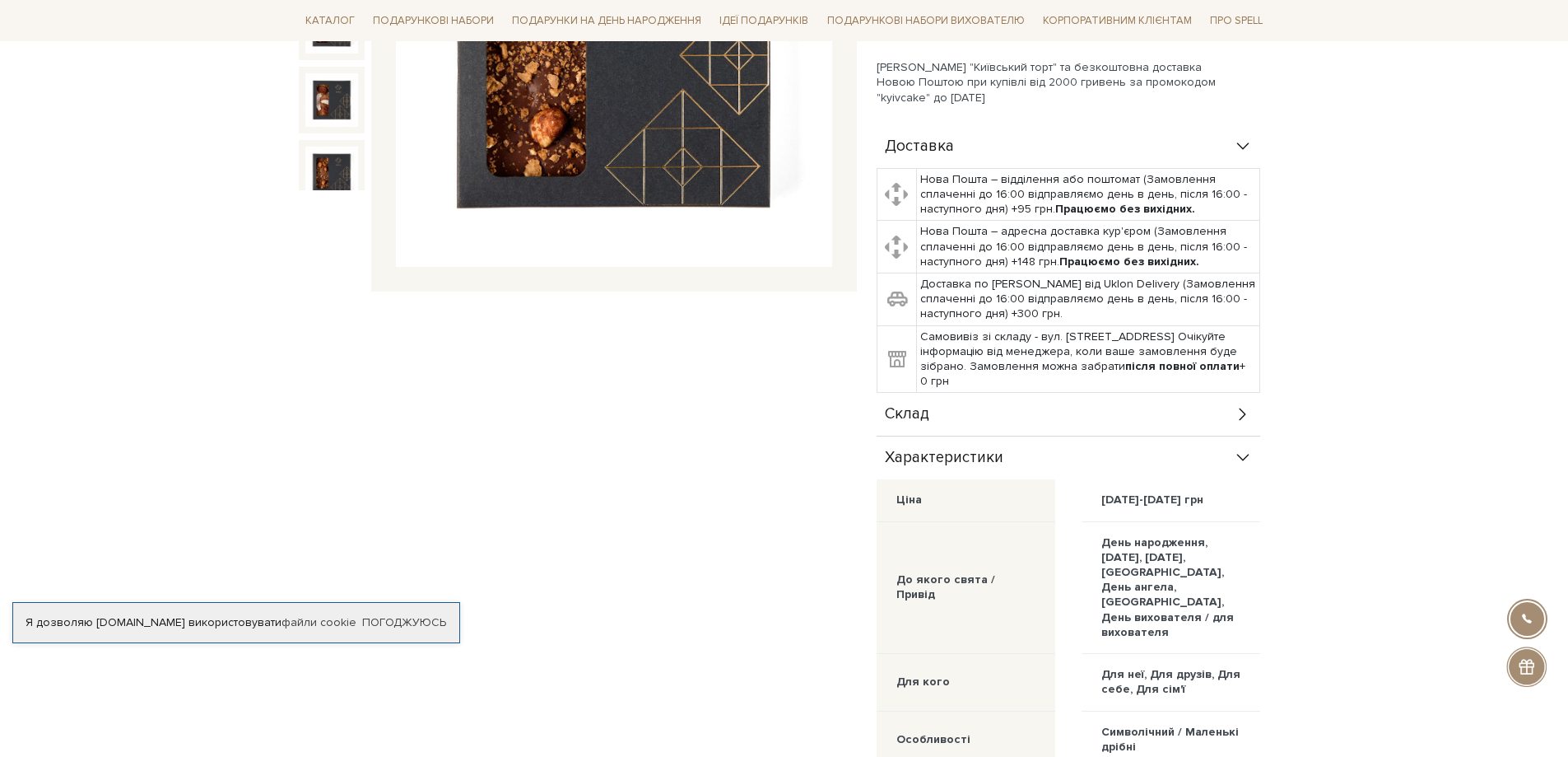
click at [1149, 417] on div "Склад" at bounding box center [1068, 414] width 383 height 43
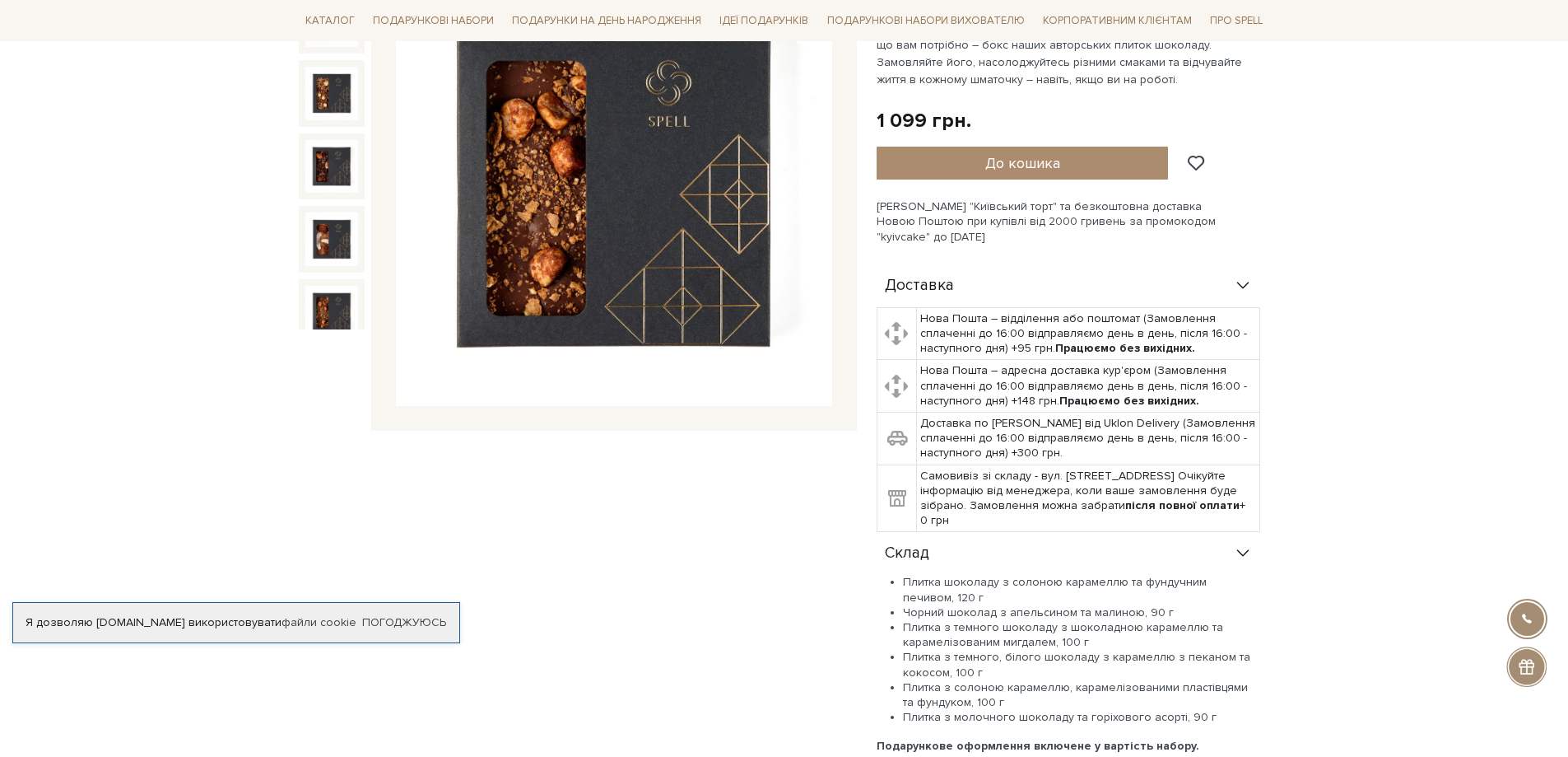
scroll to position [0, 0]
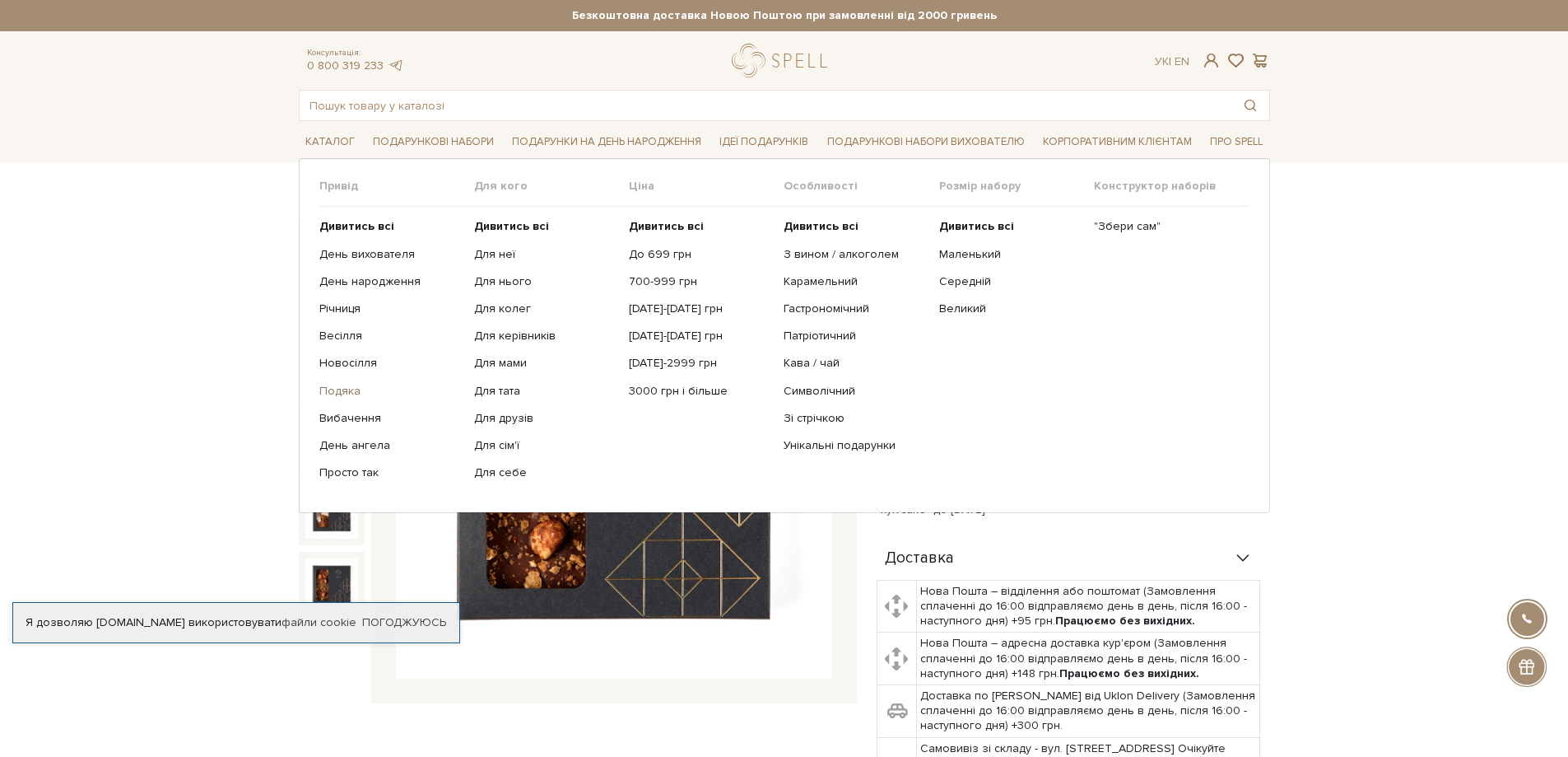
click at [341, 393] on link "Подяка" at bounding box center [390, 391] width 142 height 15
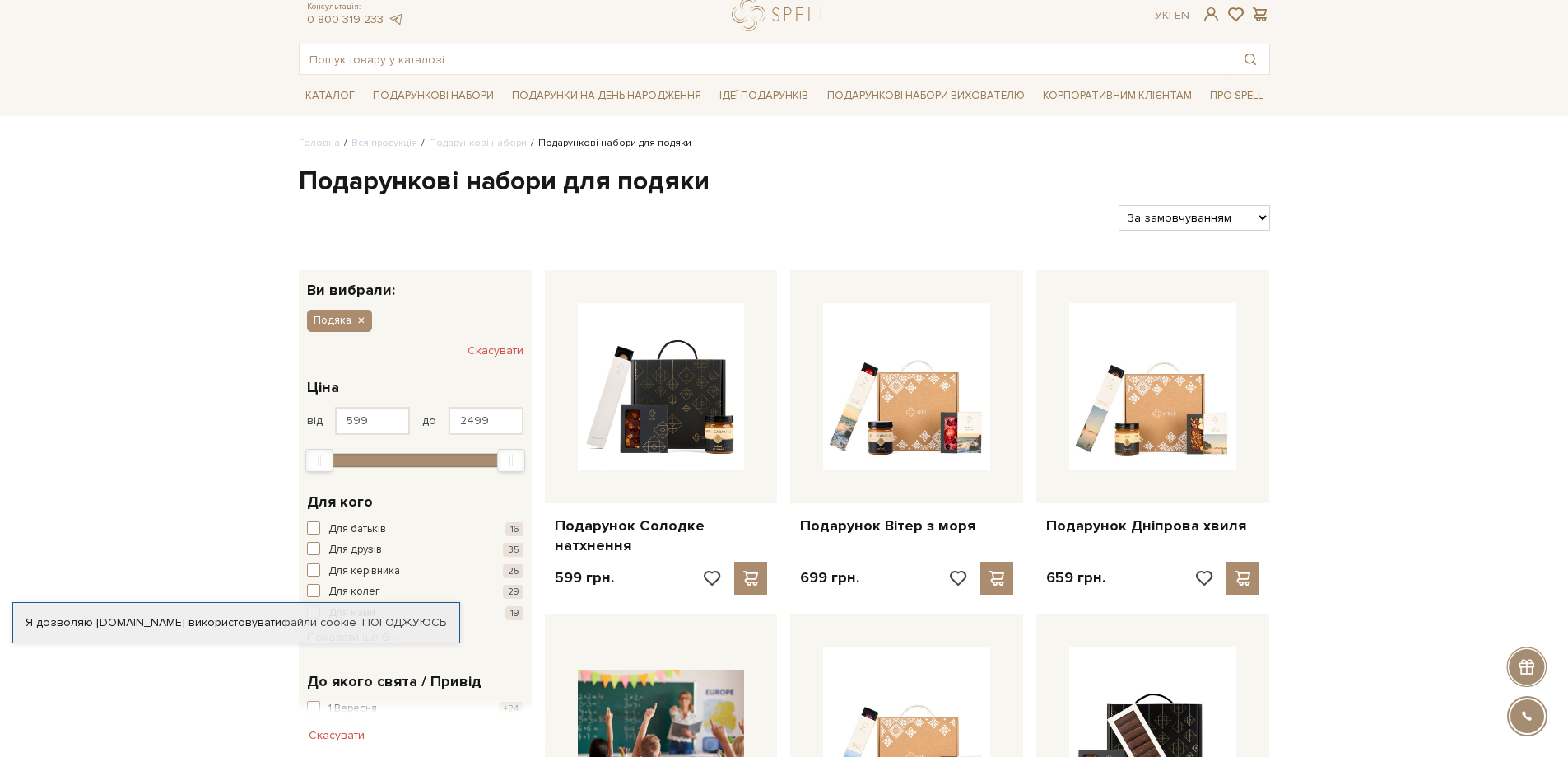
scroll to position [82, 0]
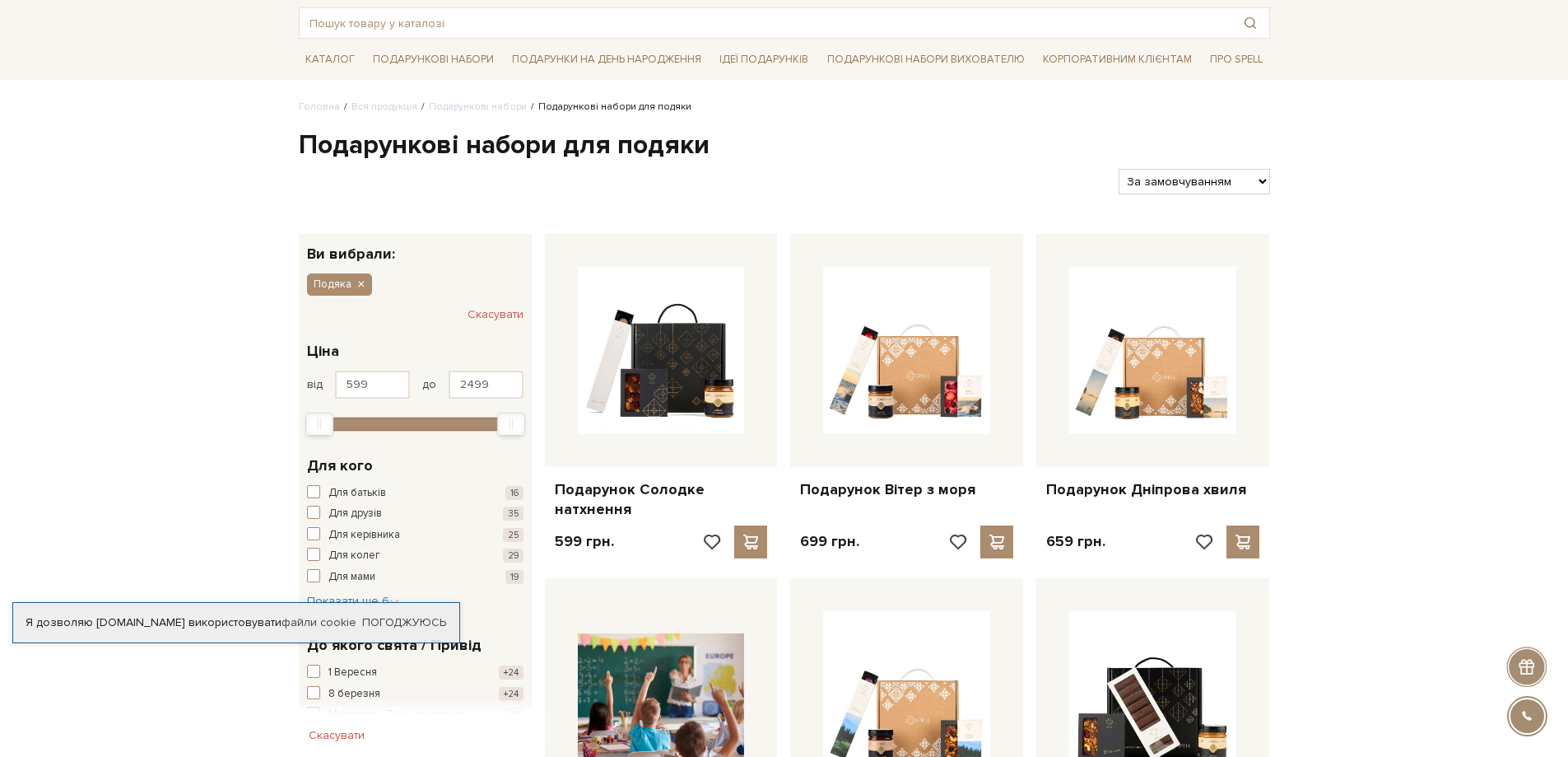
click at [1255, 177] on select "За замовчуванням За Ціною (зростання) За Ціною (зменшення) Новинки За популярні…" at bounding box center [1194, 181] width 150 height 25
select select "https://spellchocolate.com/our-productions/podarunkovi-box/podjaka?sort=p.viewe…"
click at [1118, 168] on select "За замовчуванням За Ціною (зростання) За Ціною (зменшення) Новинки За популярні…" at bounding box center [1194, 181] width 150 height 25
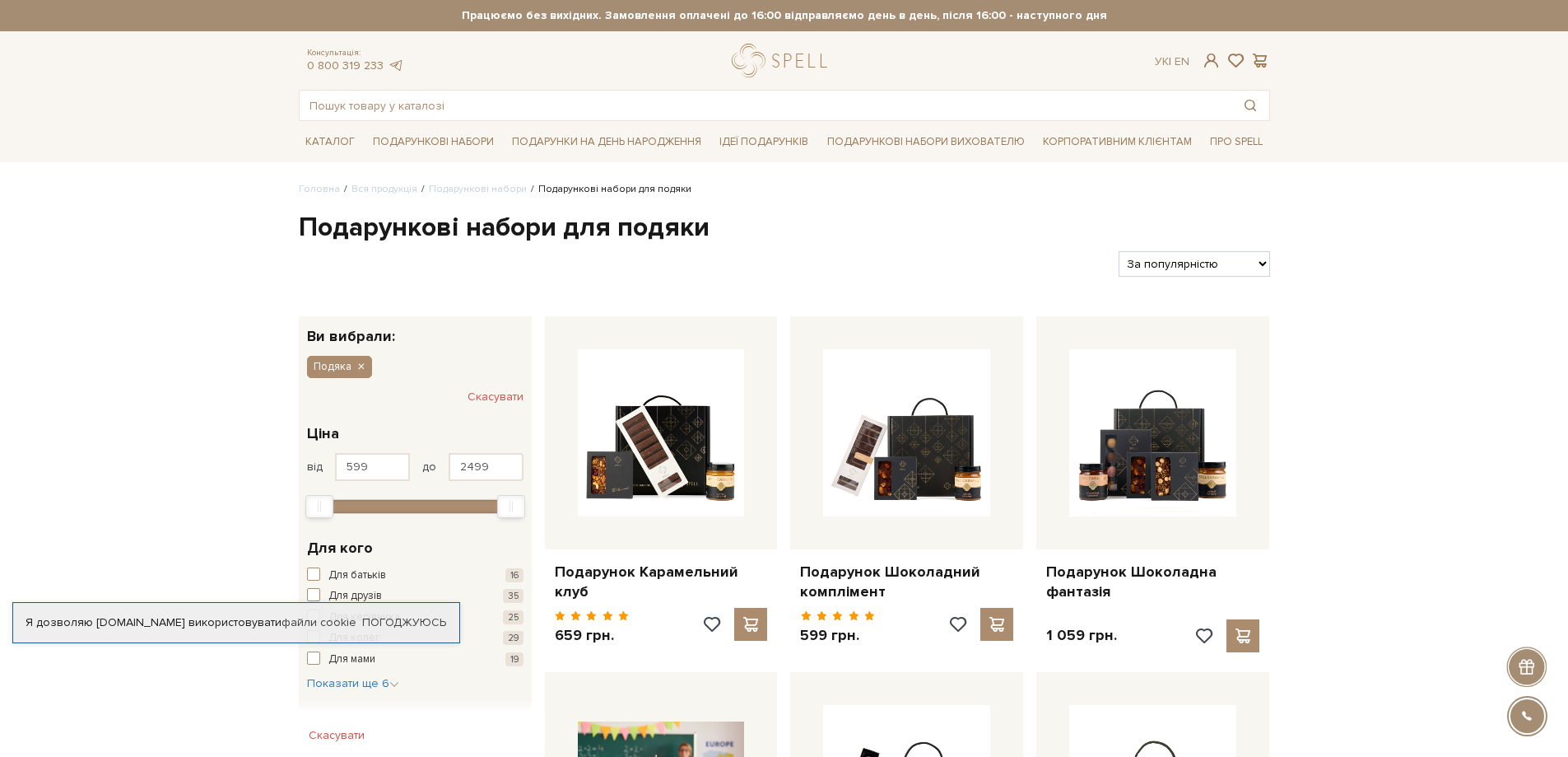
click at [1258, 260] on select "За замовчуванням За Ціною (зростання) За Ціною (зменшення) Новинки За популярні…" at bounding box center [1194, 263] width 150 height 25
select select "https://spellchocolate.com/our-productions/podarunkovi-box/podjaka?sort=p.price…"
click at [1118, 251] on select "За замовчуванням За Ціною (зростання) За Ціною (зменшення) Новинки За популярні…" at bounding box center [1194, 263] width 150 height 25
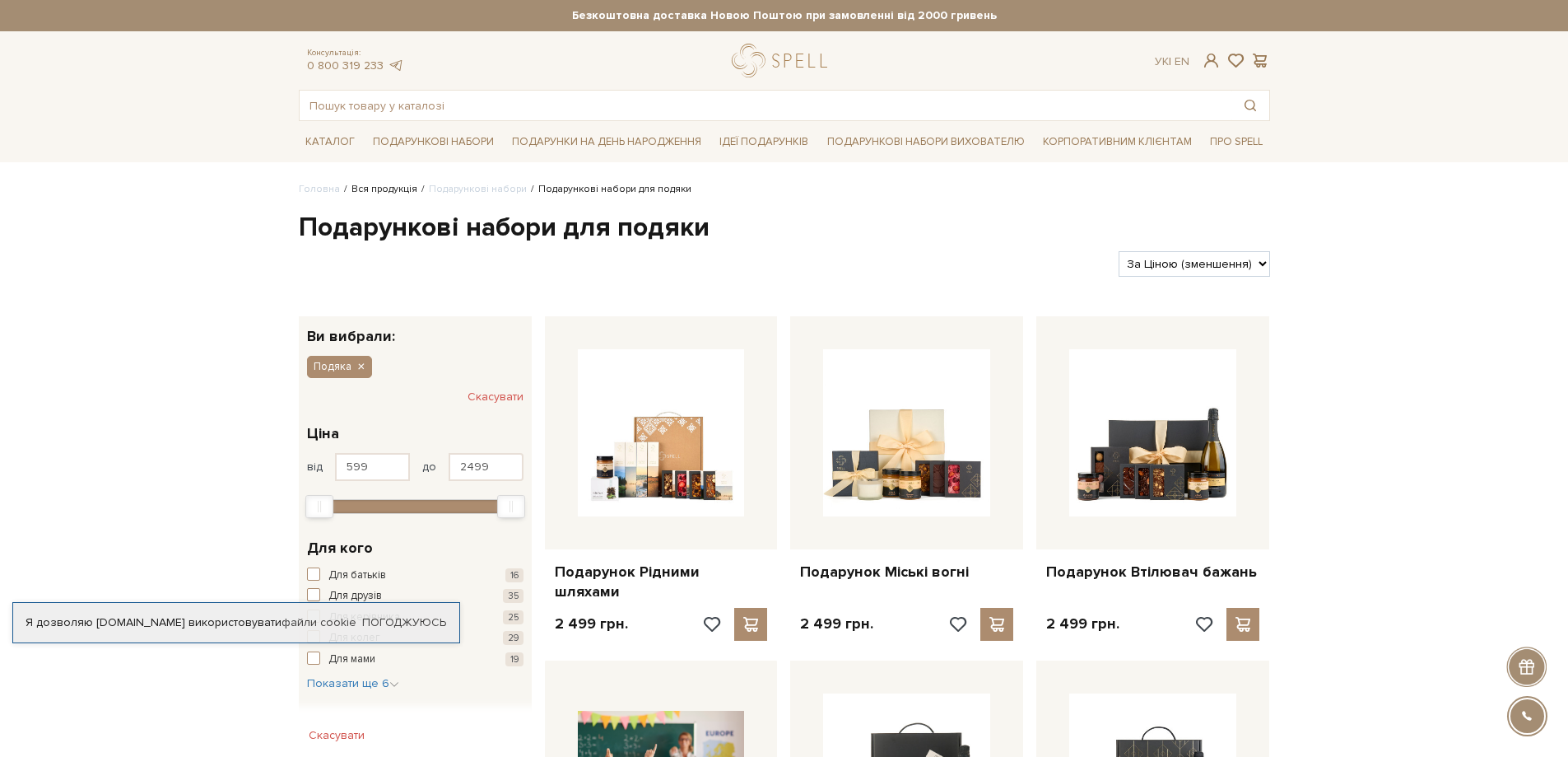
click at [372, 192] on link "Вся продукція" at bounding box center [384, 189] width 66 height 13
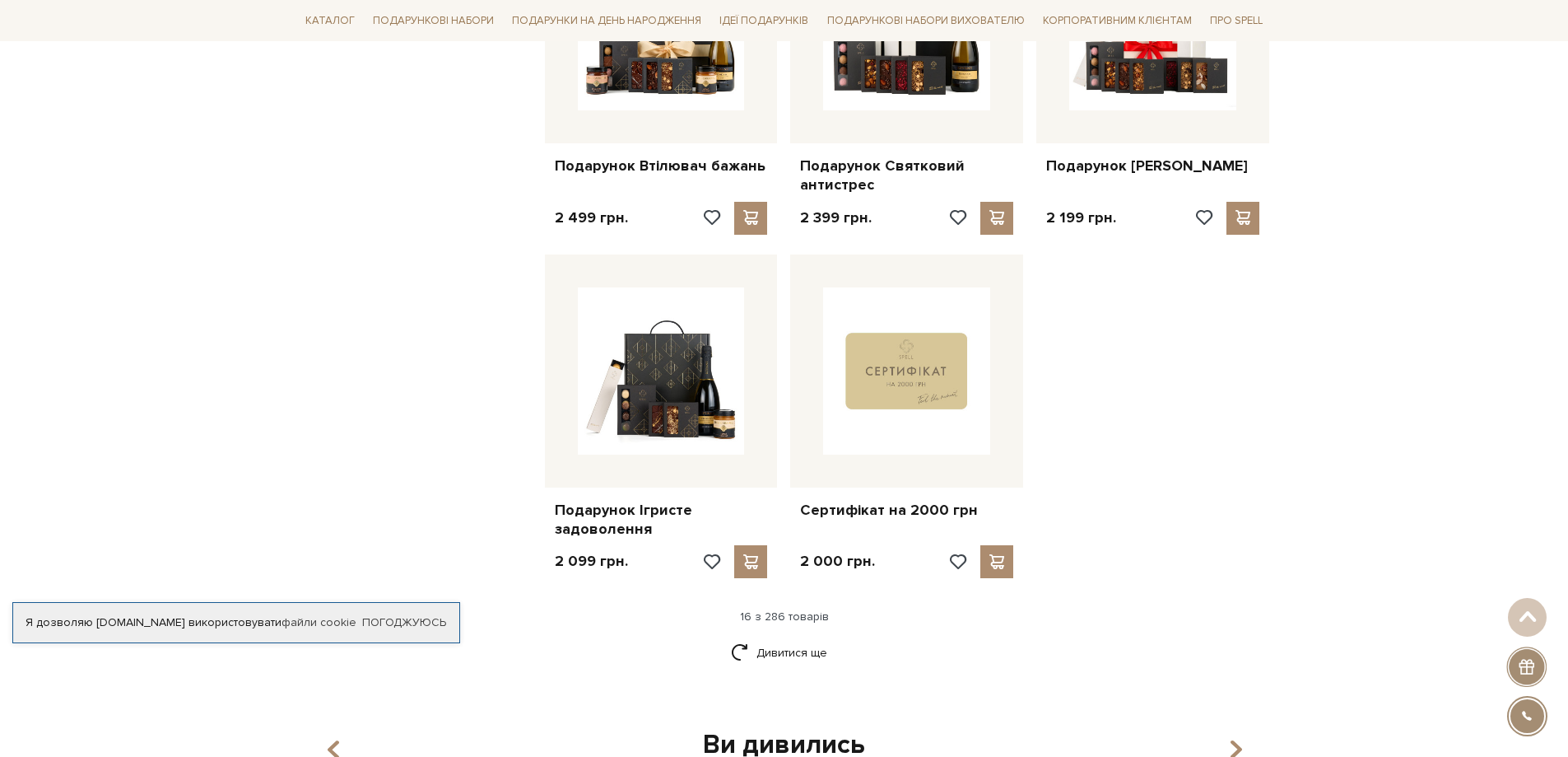
scroll to position [1811, 0]
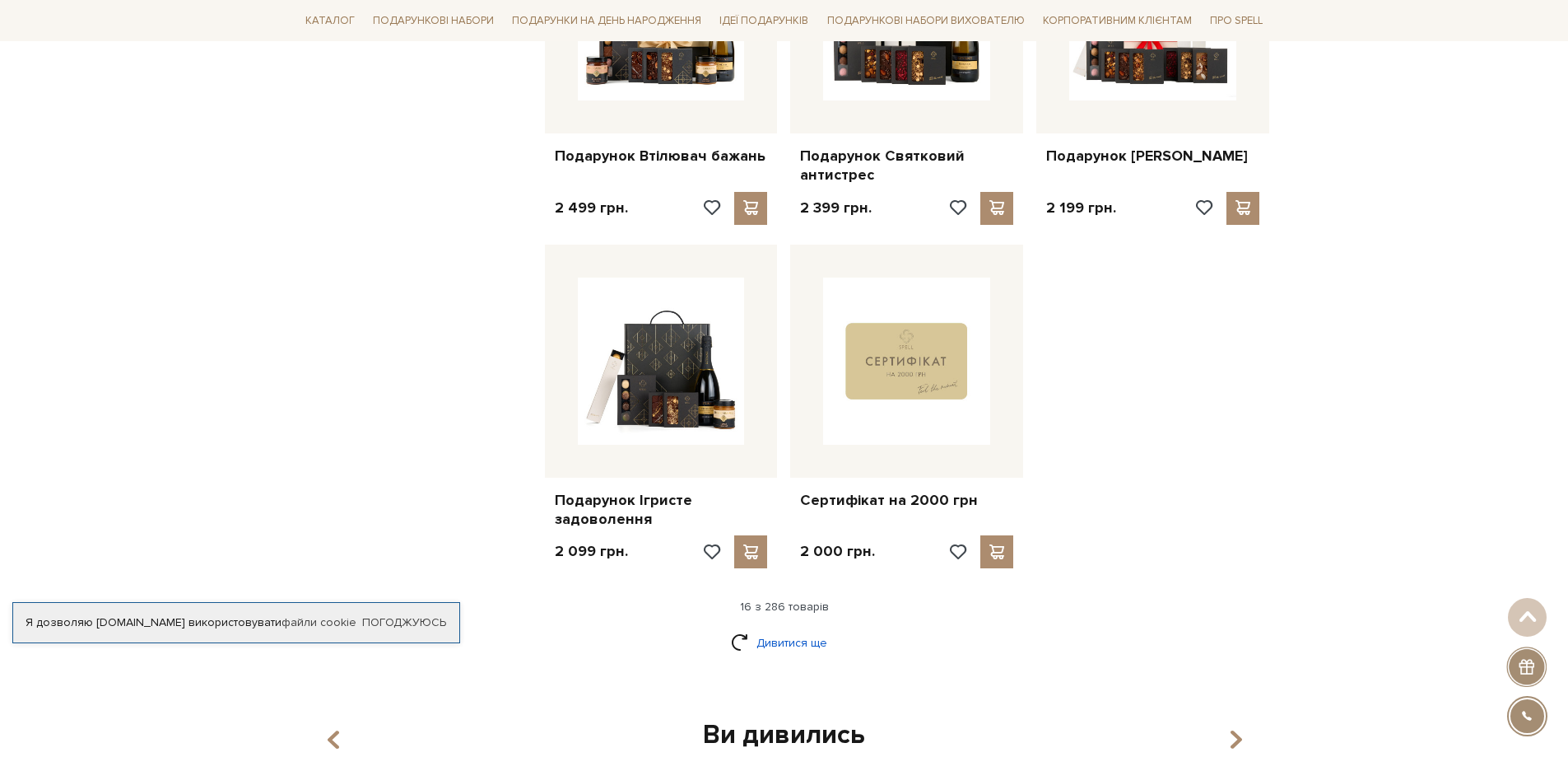
click at [793, 638] on link "Дивитися ще" at bounding box center [784, 642] width 107 height 29
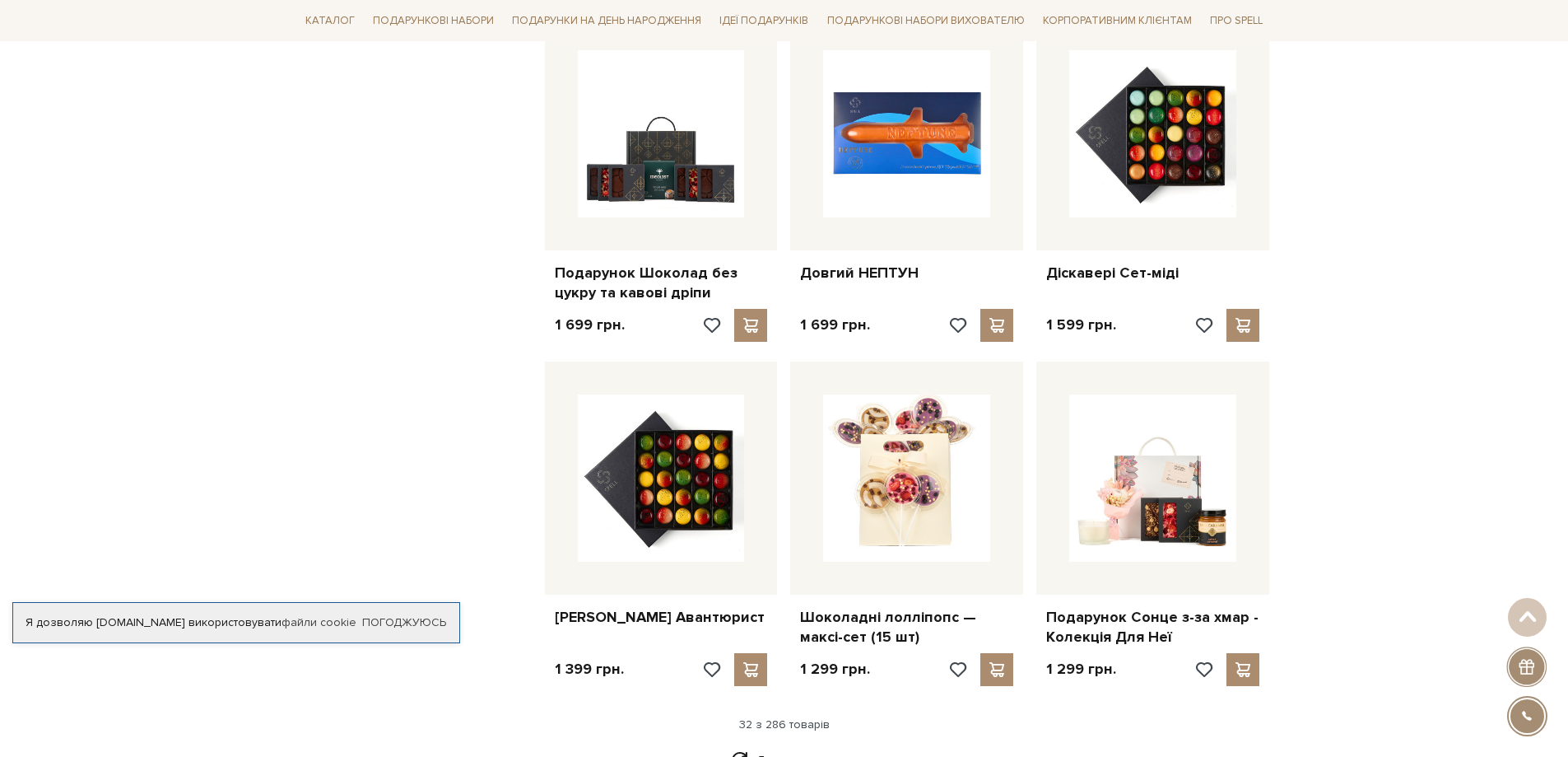
scroll to position [3458, 0]
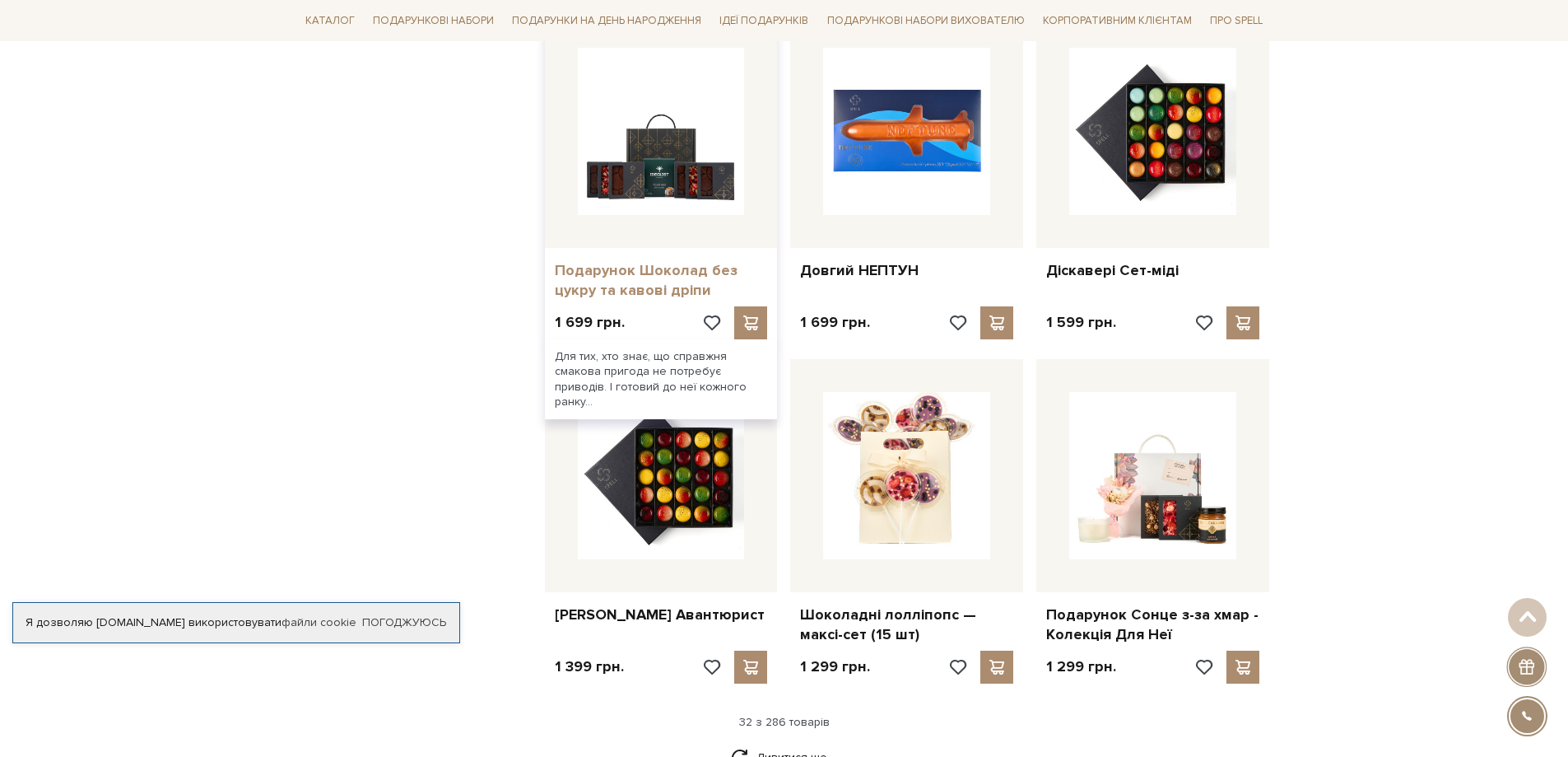
click at [635, 265] on link "Подарунок Шоколад без цукру та кавові дріпи" at bounding box center [662, 280] width 213 height 39
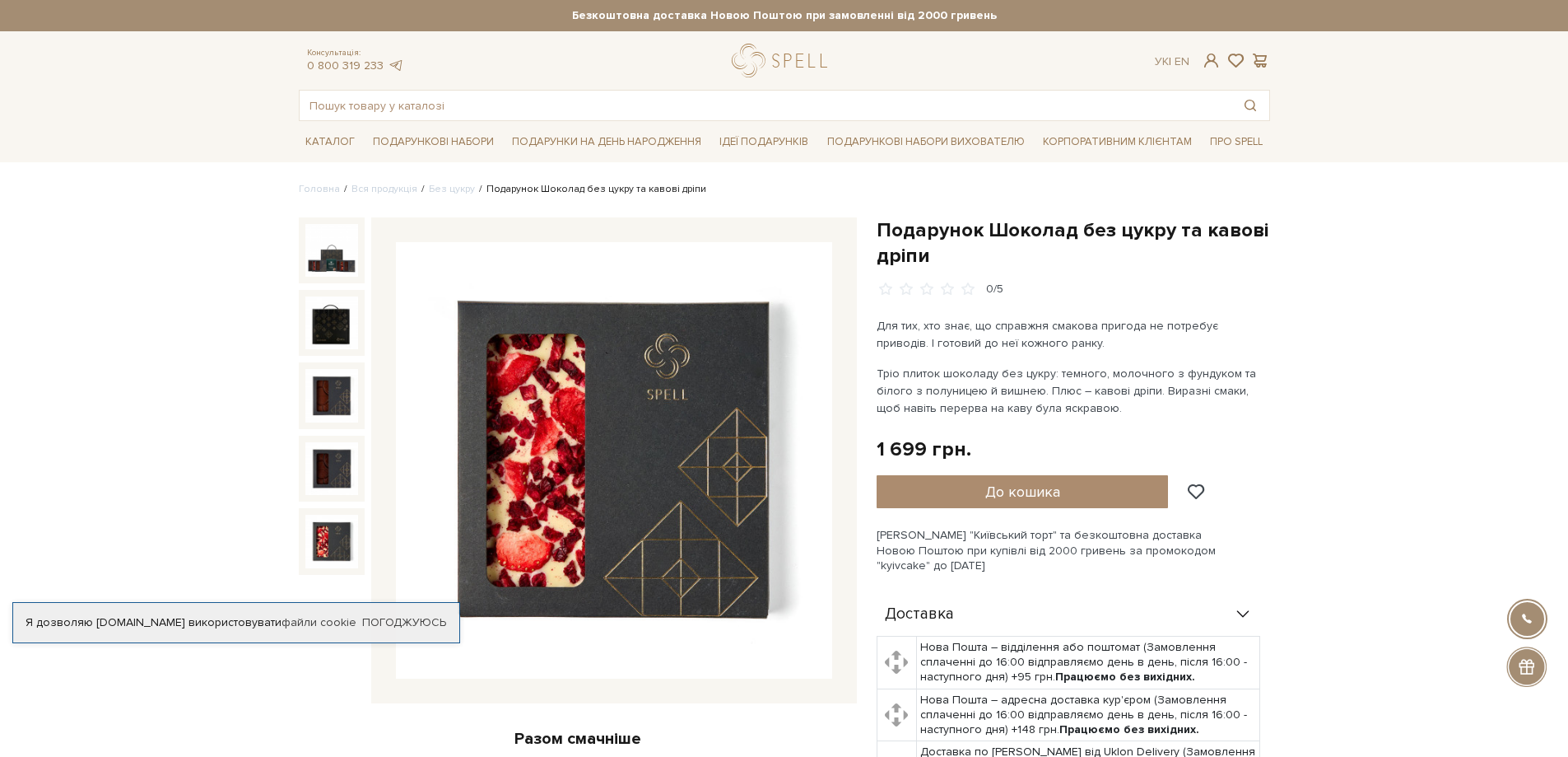
scroll to position [82, 0]
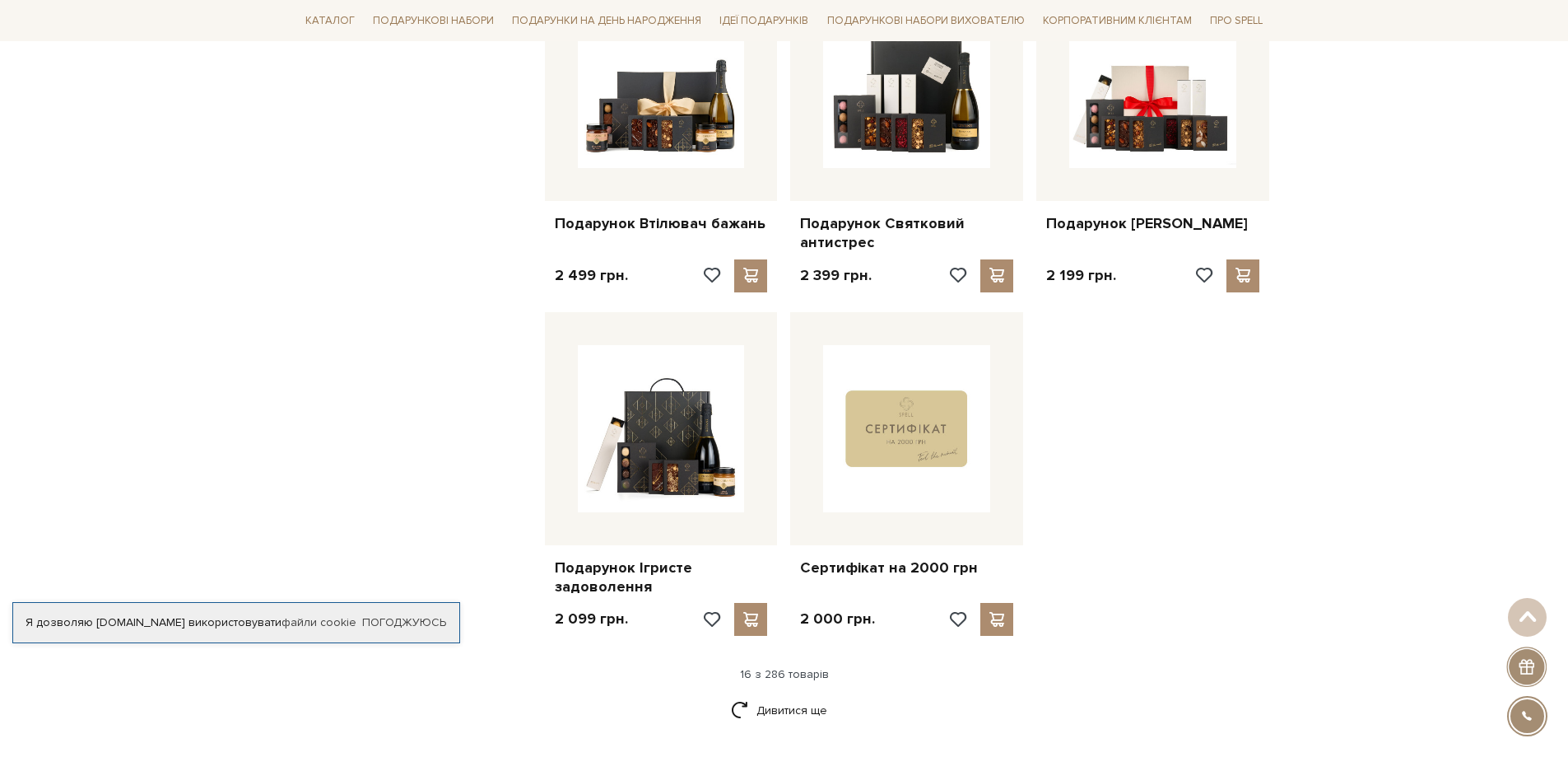
scroll to position [1899, 0]
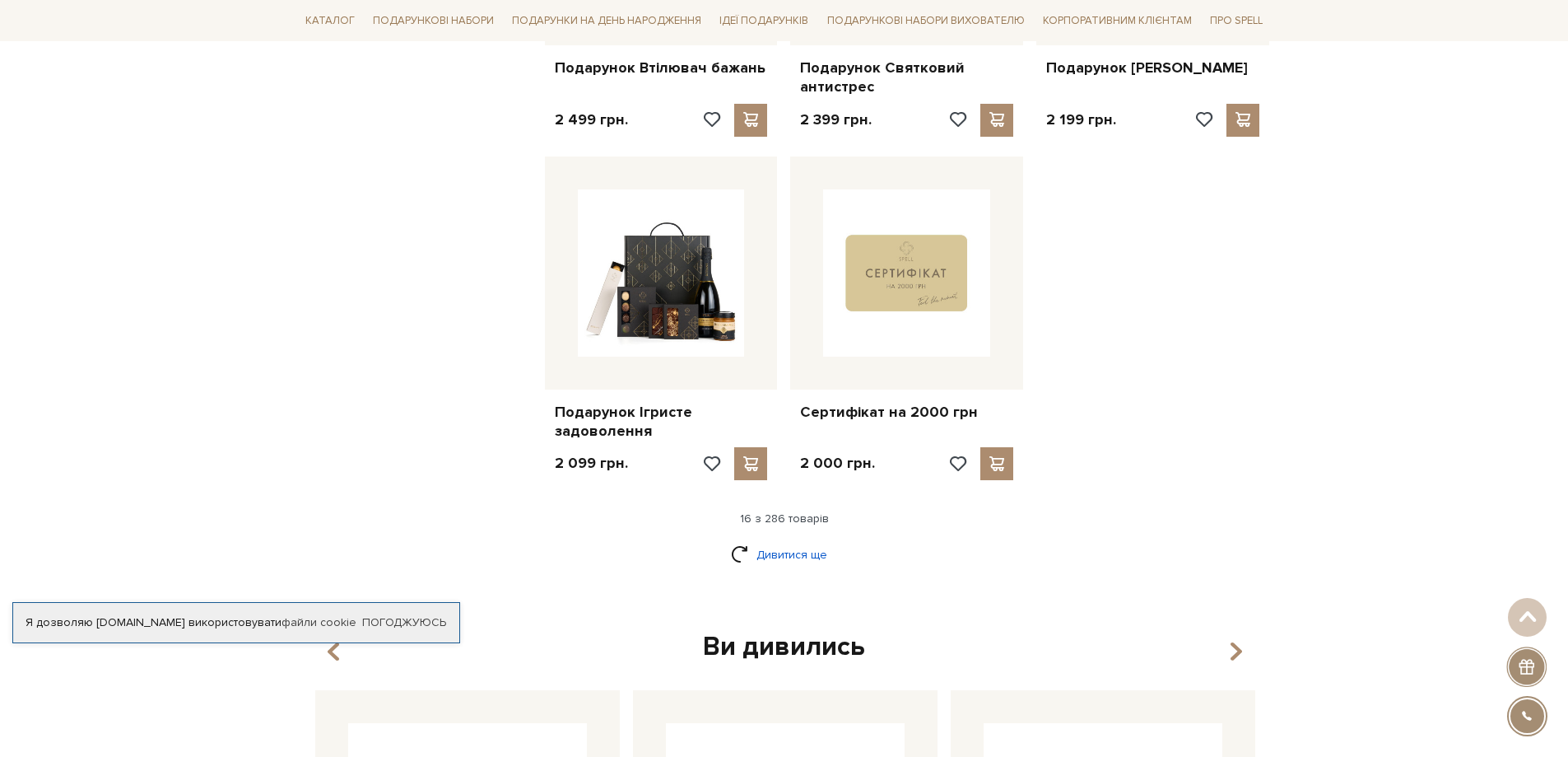
click at [784, 540] on link "Дивитися ще" at bounding box center [784, 555] width 107 height 29
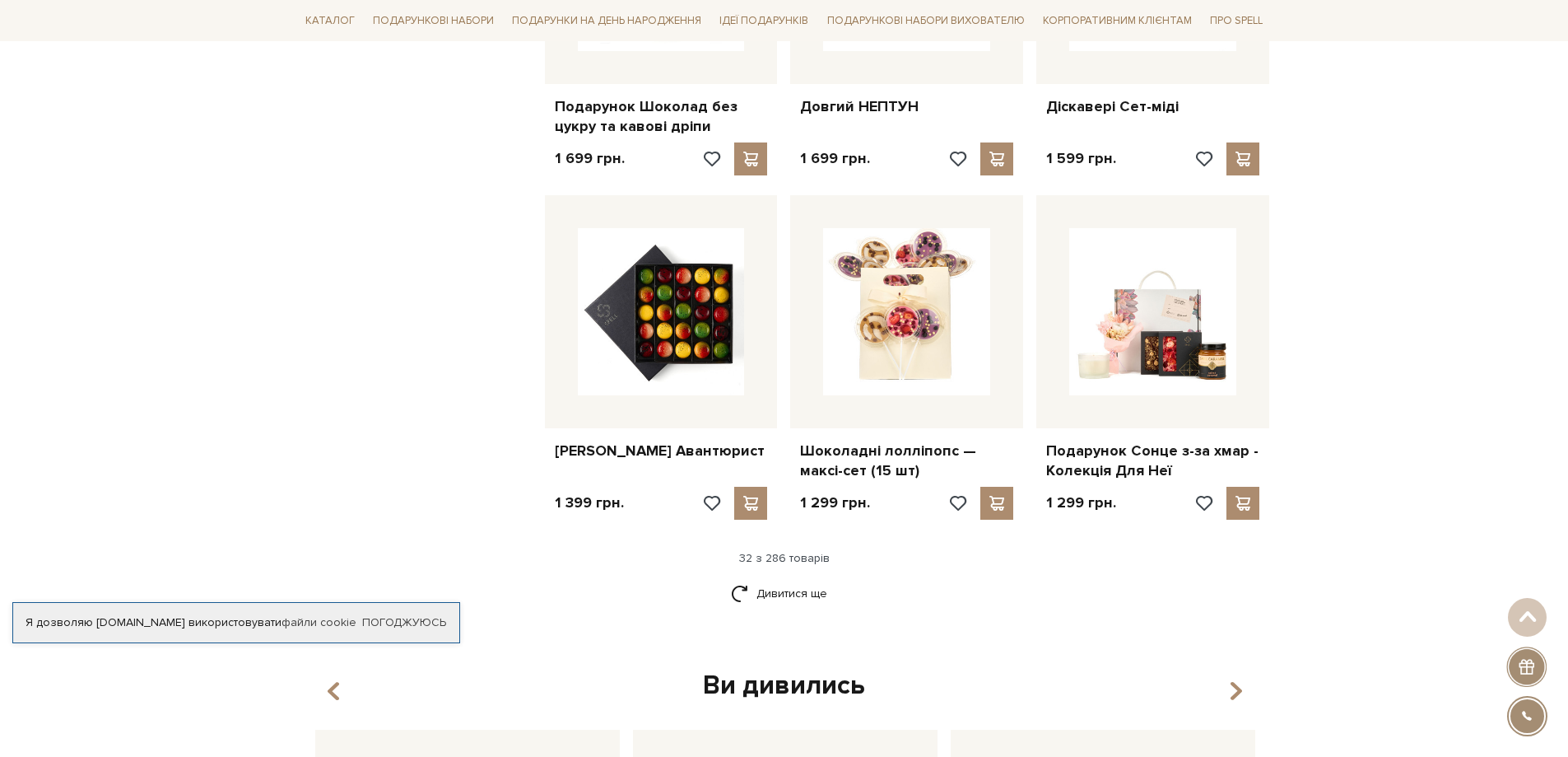
scroll to position [3629, 0]
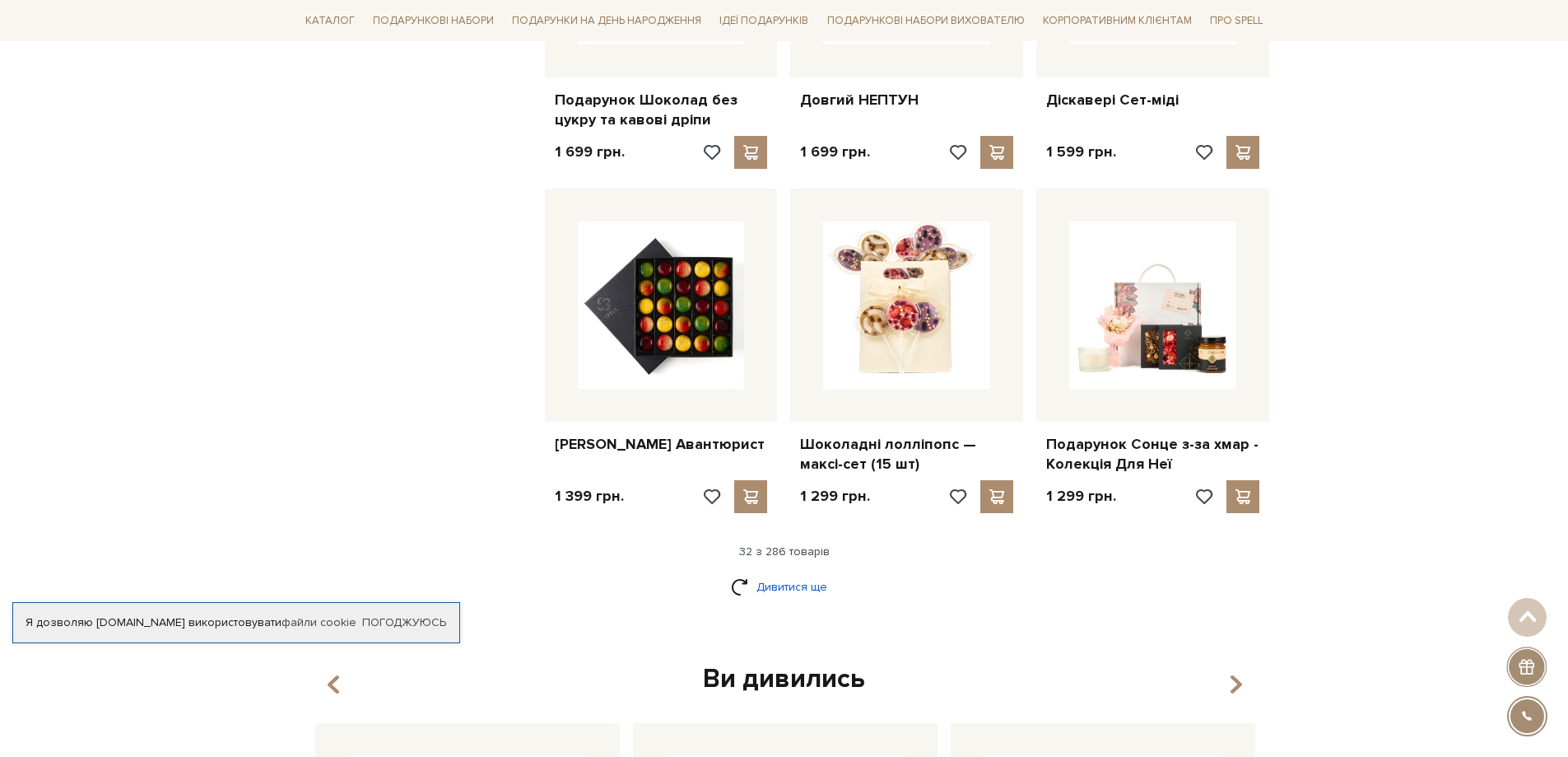
click at [795, 579] on link "Дивитися ще" at bounding box center [784, 587] width 107 height 29
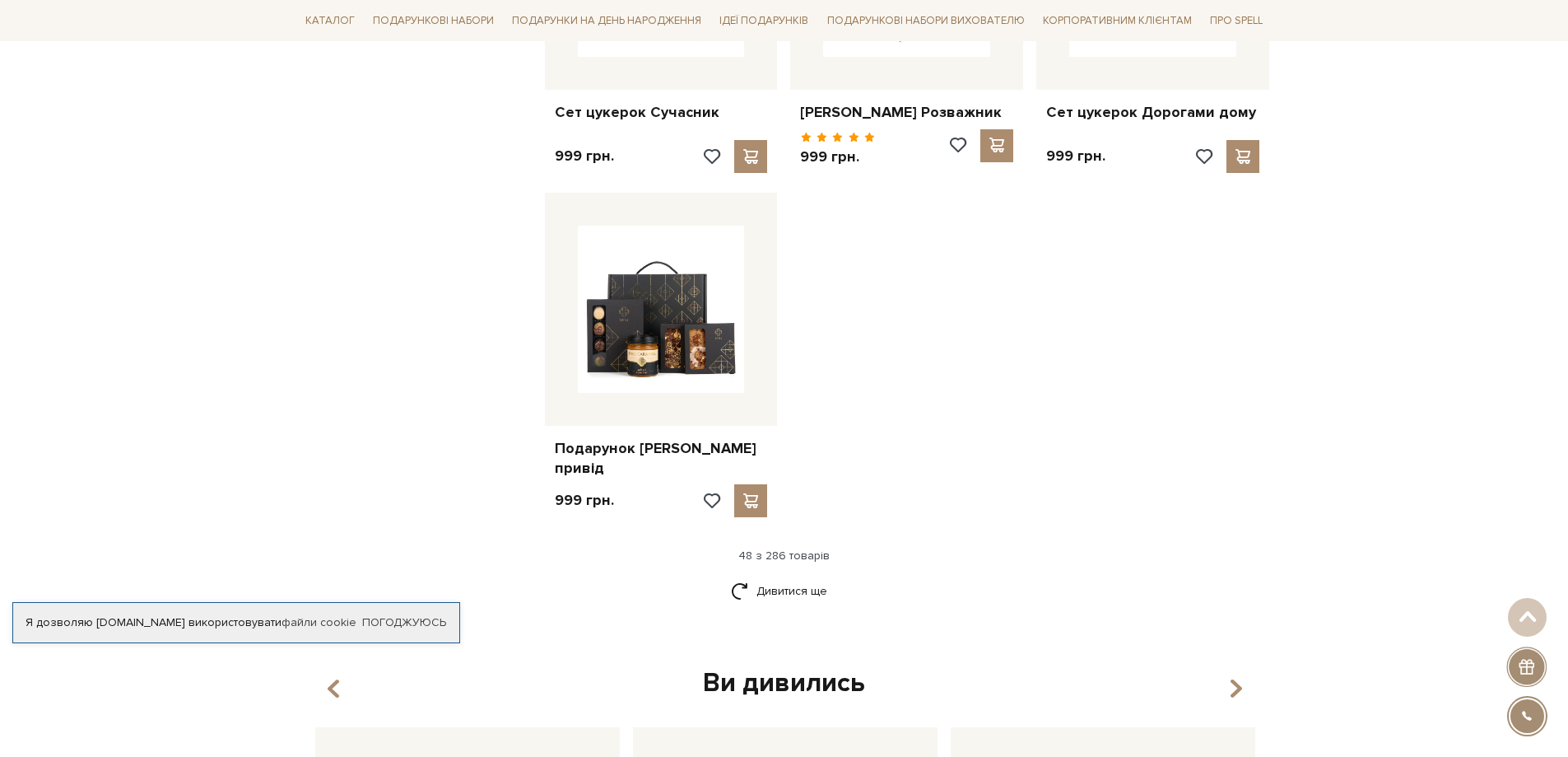
scroll to position [5688, 0]
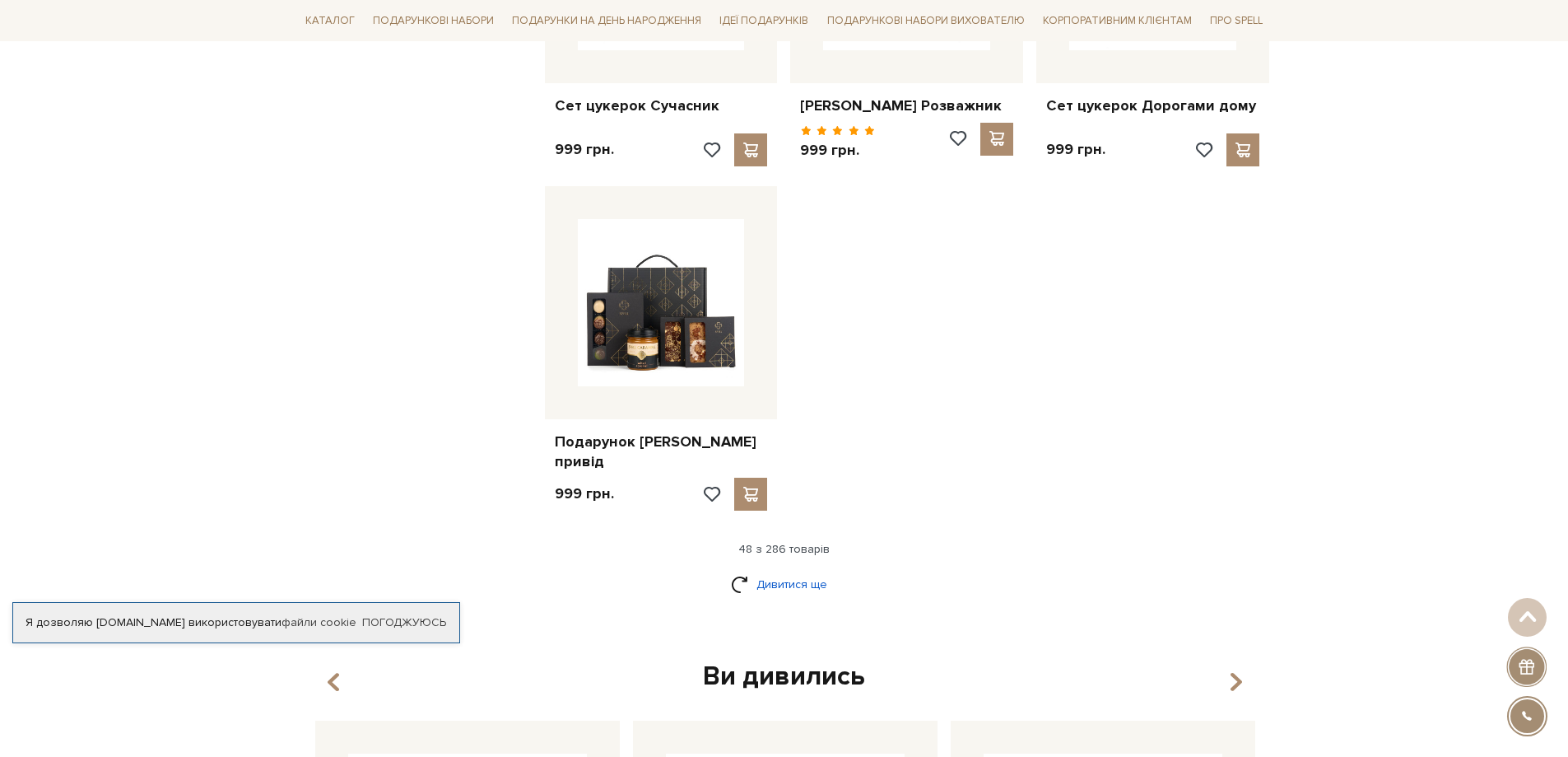
click at [795, 570] on link "Дивитися ще" at bounding box center [784, 584] width 107 height 29
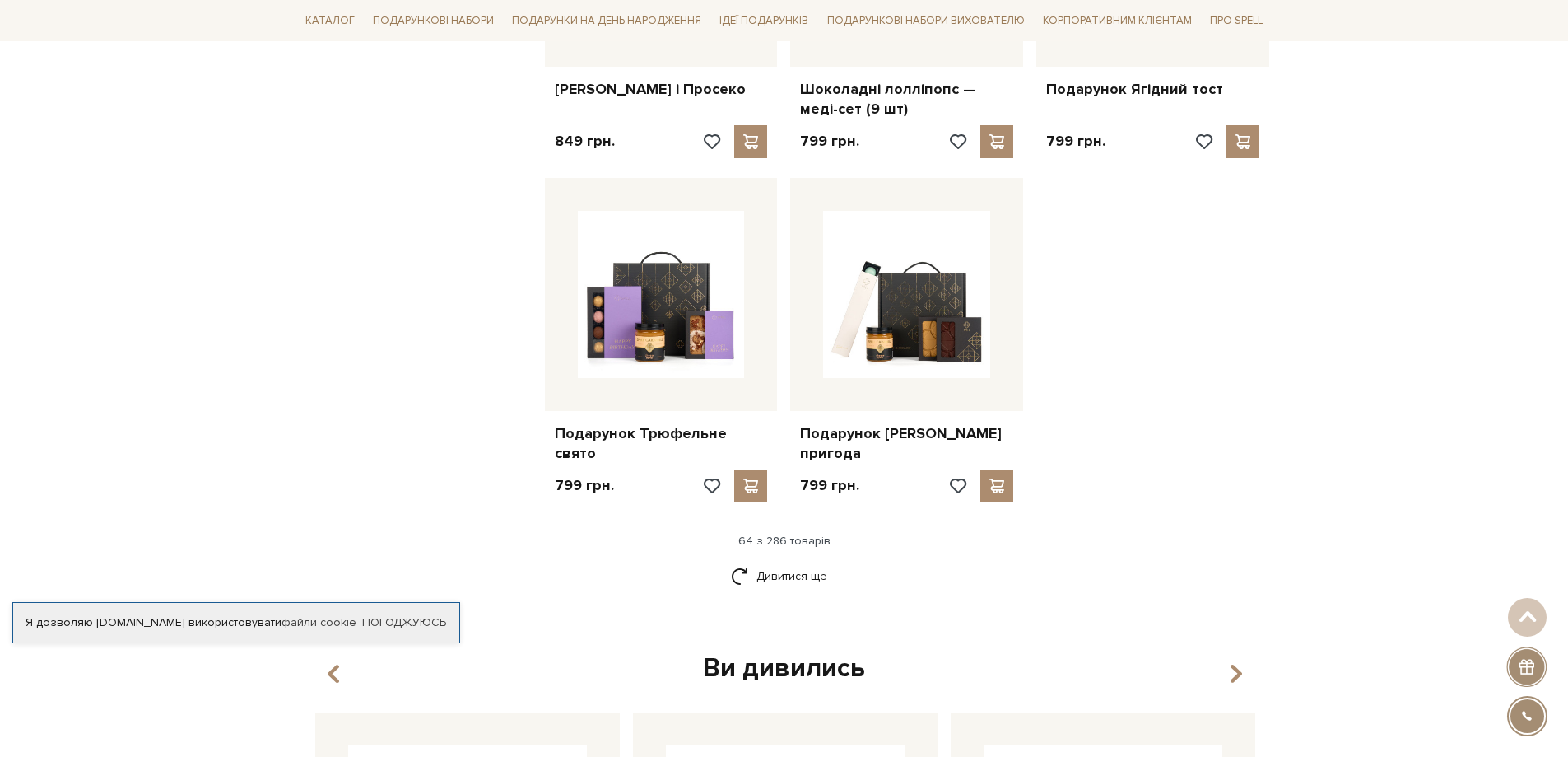
scroll to position [7417, 0]
click at [785, 561] on link "Дивитися ще" at bounding box center [784, 575] width 107 height 29
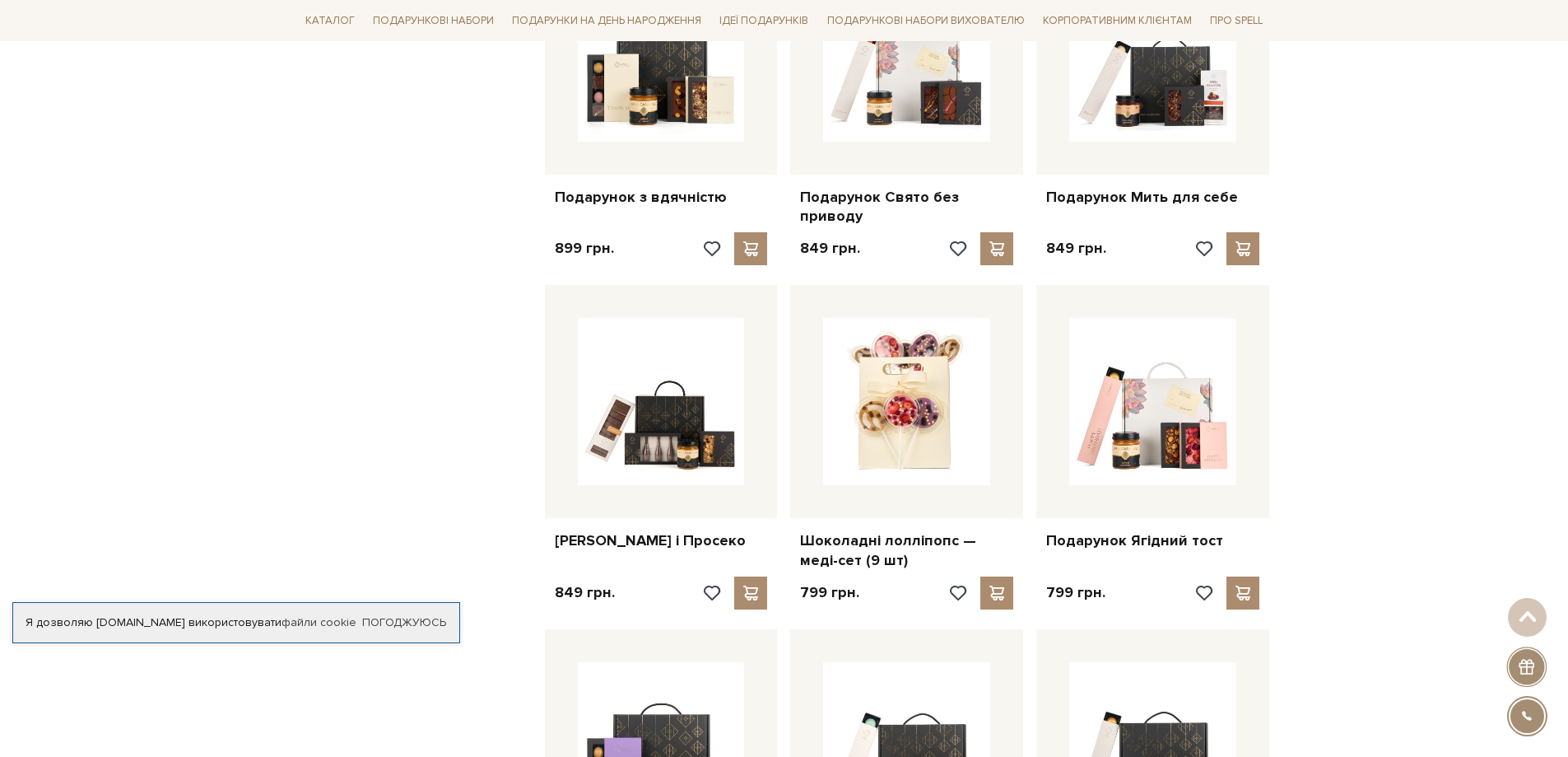
scroll to position [7005, 0]
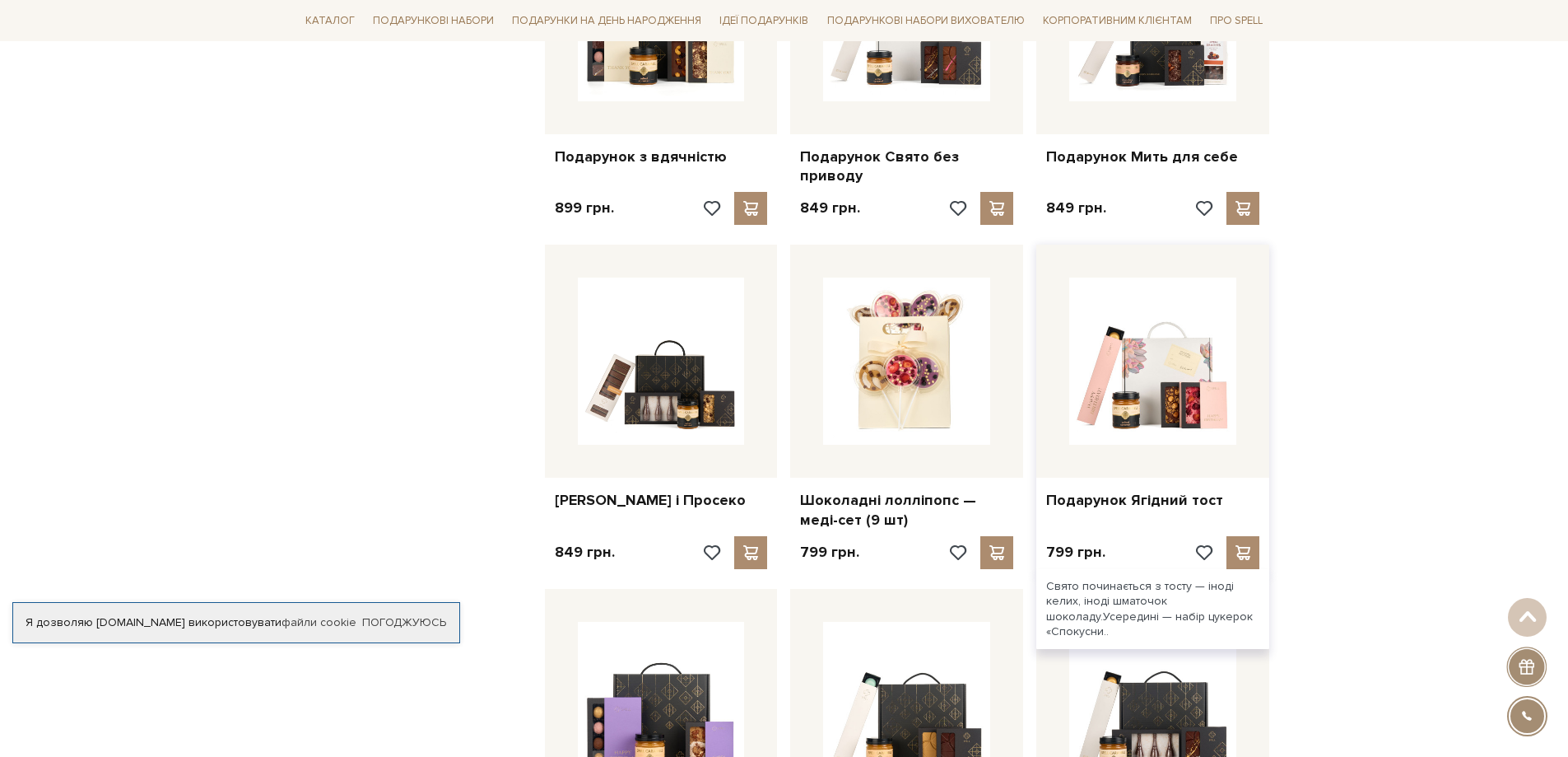
click at [1158, 477] on div "Подарунок Ягідний тост" at bounding box center [1152, 496] width 233 height 39
click at [1120, 491] on link "Подарунок Ягідний тост" at bounding box center [1152, 500] width 213 height 19
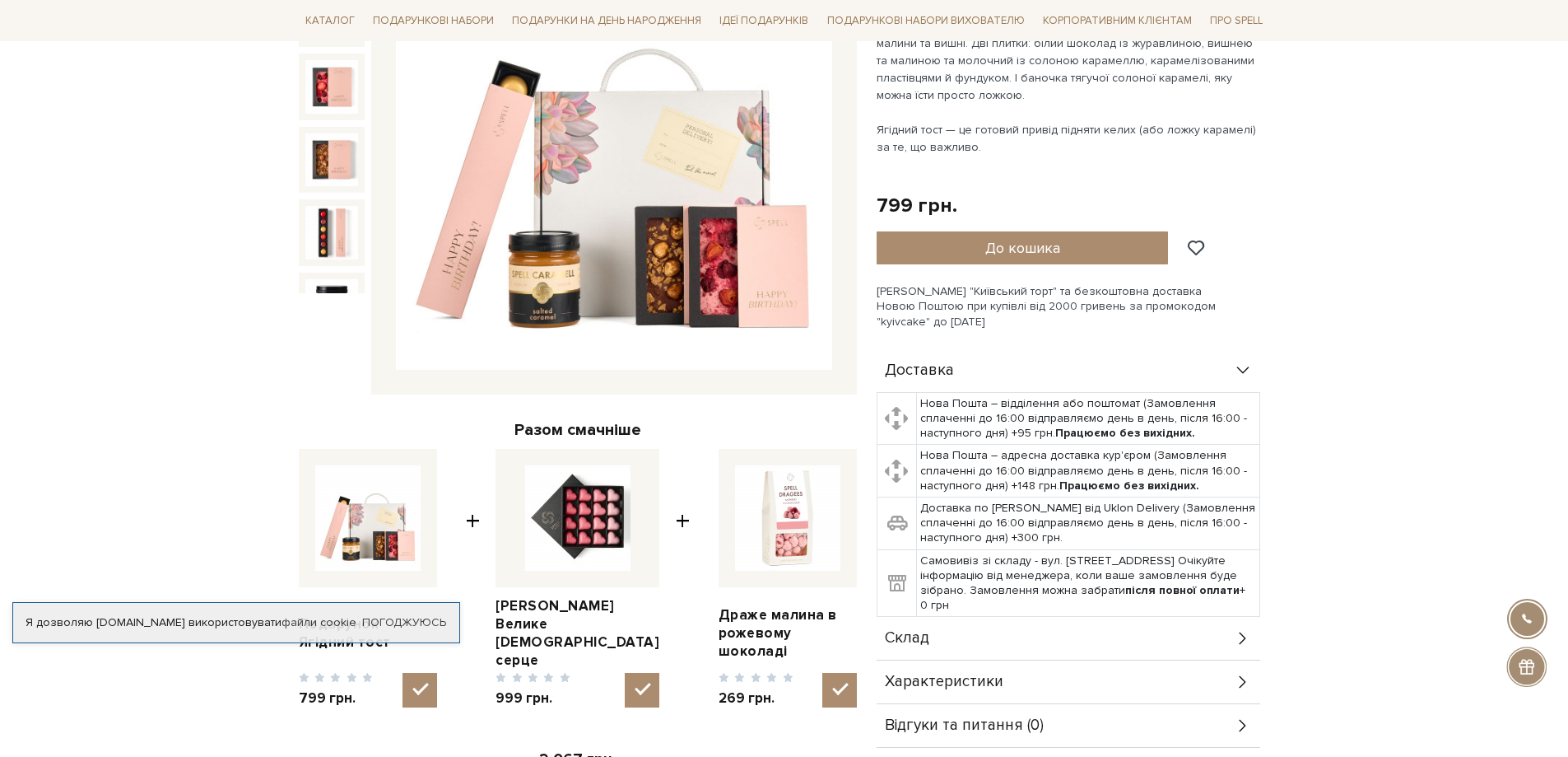
scroll to position [330, 0]
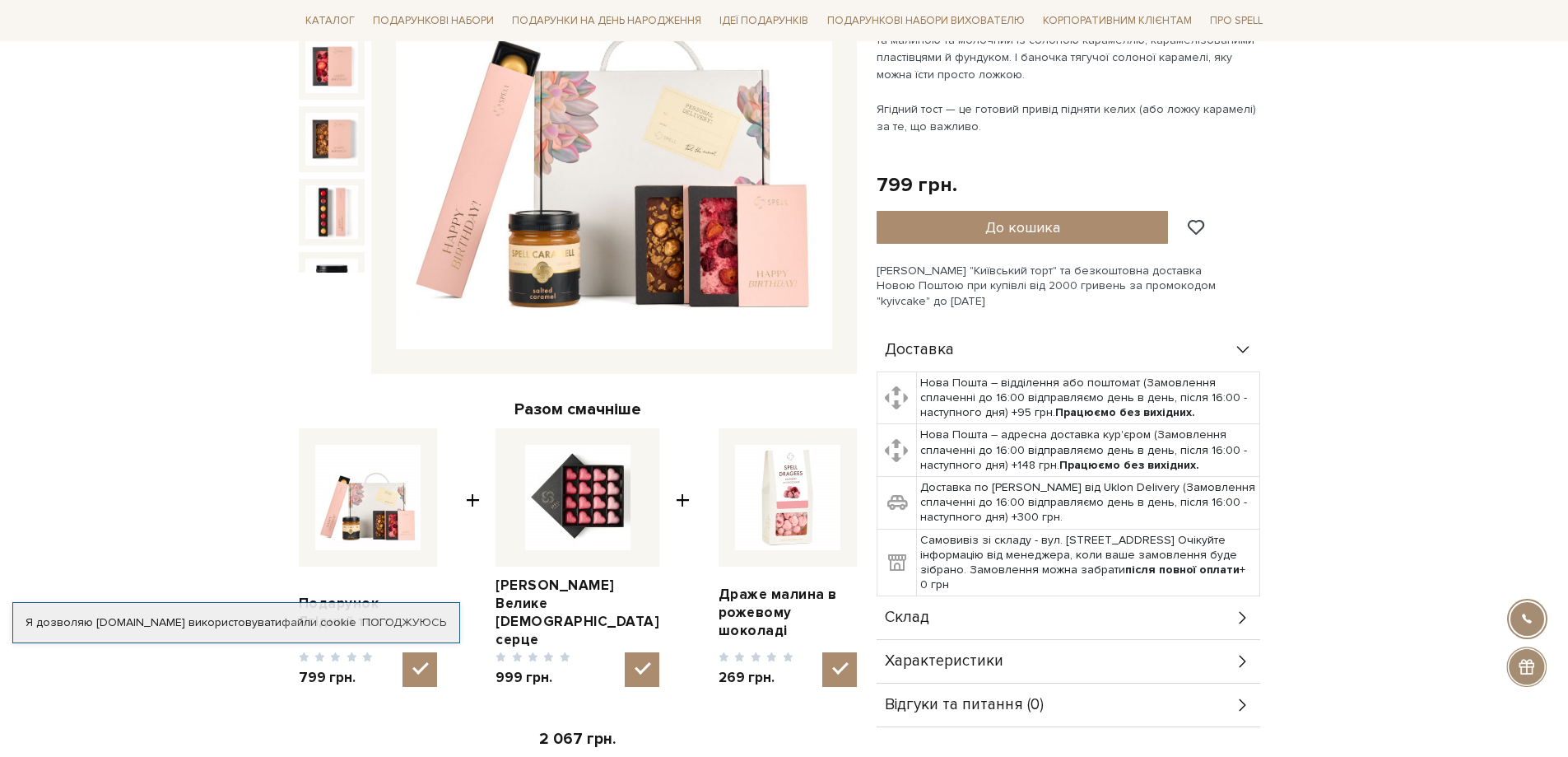
click at [1118, 626] on div "Склад" at bounding box center [1068, 617] width 383 height 43
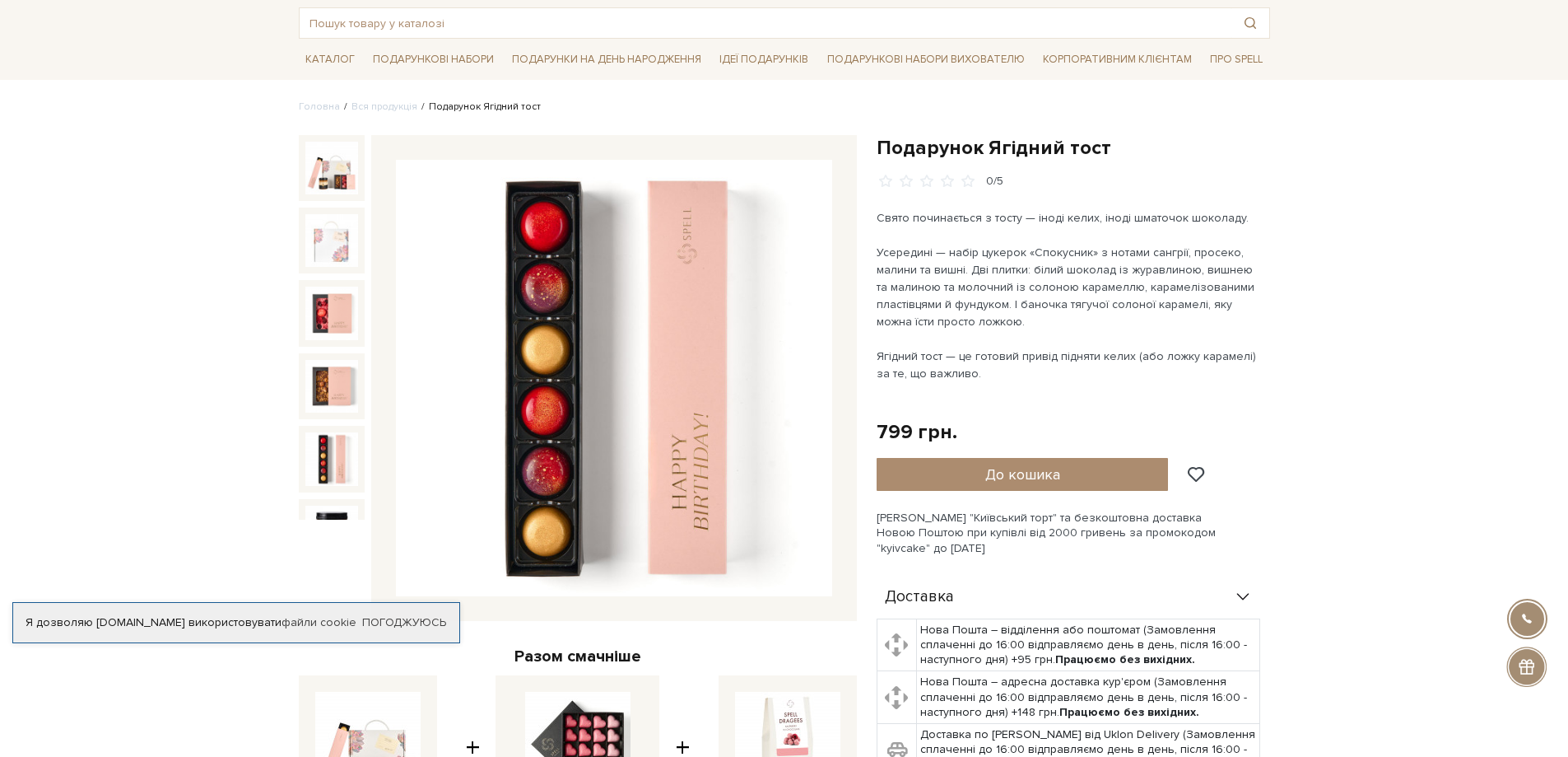
scroll to position [36, 0]
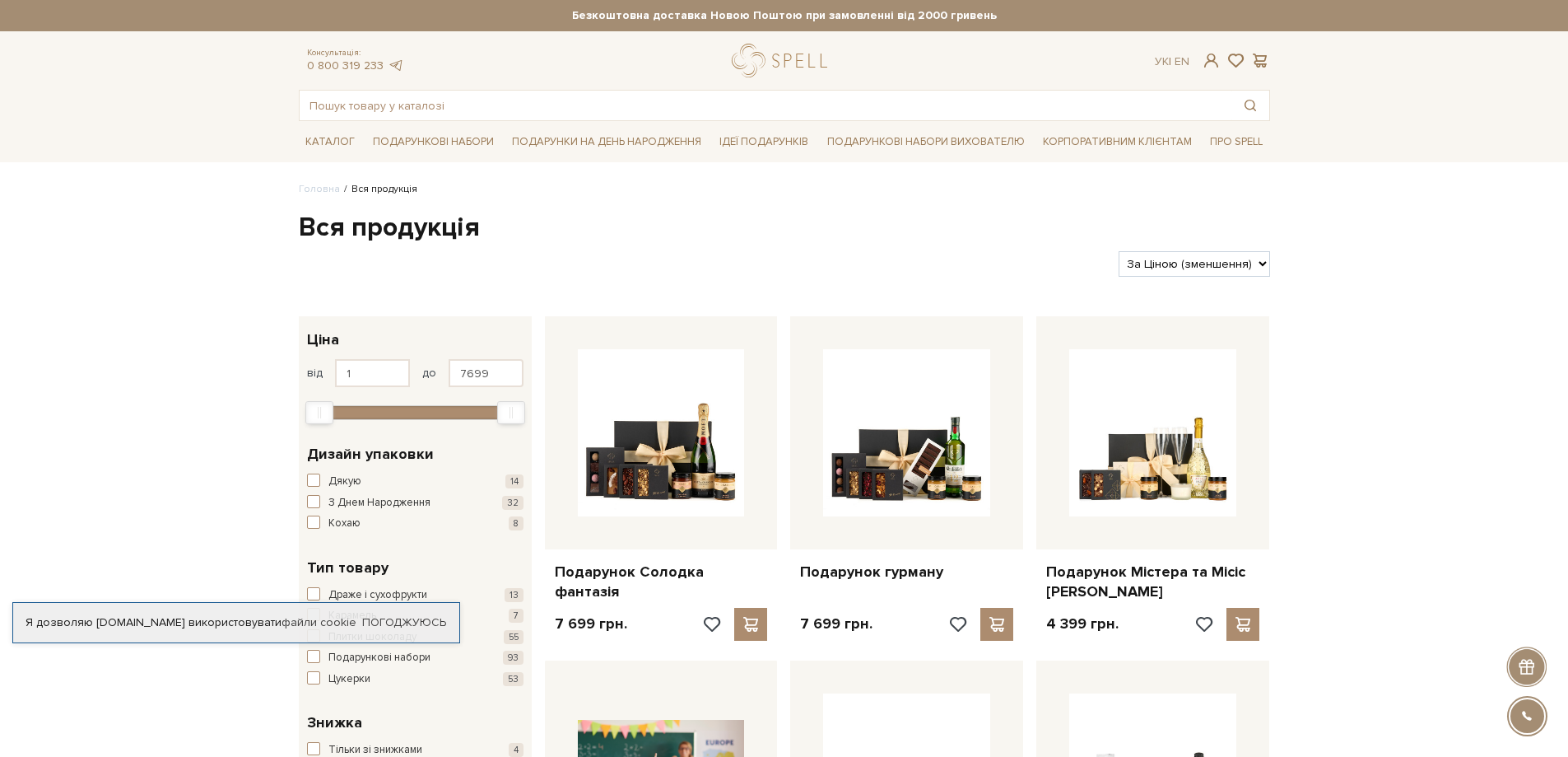
click at [1256, 266] on select "За замовчуванням За Ціною (зростання) За Ціною (зменшення) Новинки За популярні…" at bounding box center [1194, 263] width 150 height 25
select select "[URL][DOMAIN_NAME]"
click at [1118, 251] on select "За замовчуванням За Ціною (зростання) За Ціною (зменшення) Новинки За популярні…" at bounding box center [1194, 263] width 150 height 25
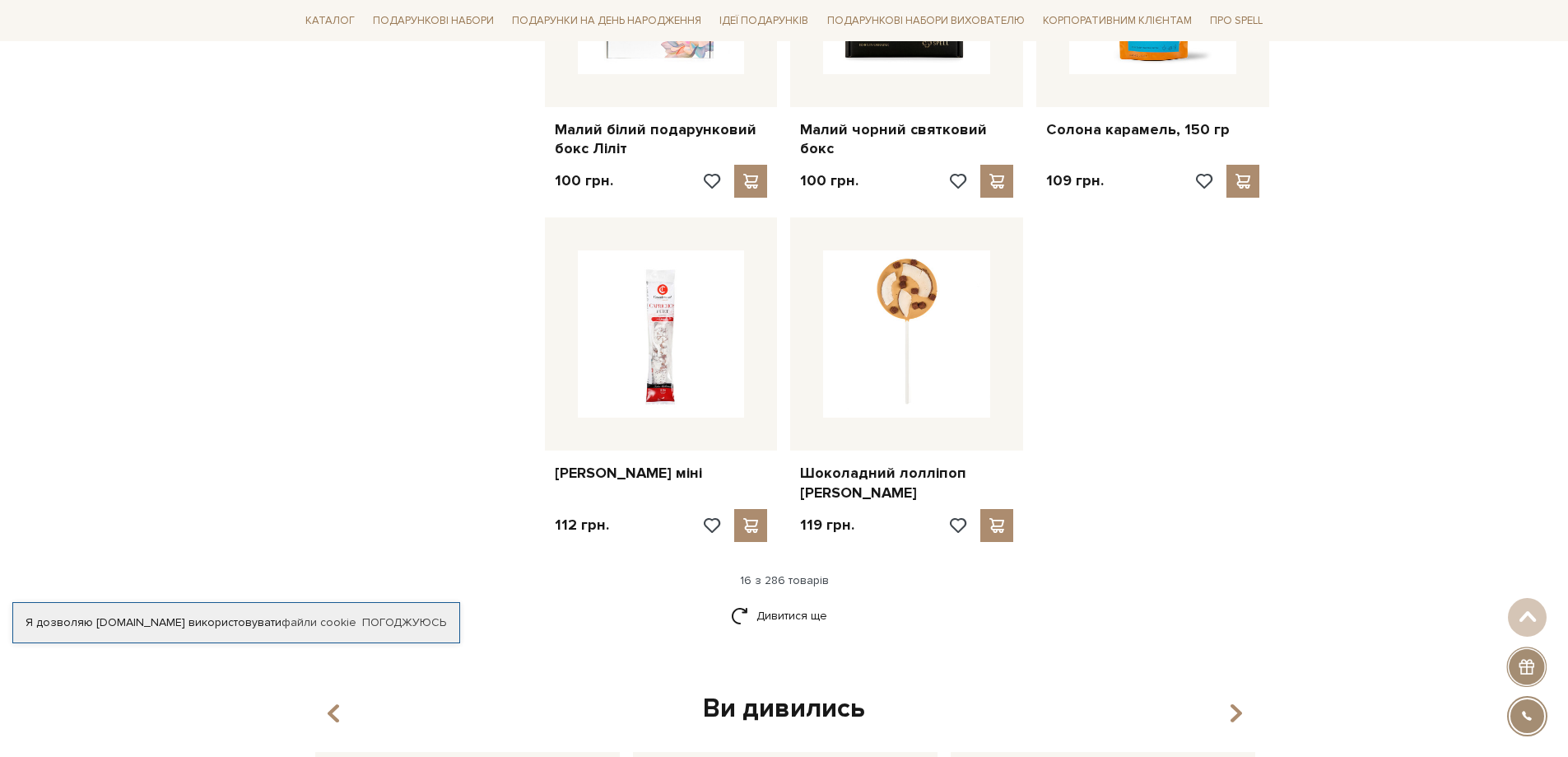
scroll to position [1811, 0]
click at [781, 600] on link "Дивитися ще" at bounding box center [784, 615] width 107 height 29
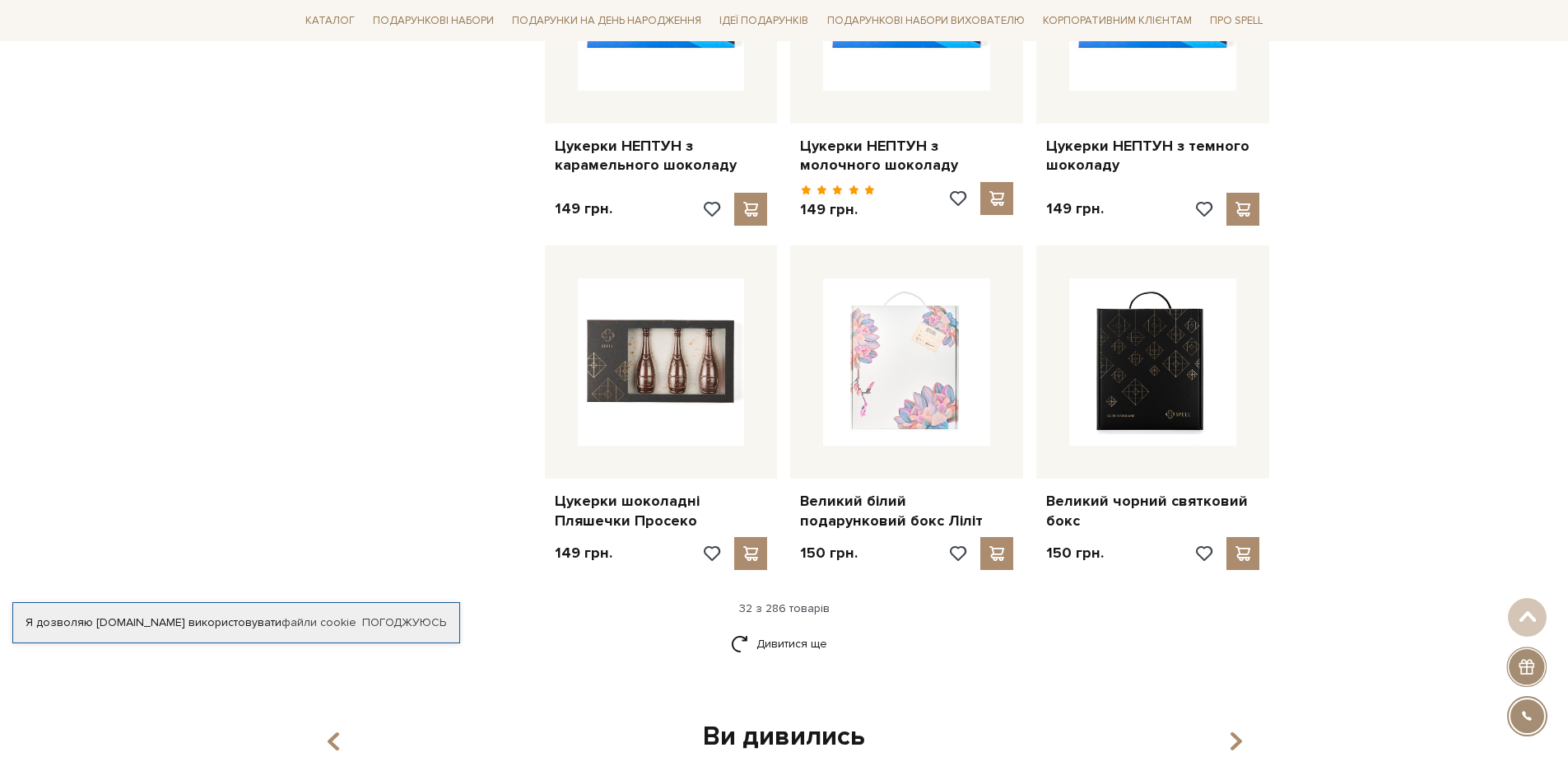
scroll to position [3540, 0]
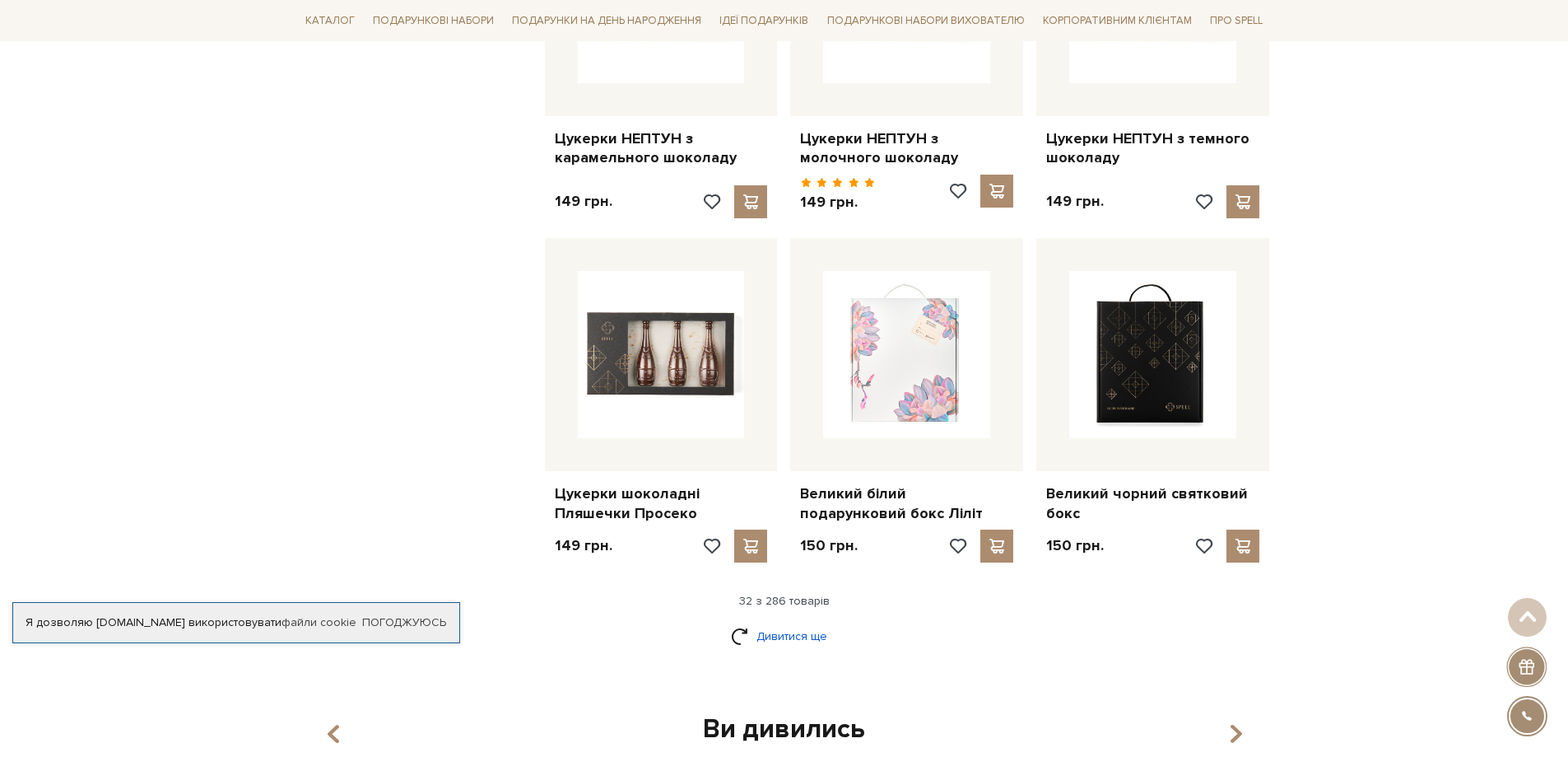
click at [764, 622] on link "Дивитися ще" at bounding box center [784, 636] width 107 height 29
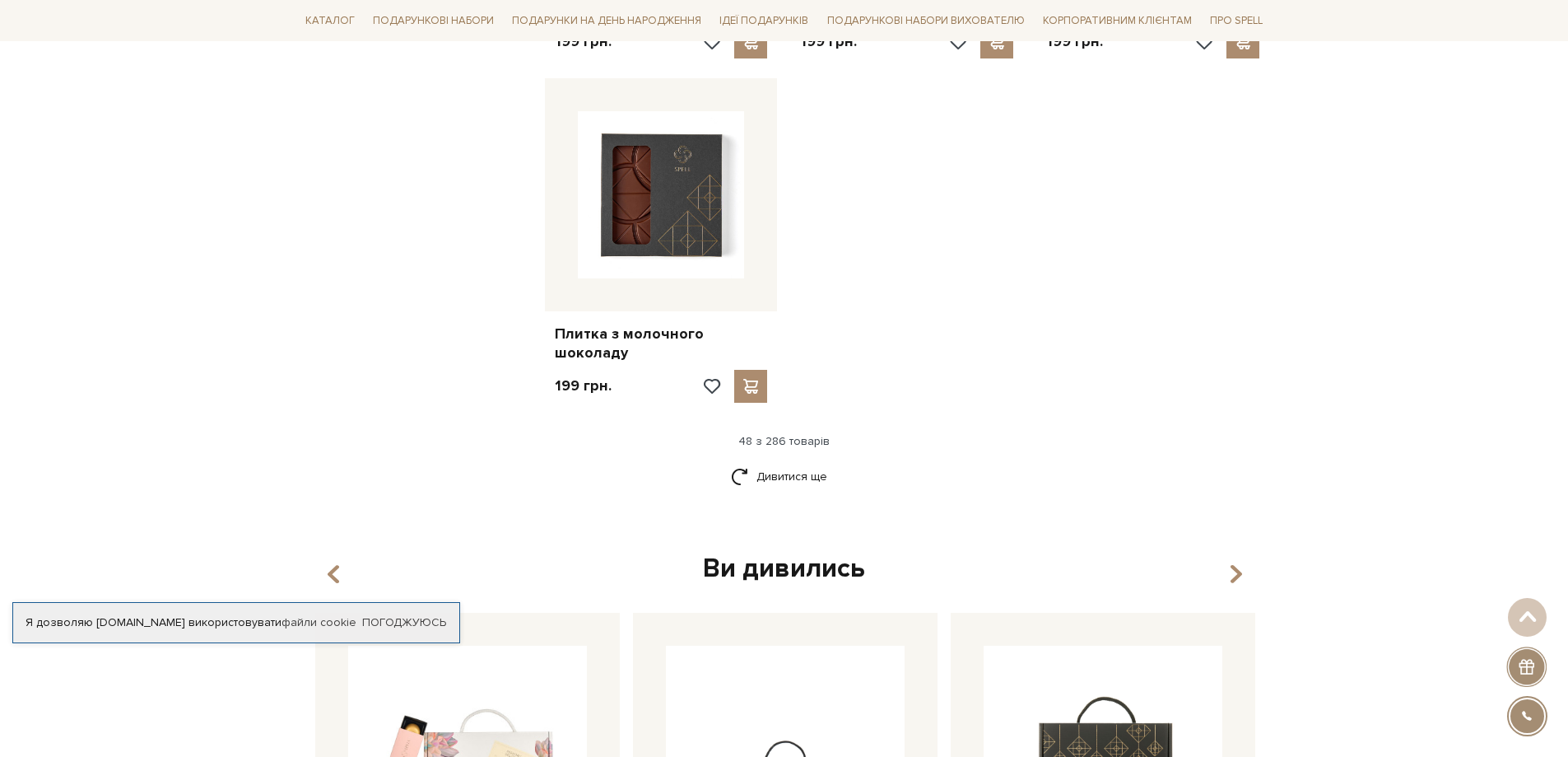
scroll to position [5846, 0]
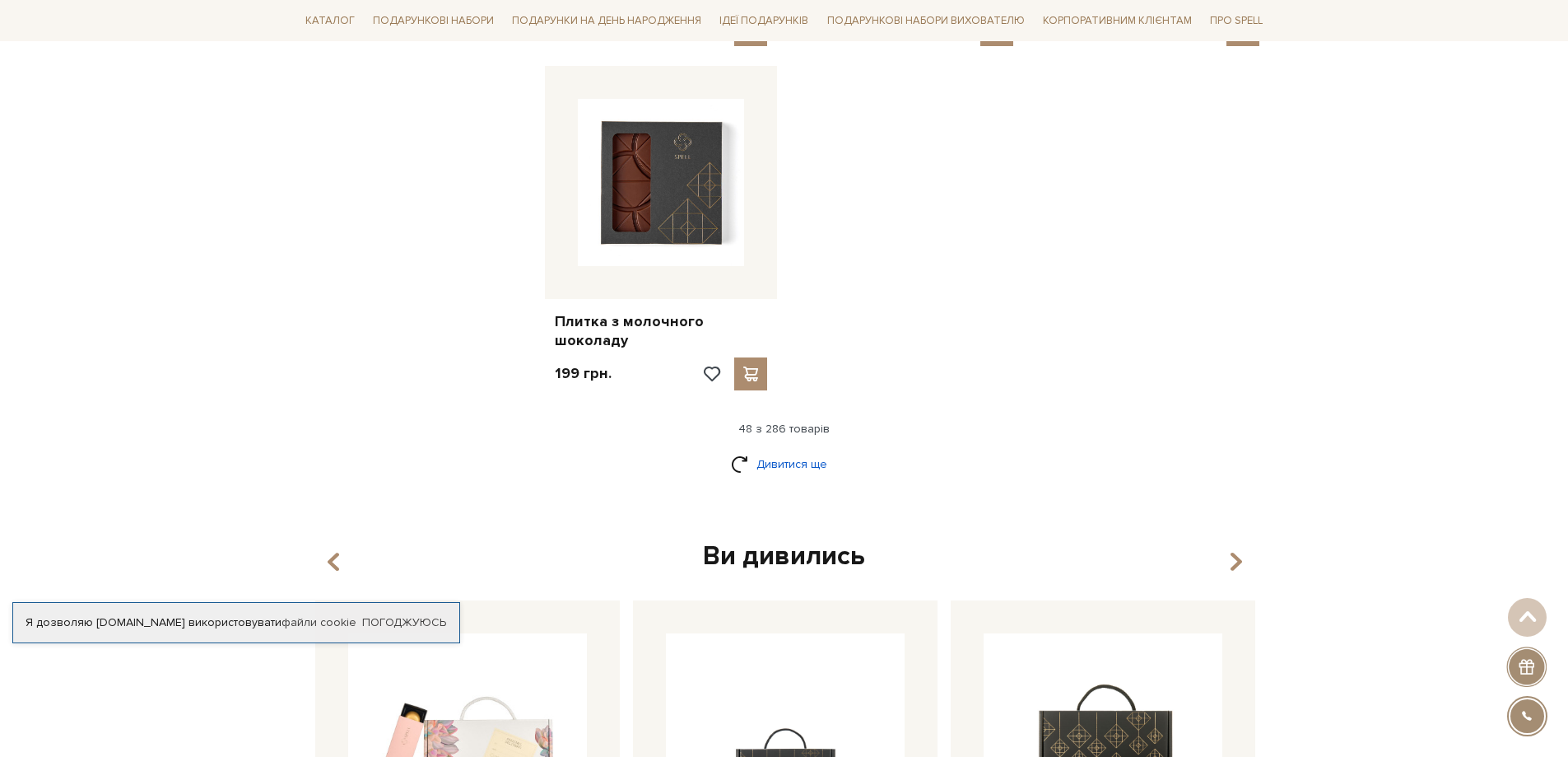
click at [795, 450] on link "Дивитися ще" at bounding box center [784, 464] width 107 height 29
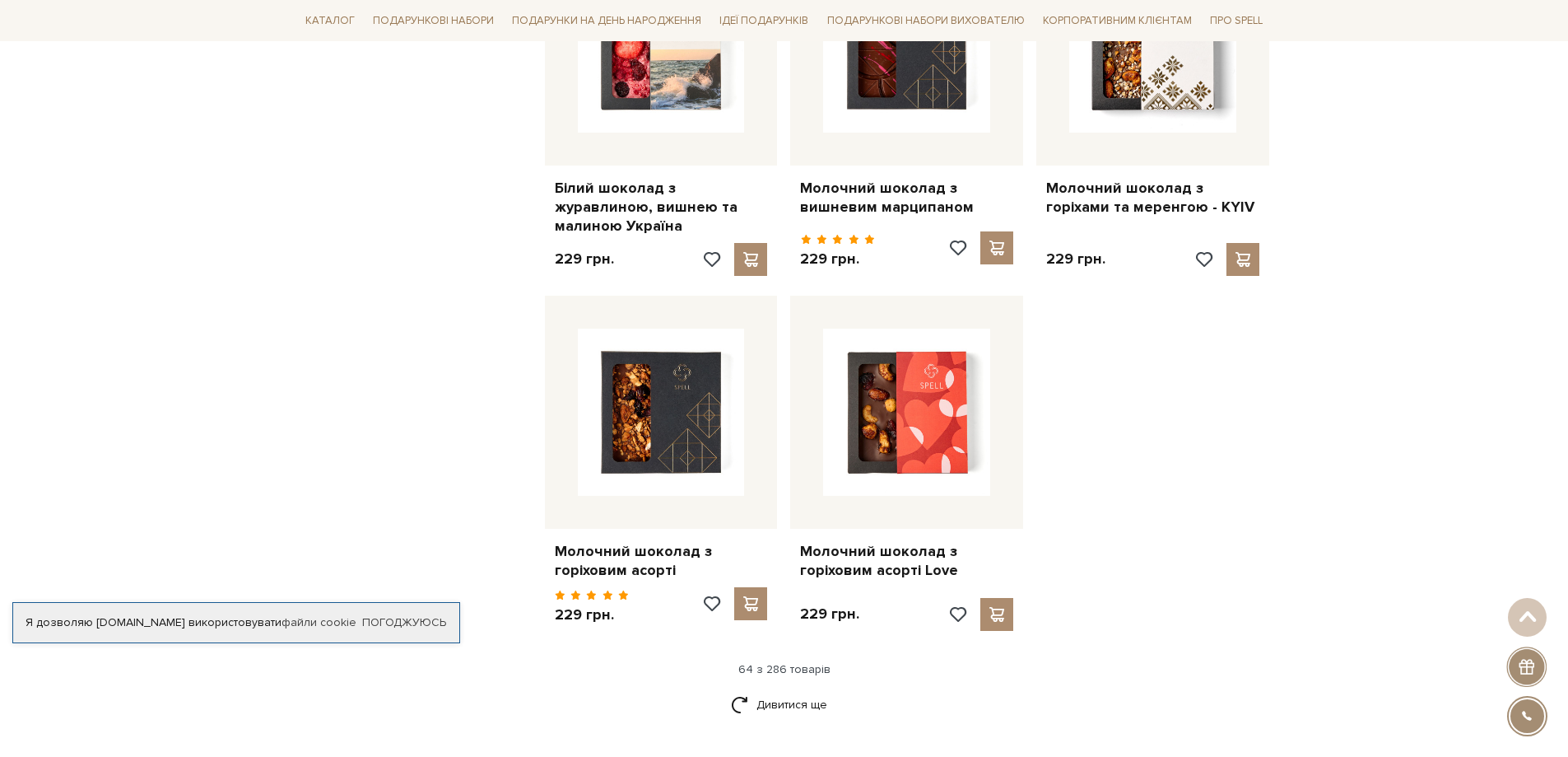
scroll to position [7493, 0]
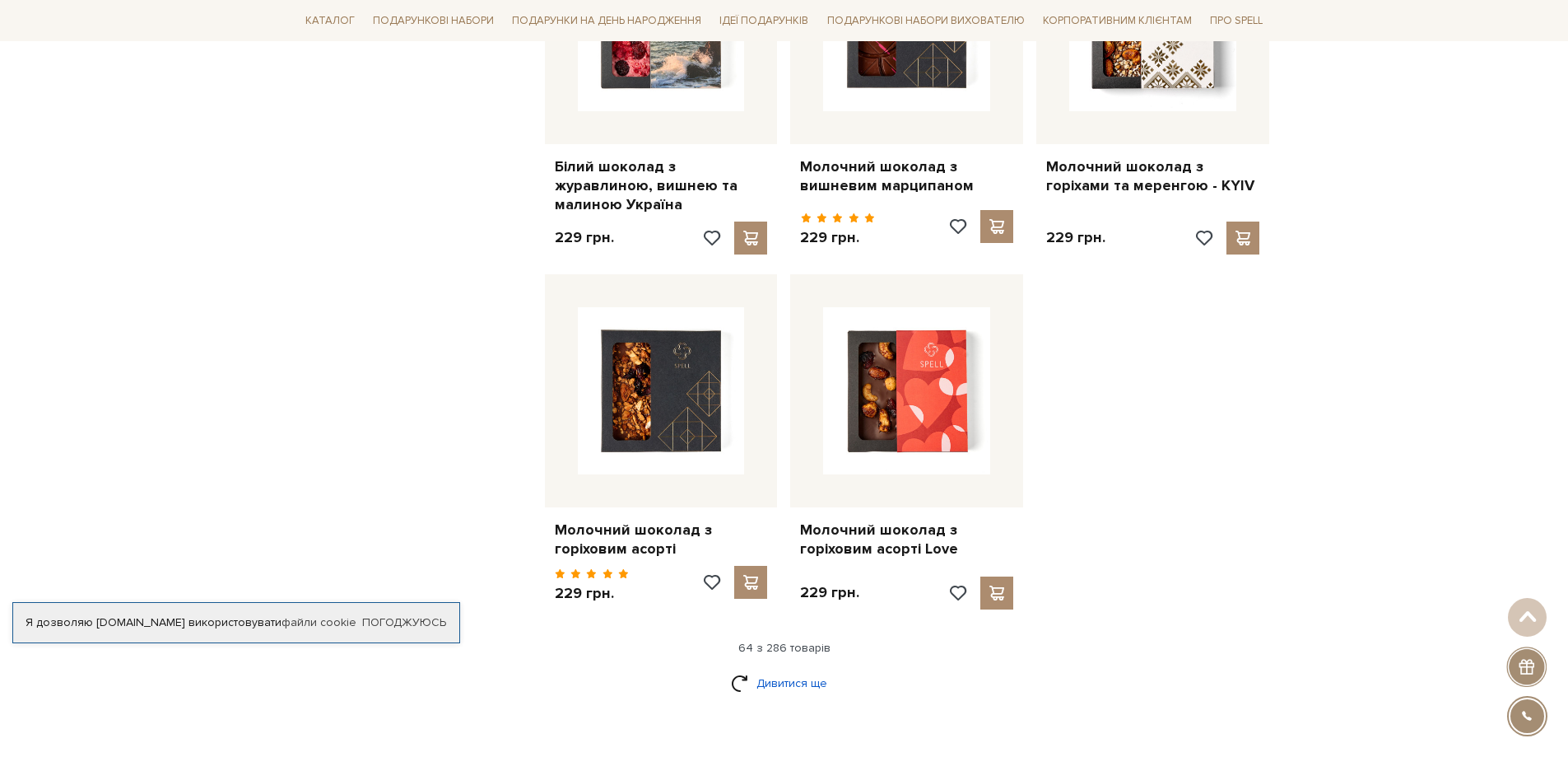
click at [803, 668] on link "Дивитися ще" at bounding box center [784, 683] width 107 height 29
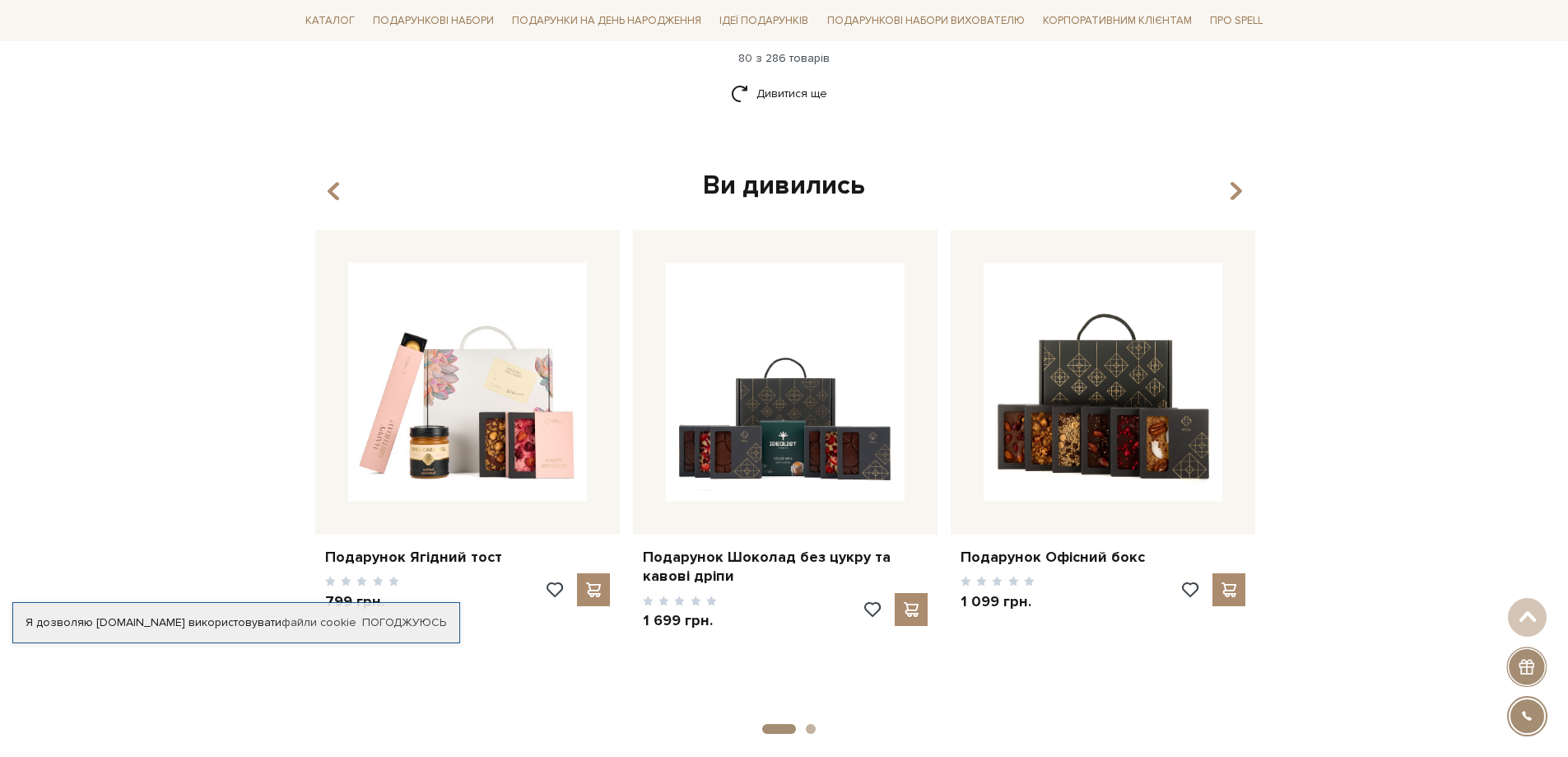
scroll to position [9716, 0]
